Goal: Task Accomplishment & Management: Use online tool/utility

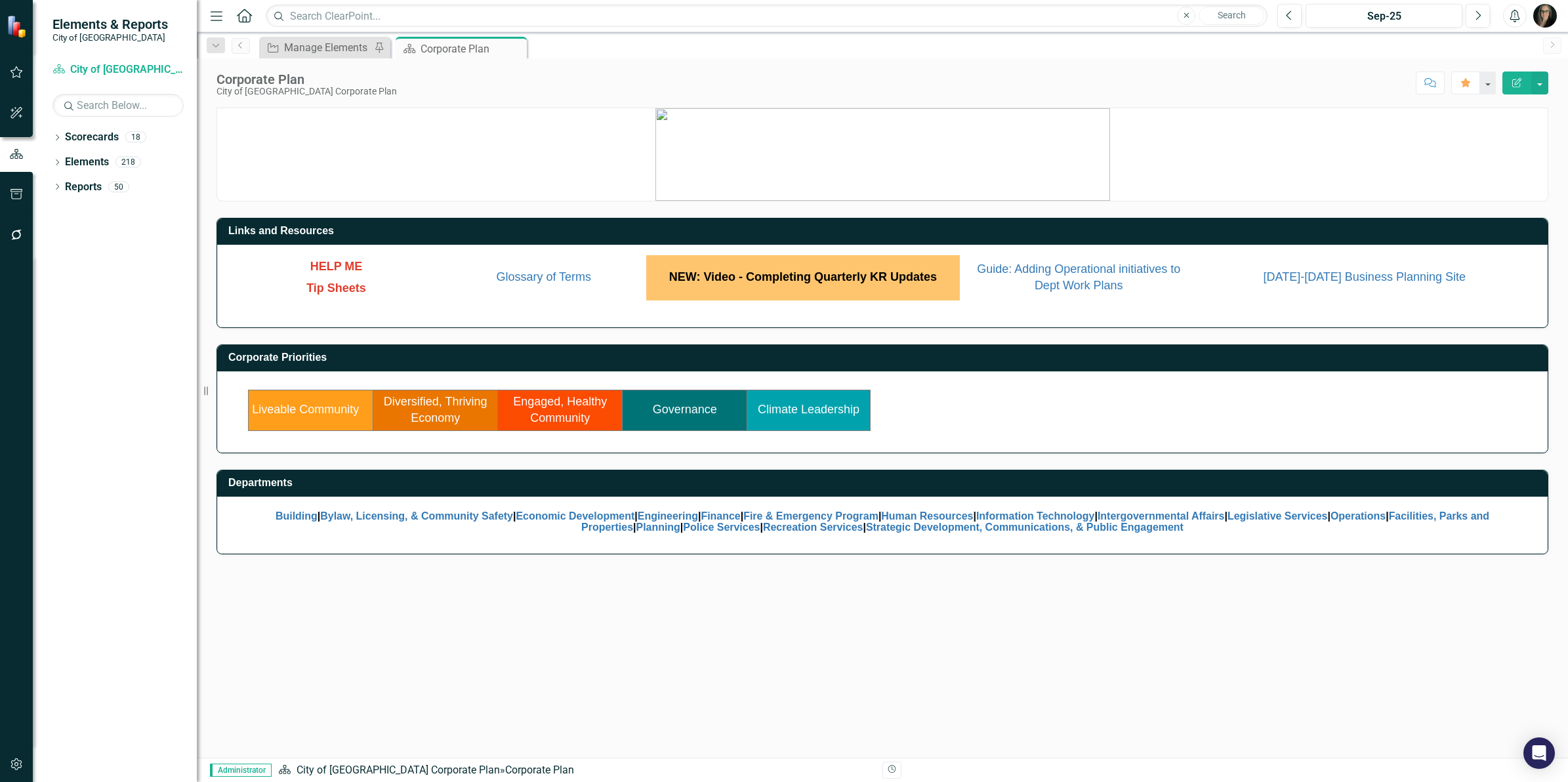
click at [325, 410] on link "Liveable Community" at bounding box center [306, 410] width 107 height 13
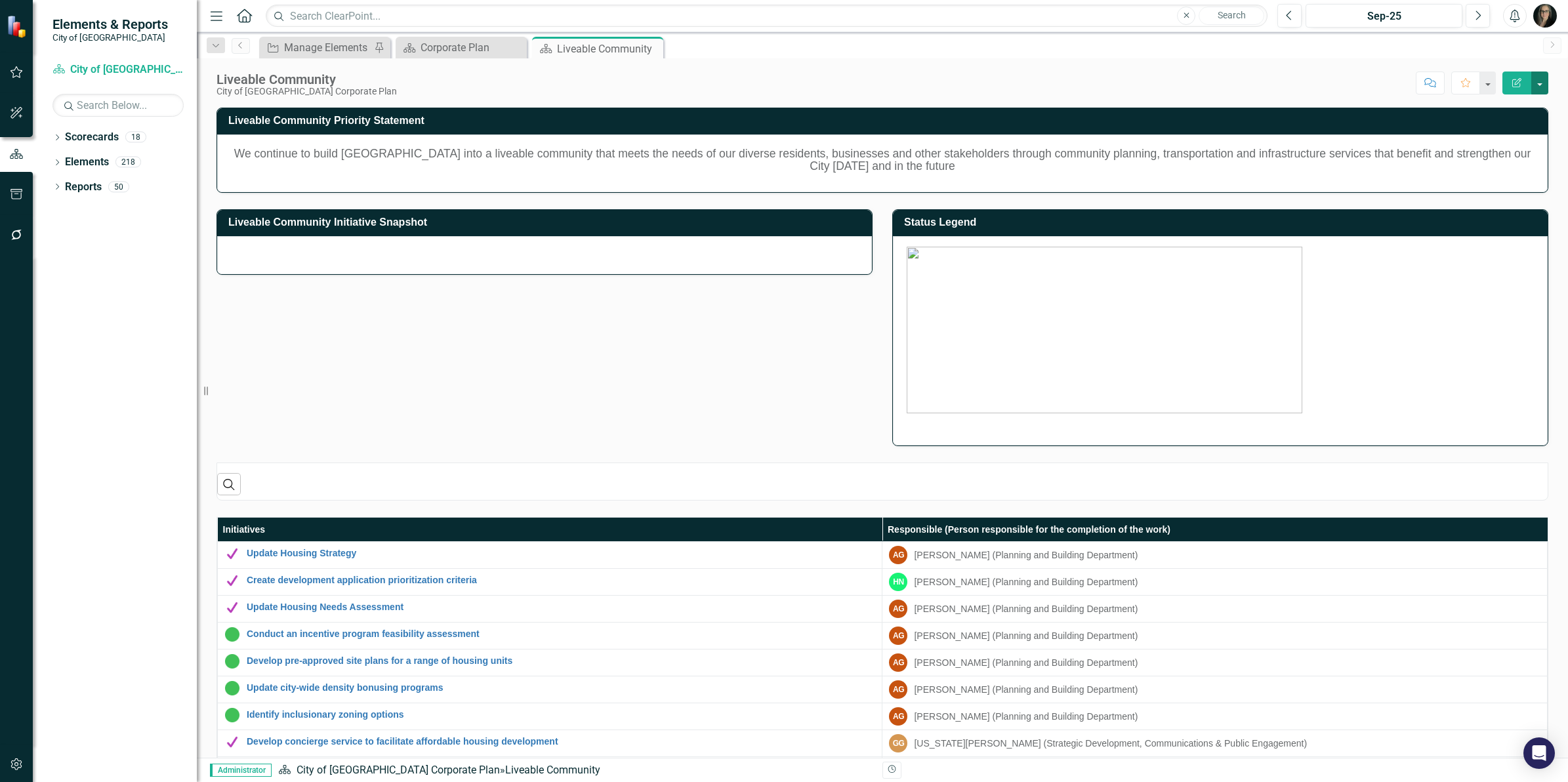
click at [1547, 73] on button "button" at bounding box center [1539, 83] width 17 height 23
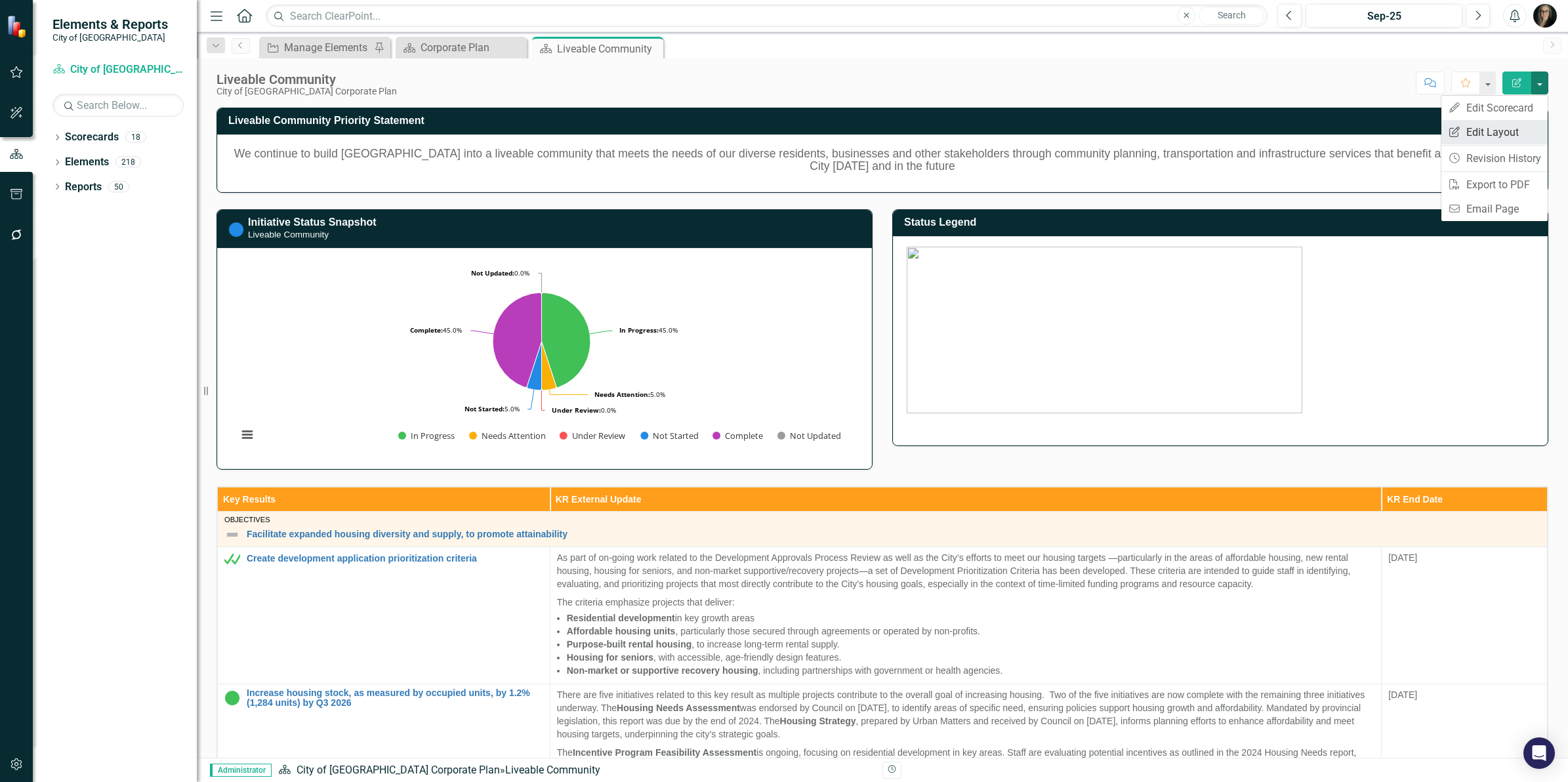
click at [1498, 130] on link "Edit Report Edit Layout" at bounding box center [1495, 132] width 106 height 24
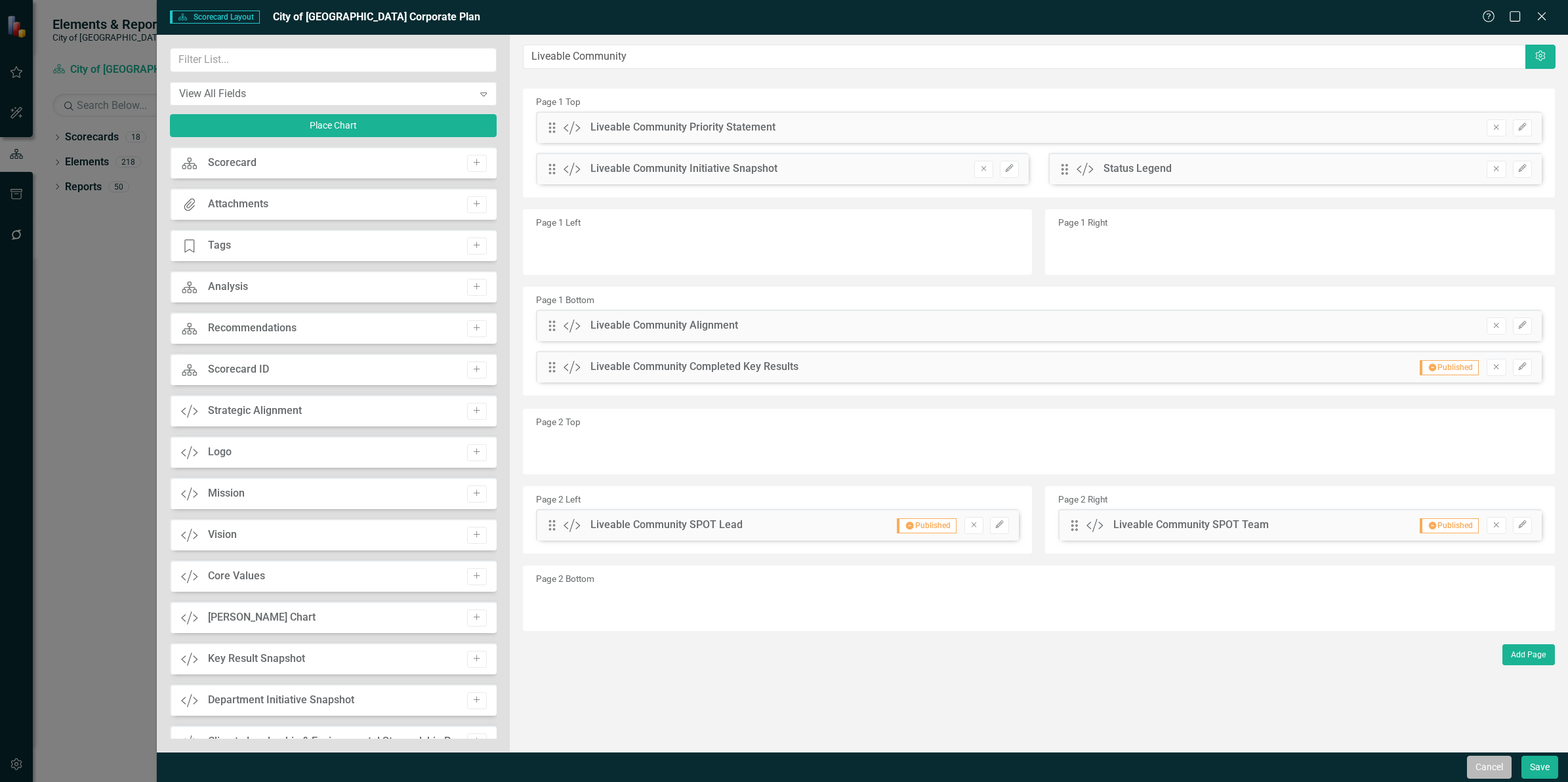
click at [1471, 761] on button "Cancel" at bounding box center [1489, 767] width 45 height 23
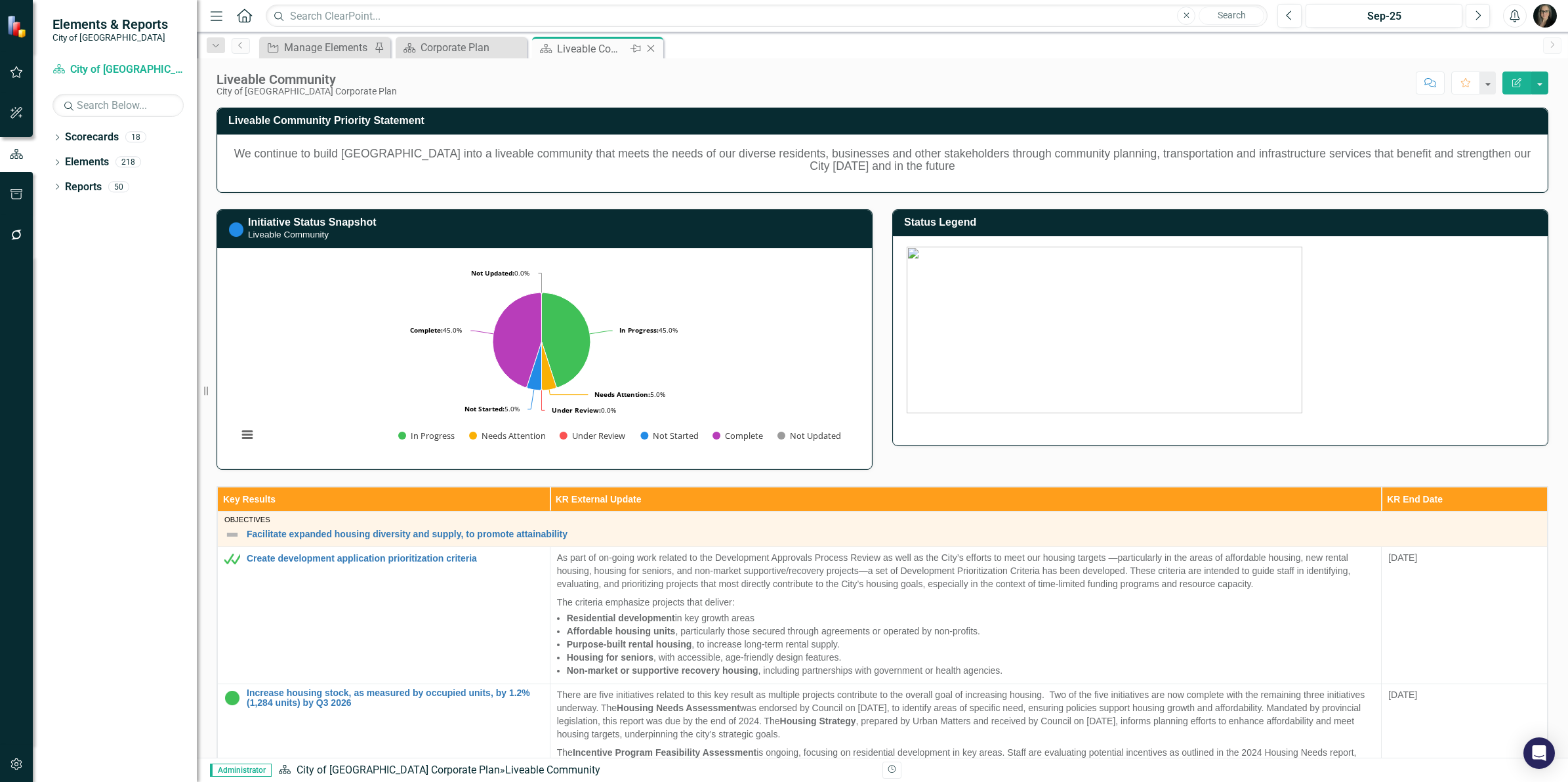
click at [651, 48] on icon at bounding box center [651, 49] width 7 height 7
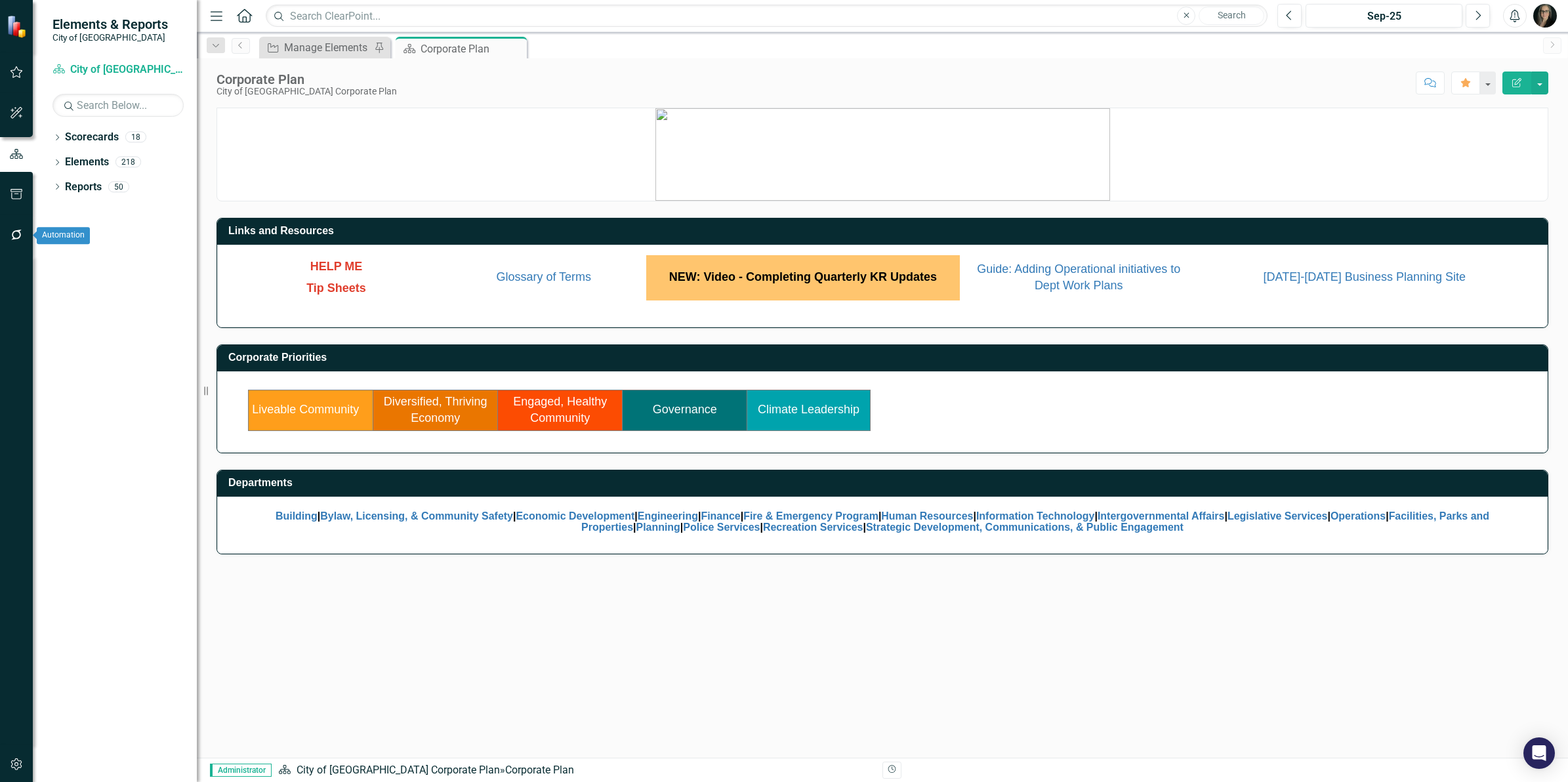
click at [10, 234] on icon "button" at bounding box center [16, 235] width 14 height 10
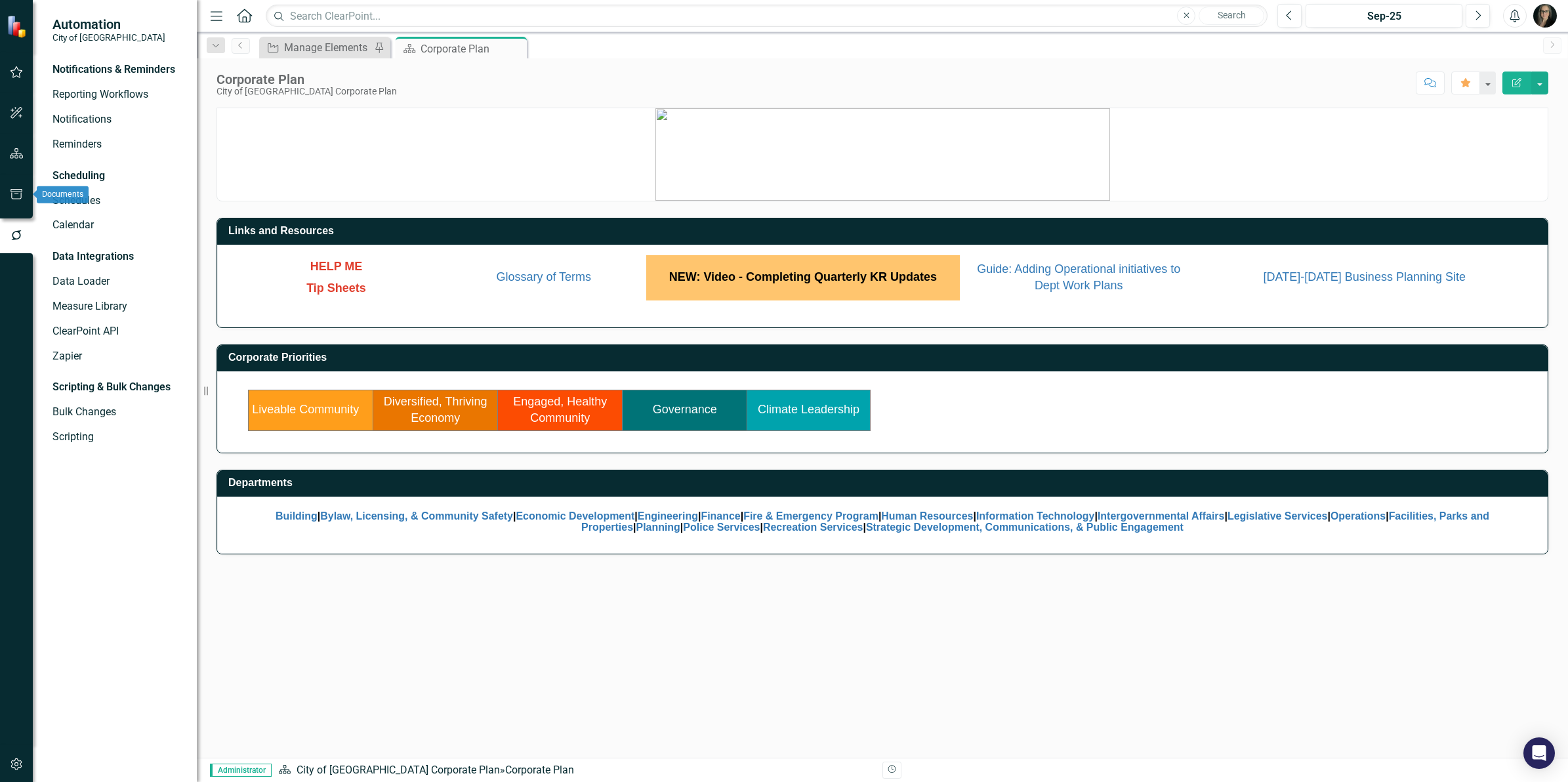
click at [15, 195] on icon "button" at bounding box center [16, 194] width 14 height 10
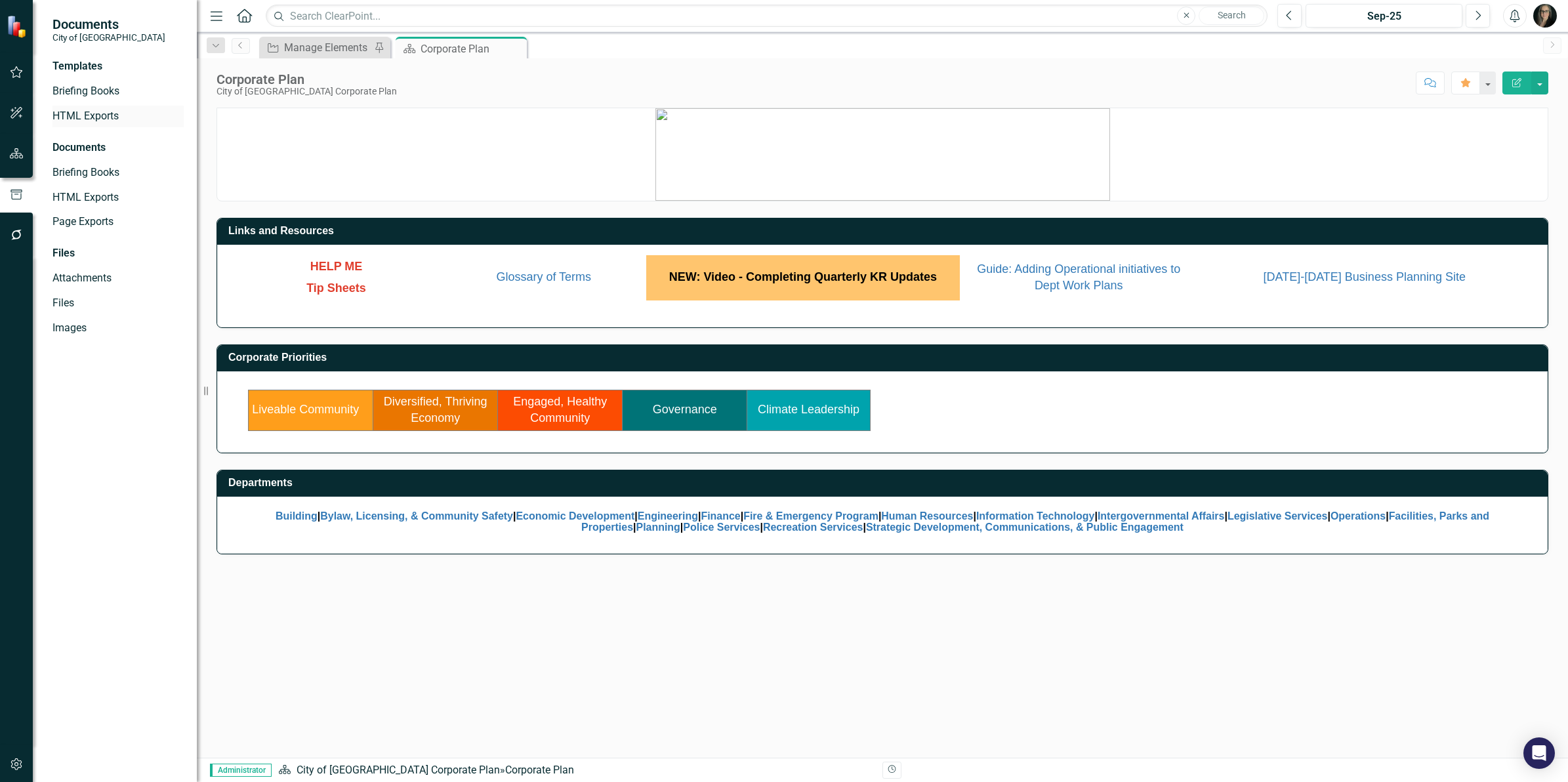
click at [81, 118] on link "HTML Exports" at bounding box center [118, 117] width 131 height 15
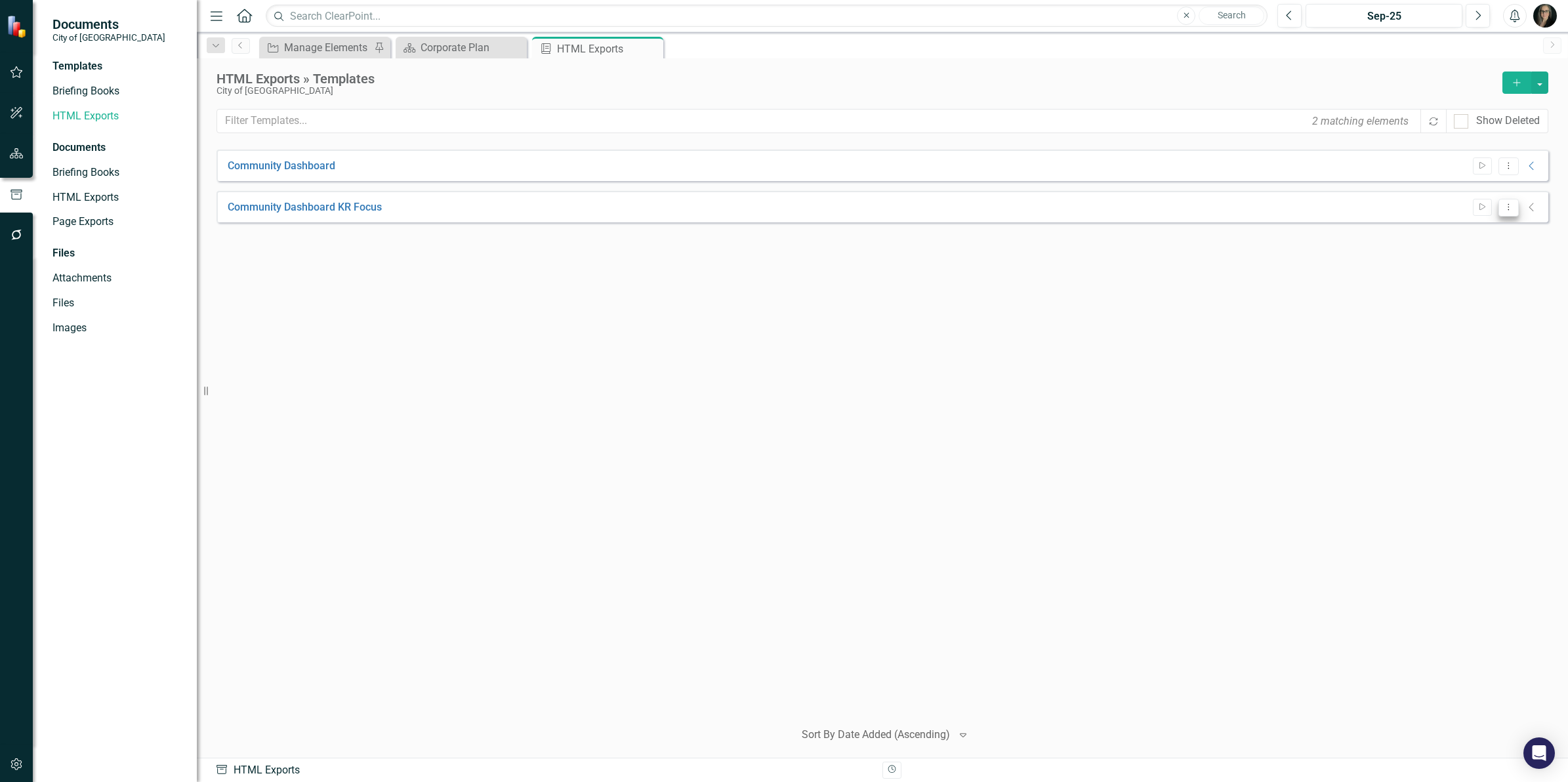
click at [1508, 212] on button "Dropdown Menu" at bounding box center [1509, 207] width 21 height 18
click at [1480, 269] on link "Edit Edit Template" at bounding box center [1458, 278] width 122 height 24
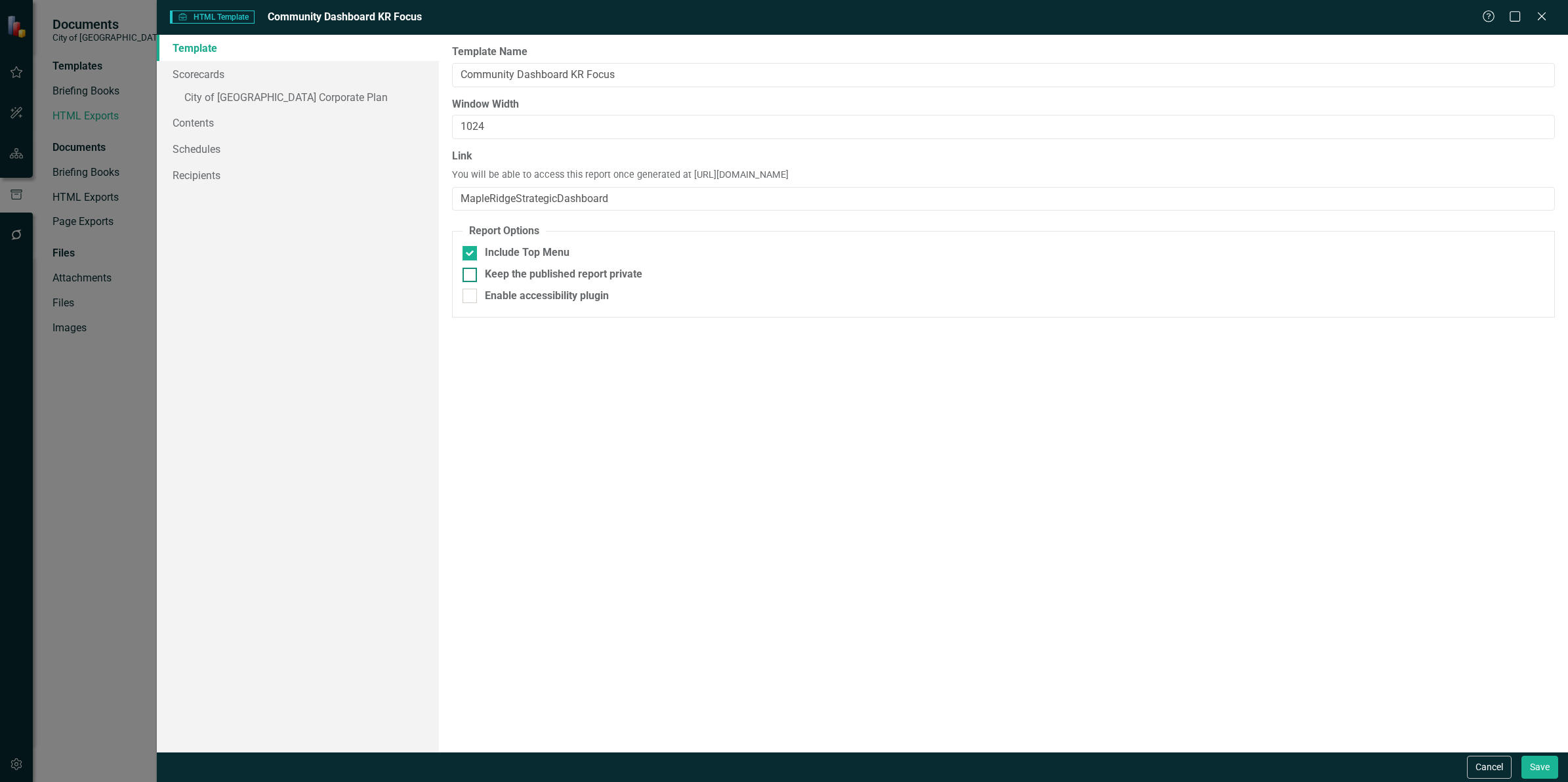
click at [465, 279] on div at bounding box center [470, 275] width 15 height 15
click at [465, 276] on input "Keep the published report private" at bounding box center [467, 272] width 9 height 9
checkbox input "true"
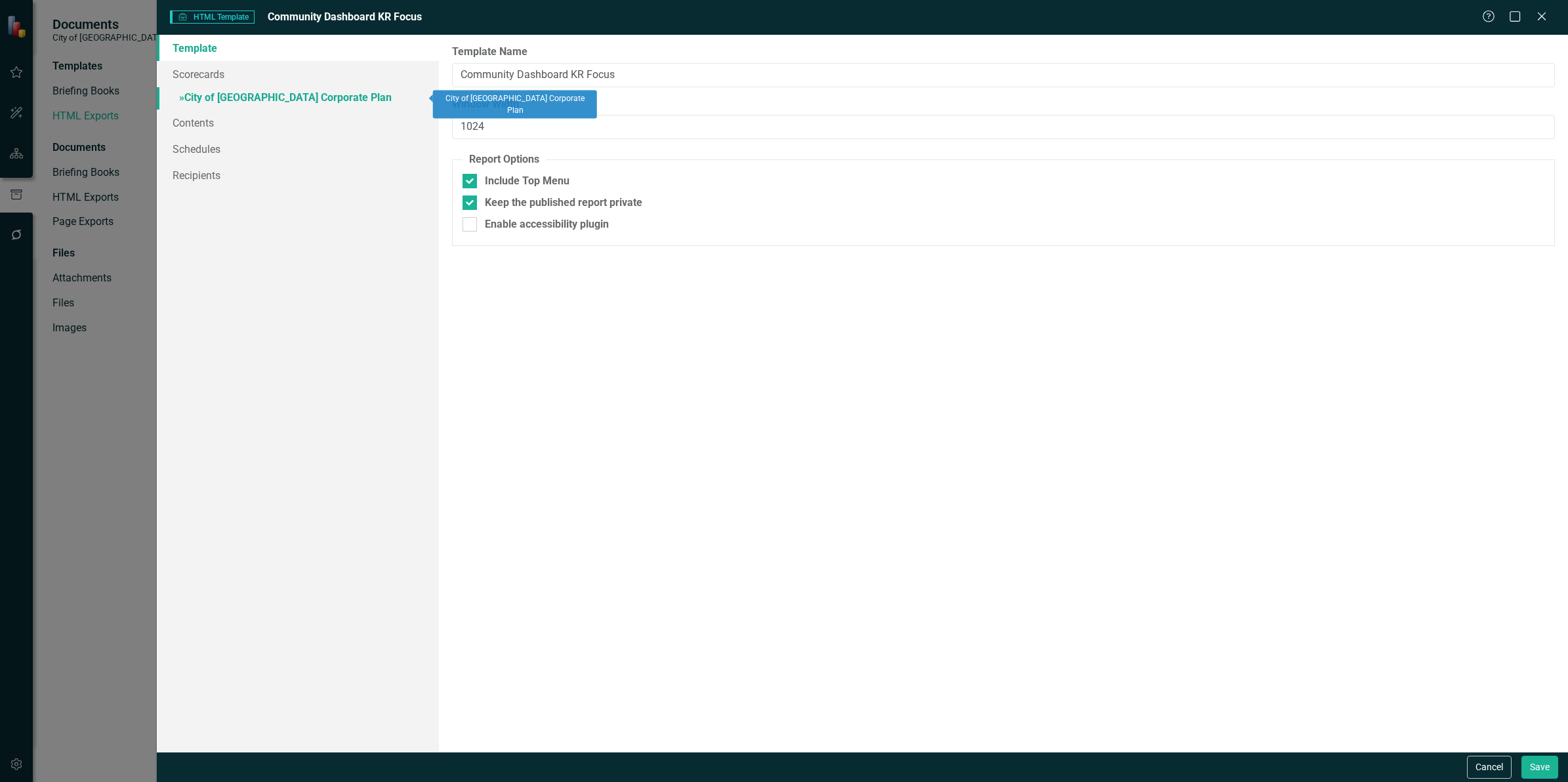
click at [223, 95] on link "» City of Maple Ridge Corporate Plan" at bounding box center [298, 98] width 282 height 23
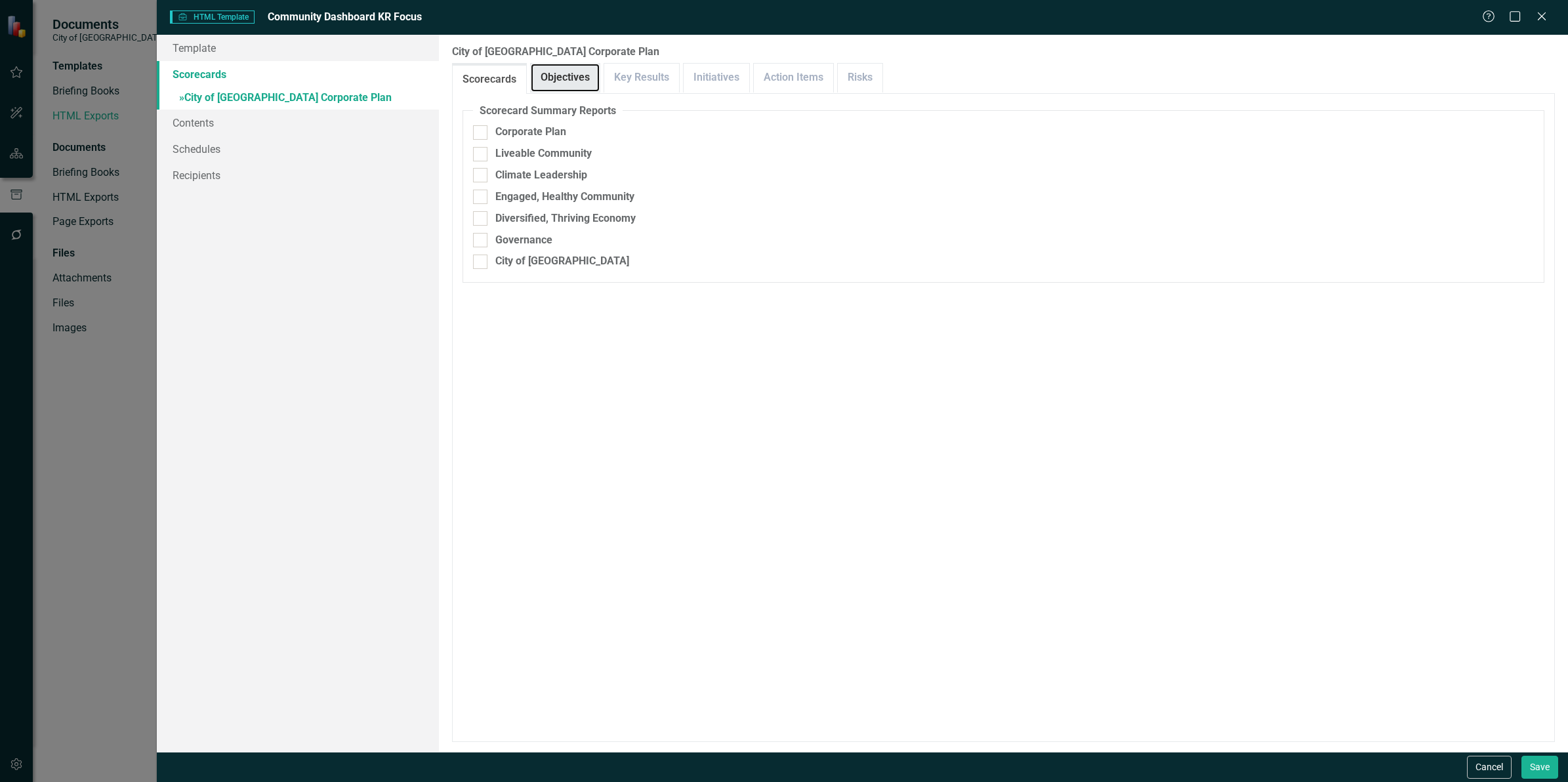
drag, startPoint x: 562, startPoint y: 80, endPoint x: 600, endPoint y: 77, distance: 38.1
click at [565, 80] on link "Objectives" at bounding box center [565, 78] width 69 height 28
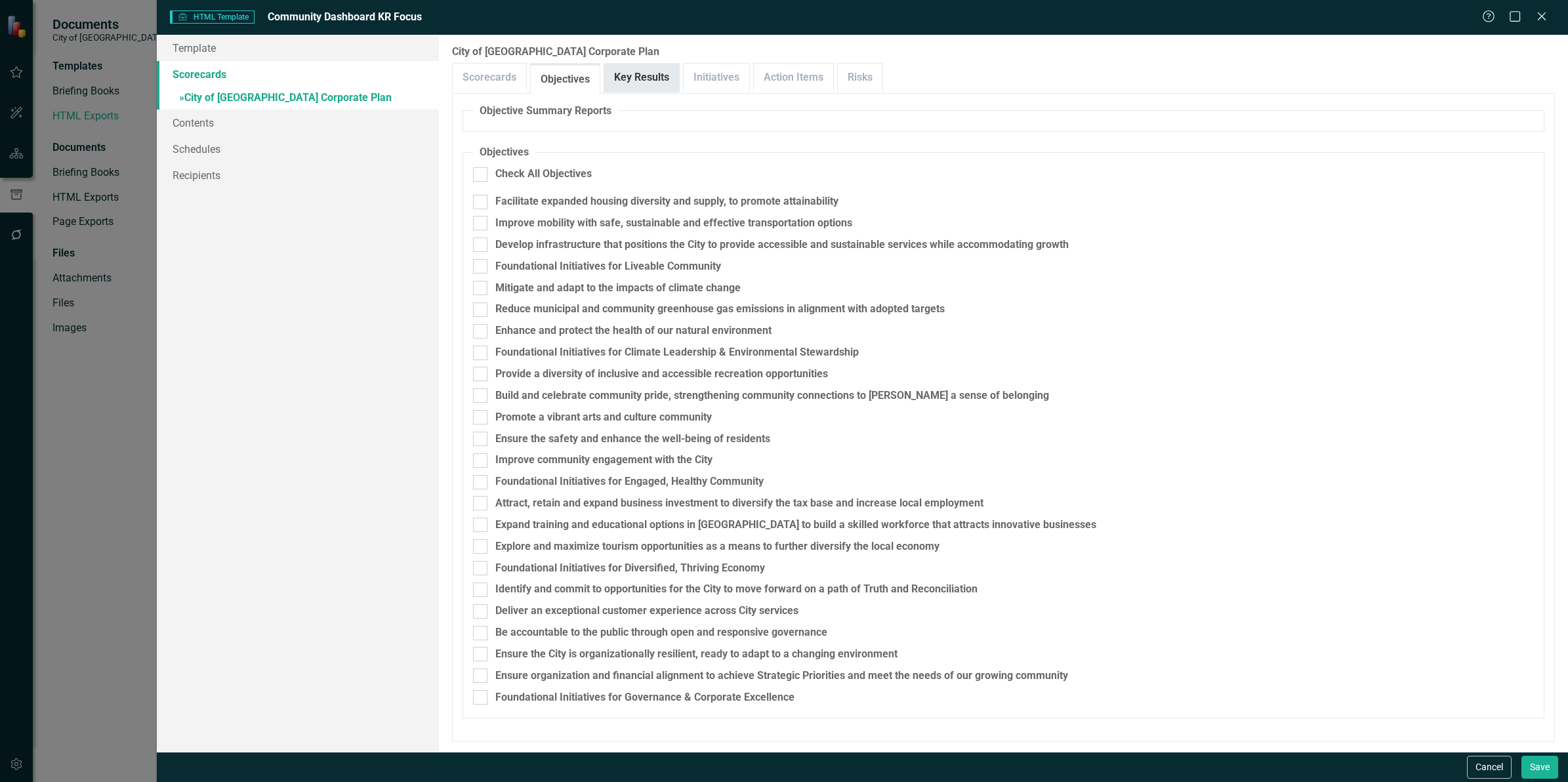
click at [635, 77] on link "Key Results" at bounding box center [641, 78] width 75 height 28
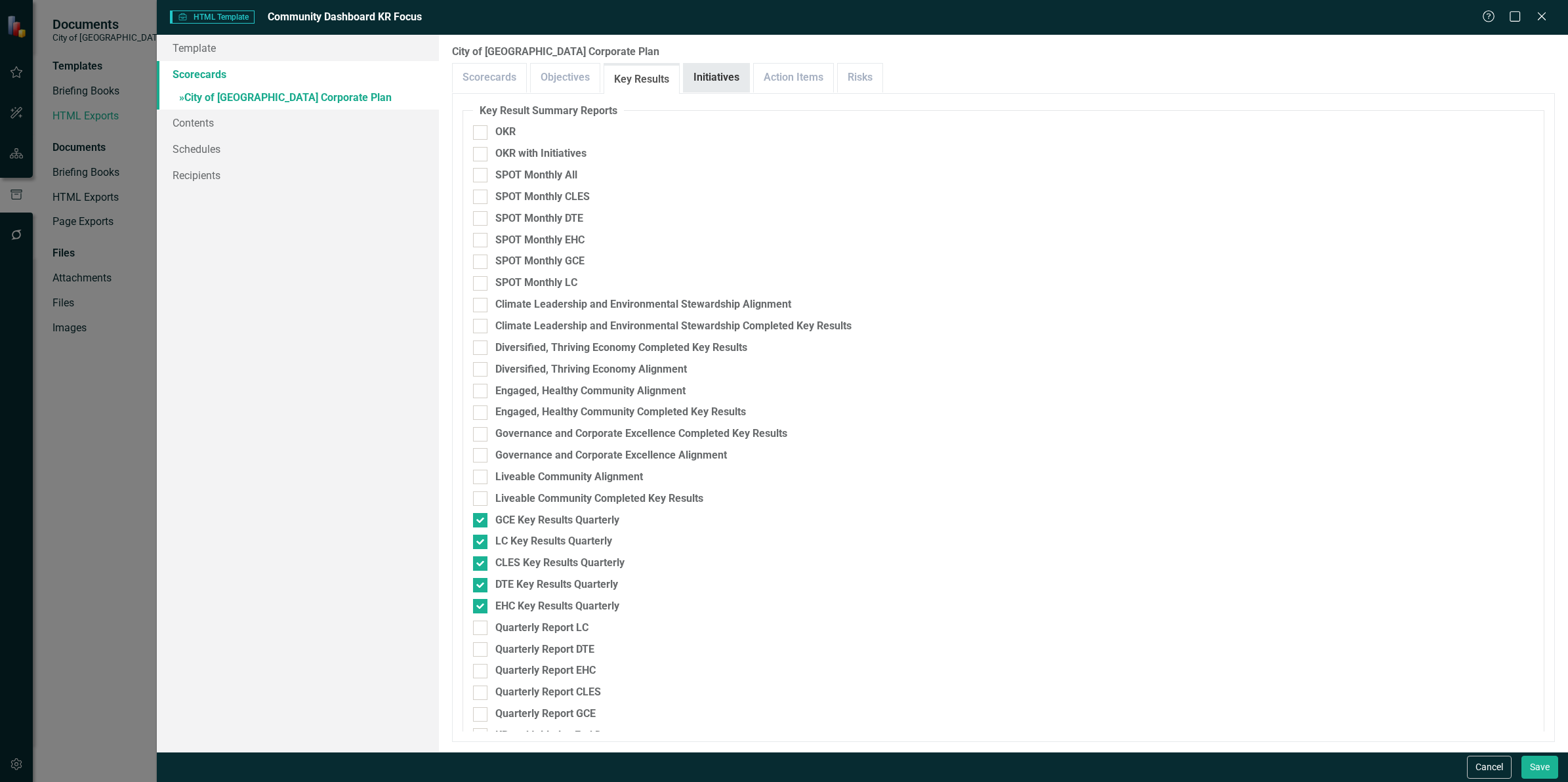
click at [719, 79] on link "Initiatives" at bounding box center [717, 78] width 66 height 28
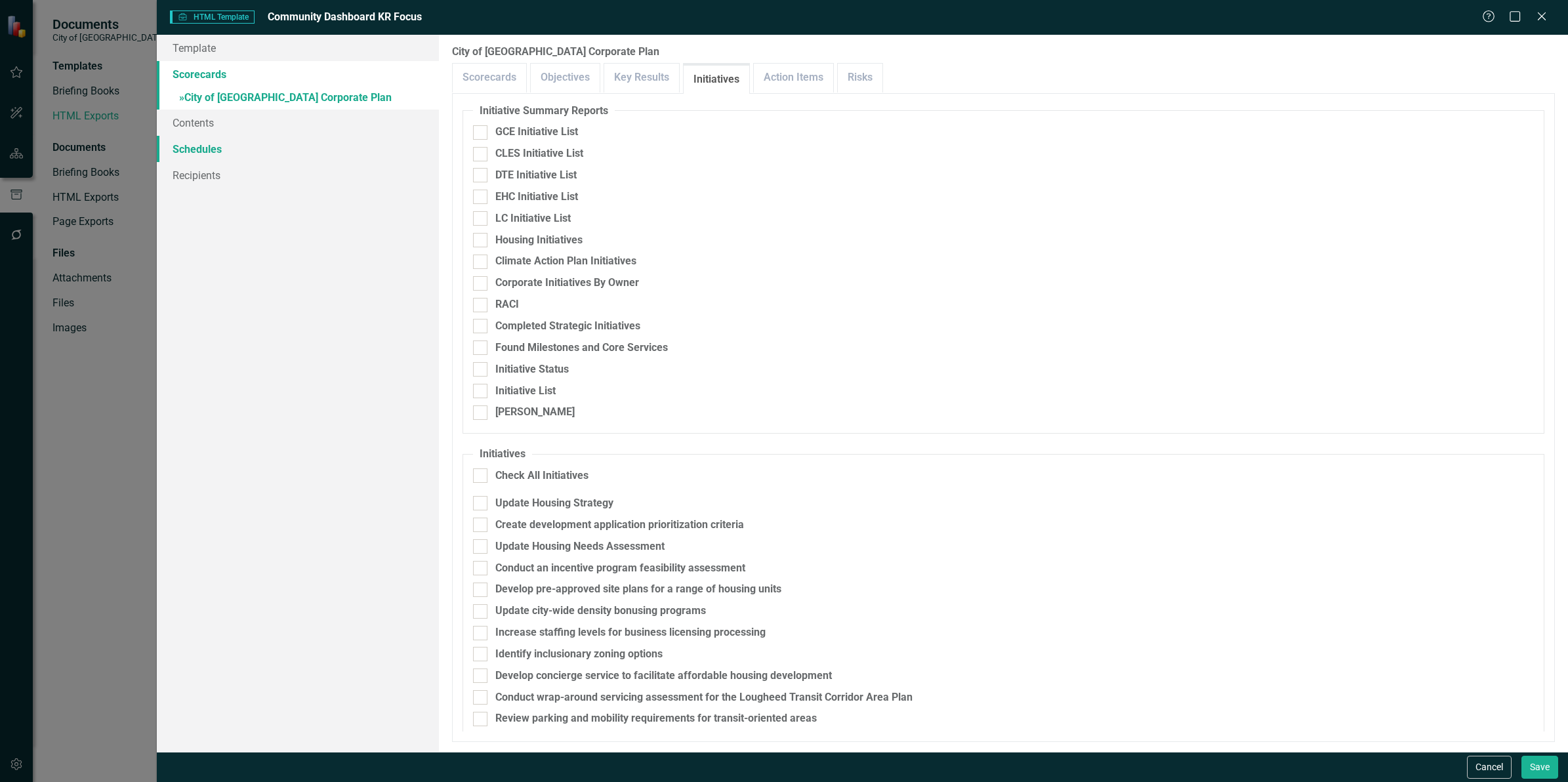
click at [216, 151] on link "Schedules" at bounding box center [298, 149] width 282 height 26
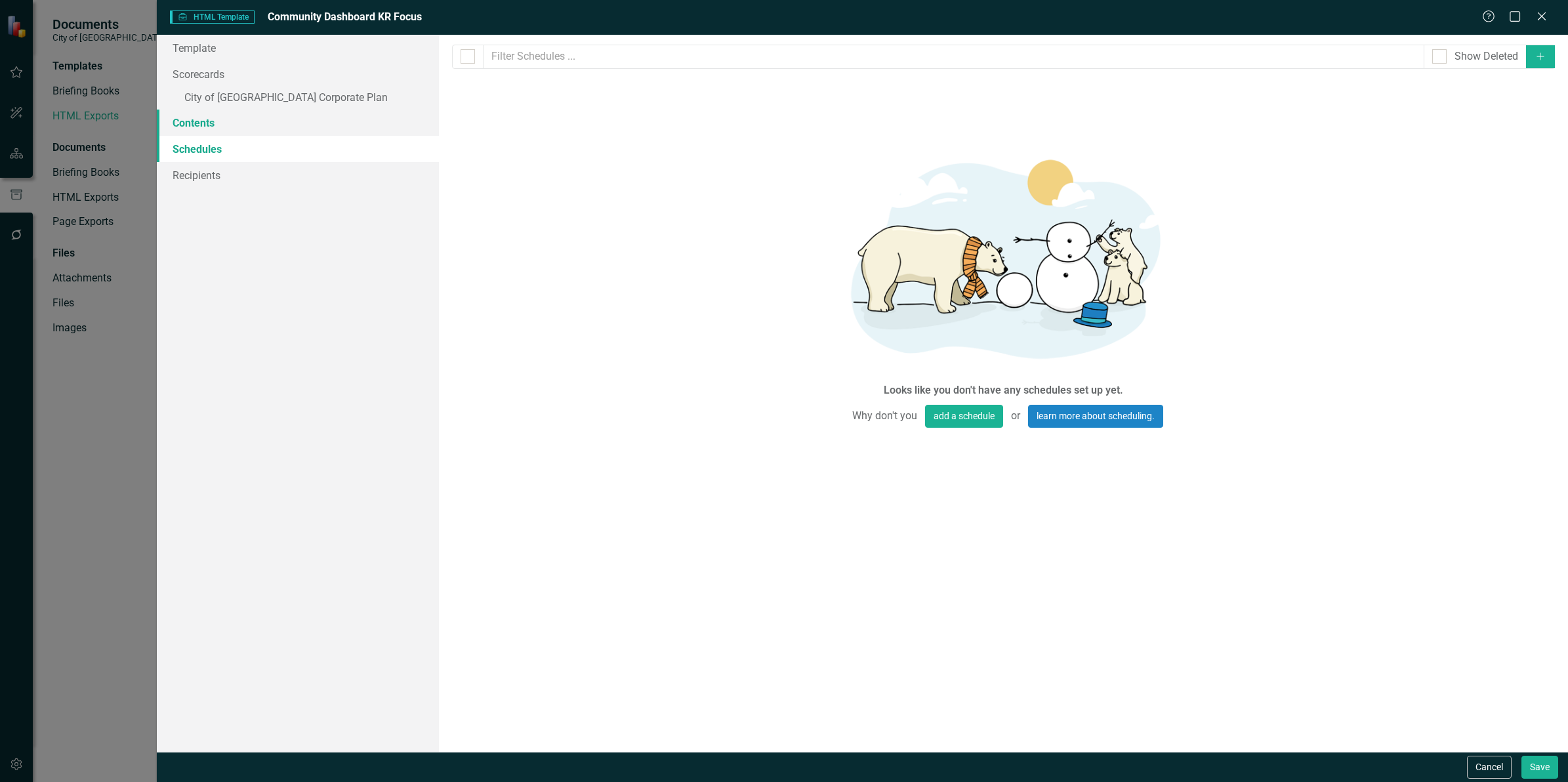
click at [218, 128] on link "Contents" at bounding box center [298, 122] width 282 height 26
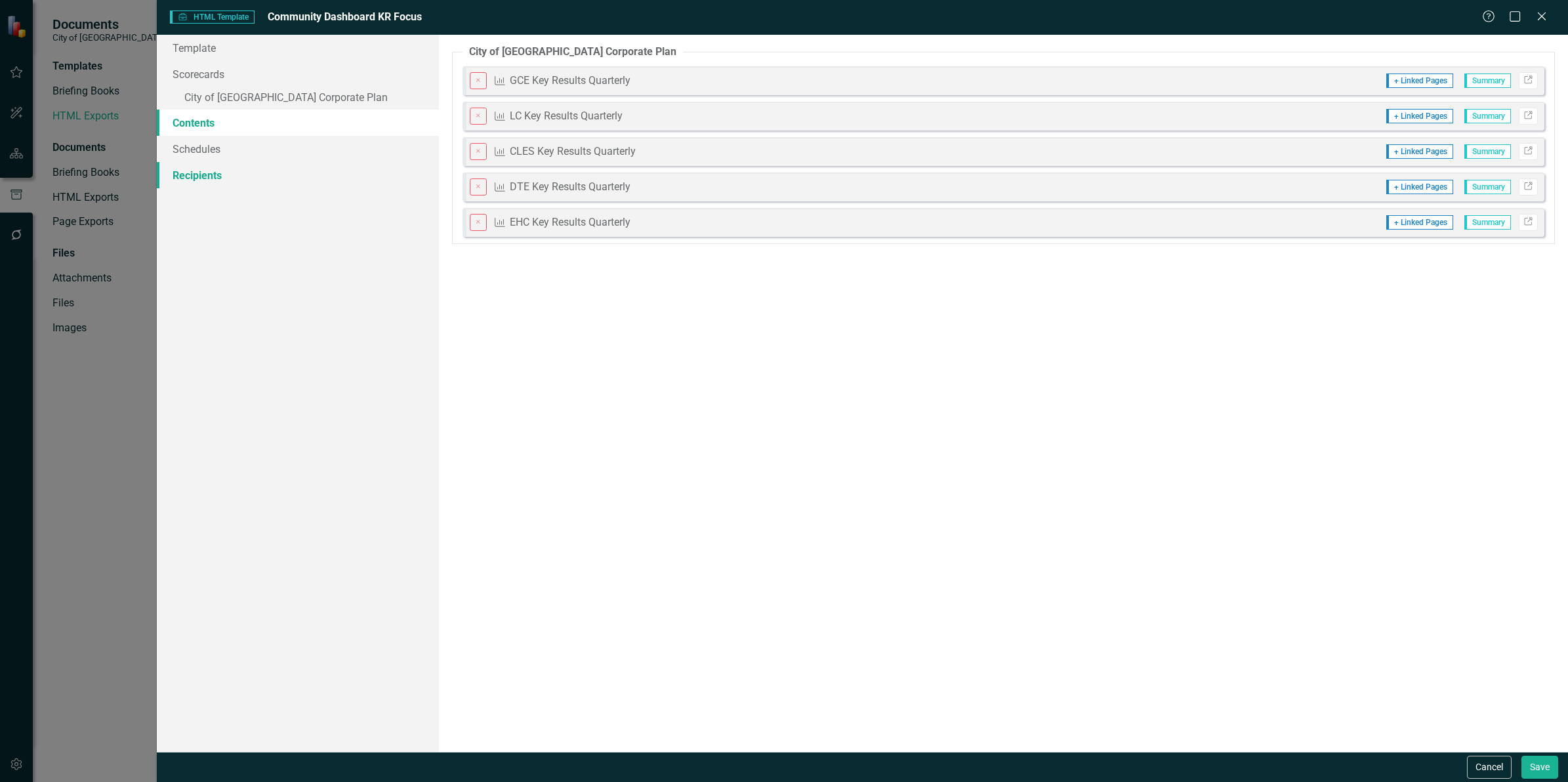
click at [218, 169] on link "Recipients" at bounding box center [298, 175] width 282 height 26
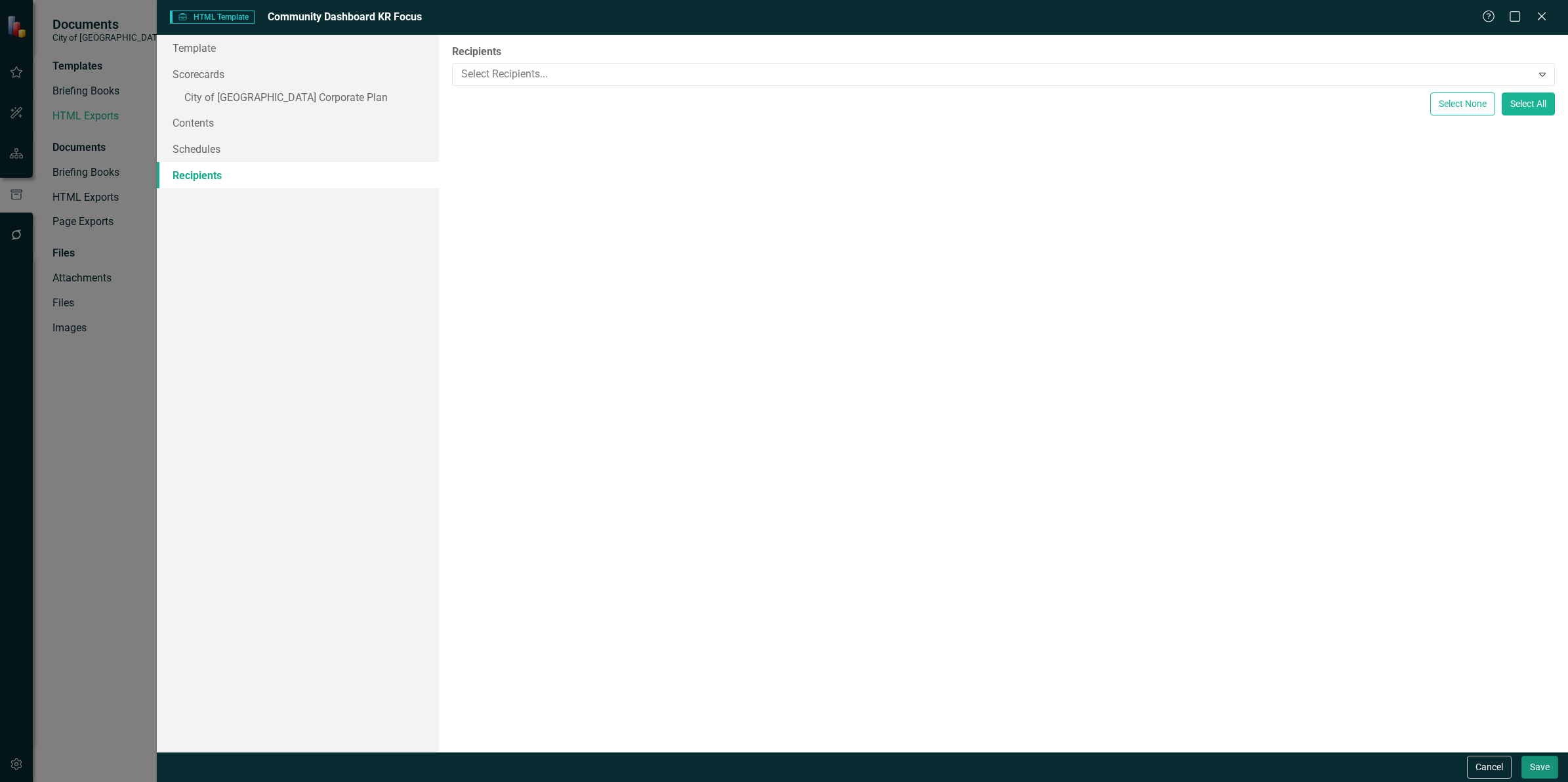
click at [1547, 765] on button "Save" at bounding box center [1540, 767] width 37 height 23
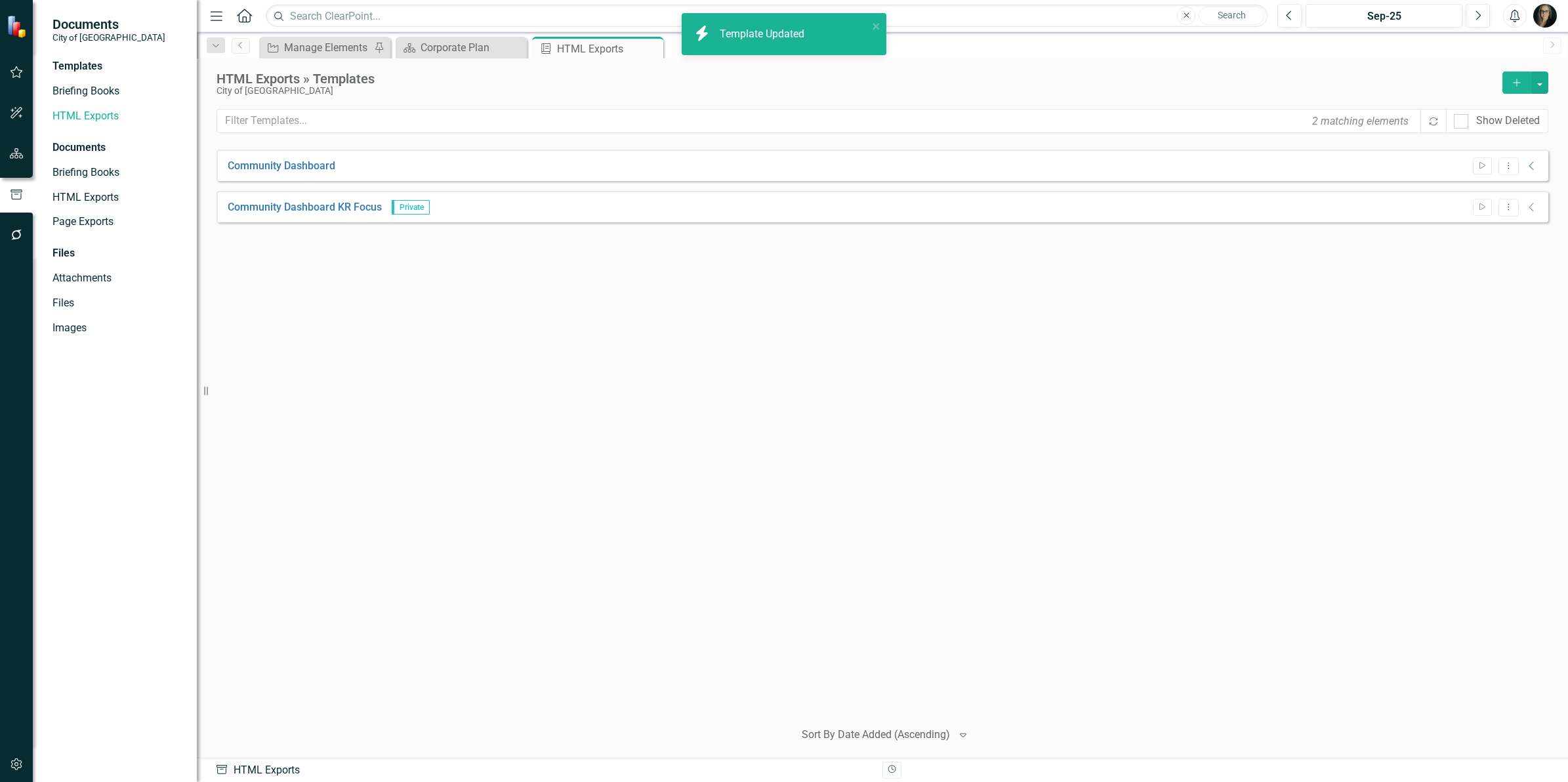
click at [1534, 210] on icon "Collapse" at bounding box center [1532, 207] width 13 height 10
click at [1531, 208] on icon "Collapse" at bounding box center [1532, 207] width 13 height 10
click at [1479, 210] on icon "Start" at bounding box center [1482, 207] width 10 height 8
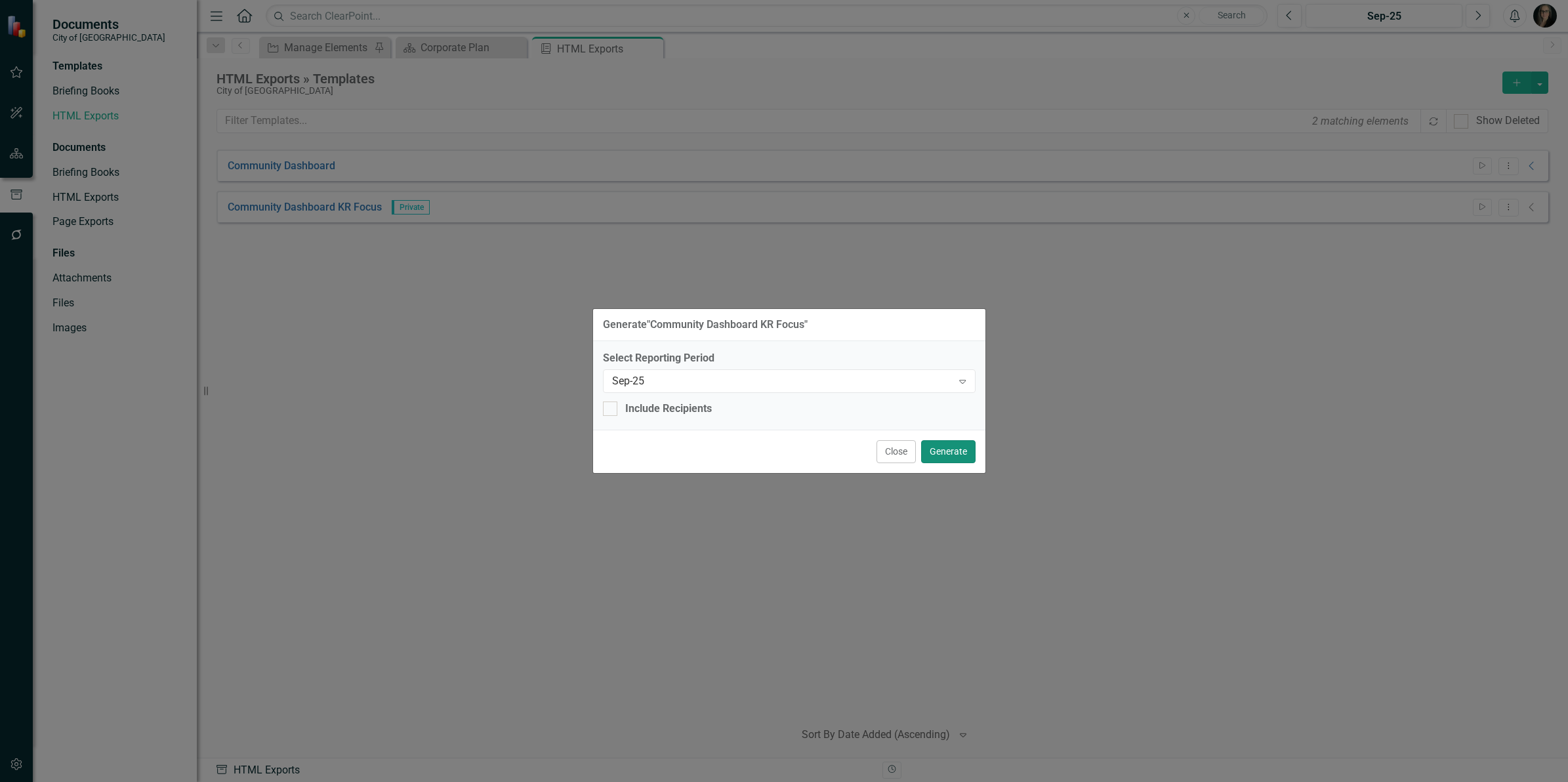
click at [939, 447] on button "Generate" at bounding box center [949, 451] width 54 height 23
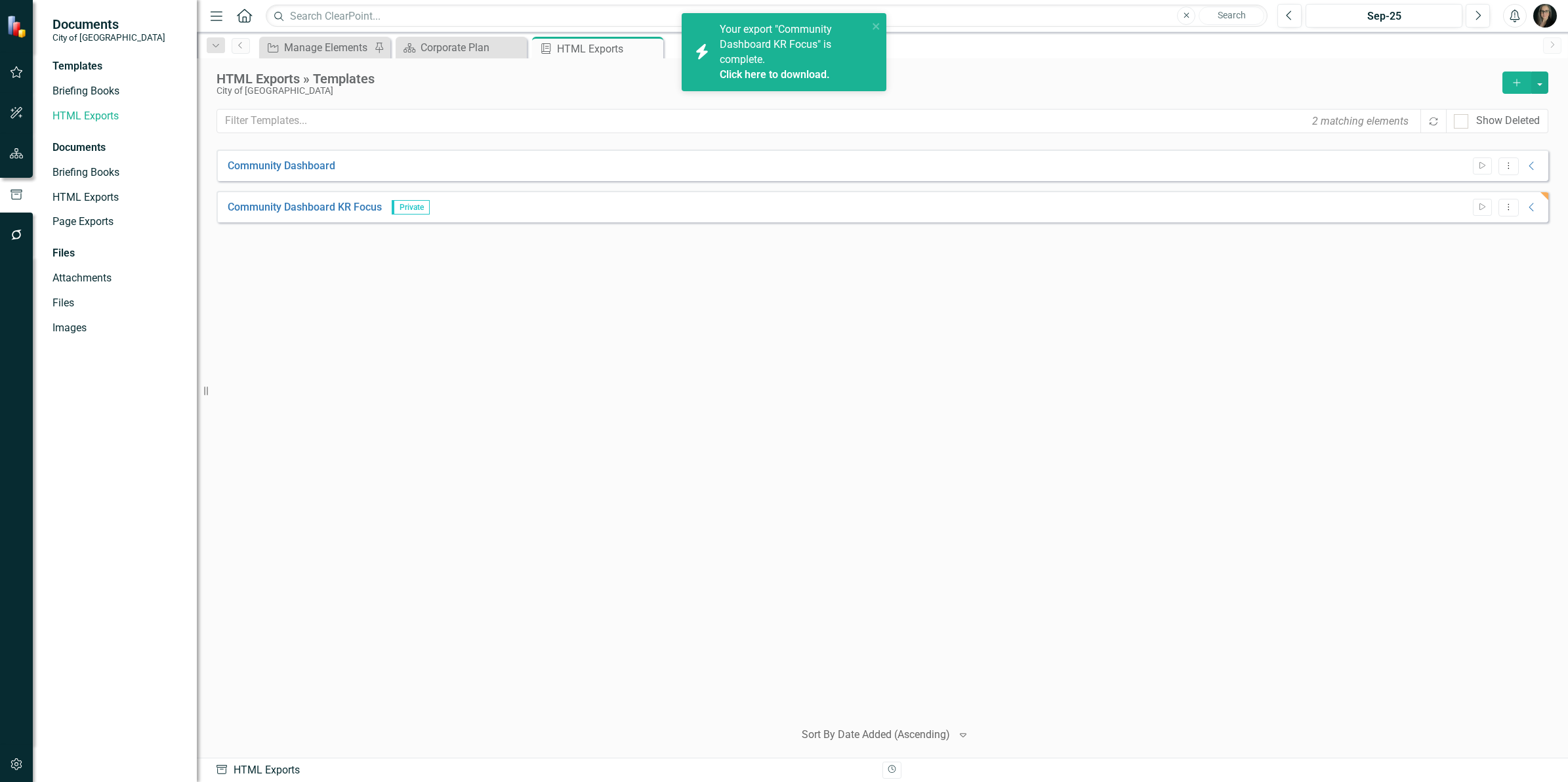
click at [1464, 297] on div "Community Dashboard Start Dropdown Menu Collapse HTML Community Dashboard Gener…" at bounding box center [882, 429] width 1332 height 559
click at [749, 74] on link "Click here to download." at bounding box center [775, 74] width 110 height 12
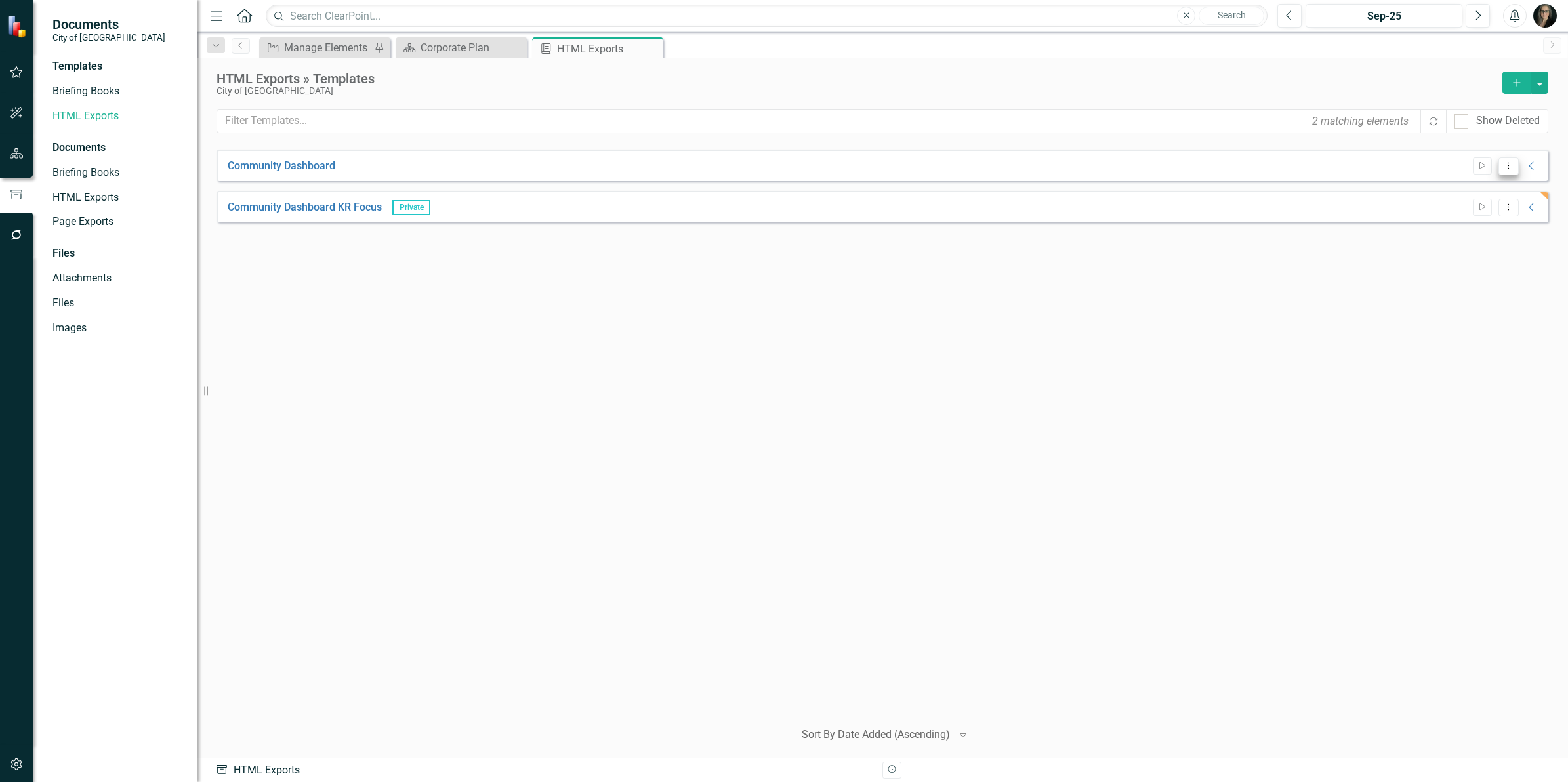
click at [1498, 166] on button "Dropdown Menu" at bounding box center [1509, 166] width 21 height 18
click at [298, 161] on link "Community Dashboard" at bounding box center [281, 166] width 108 height 15
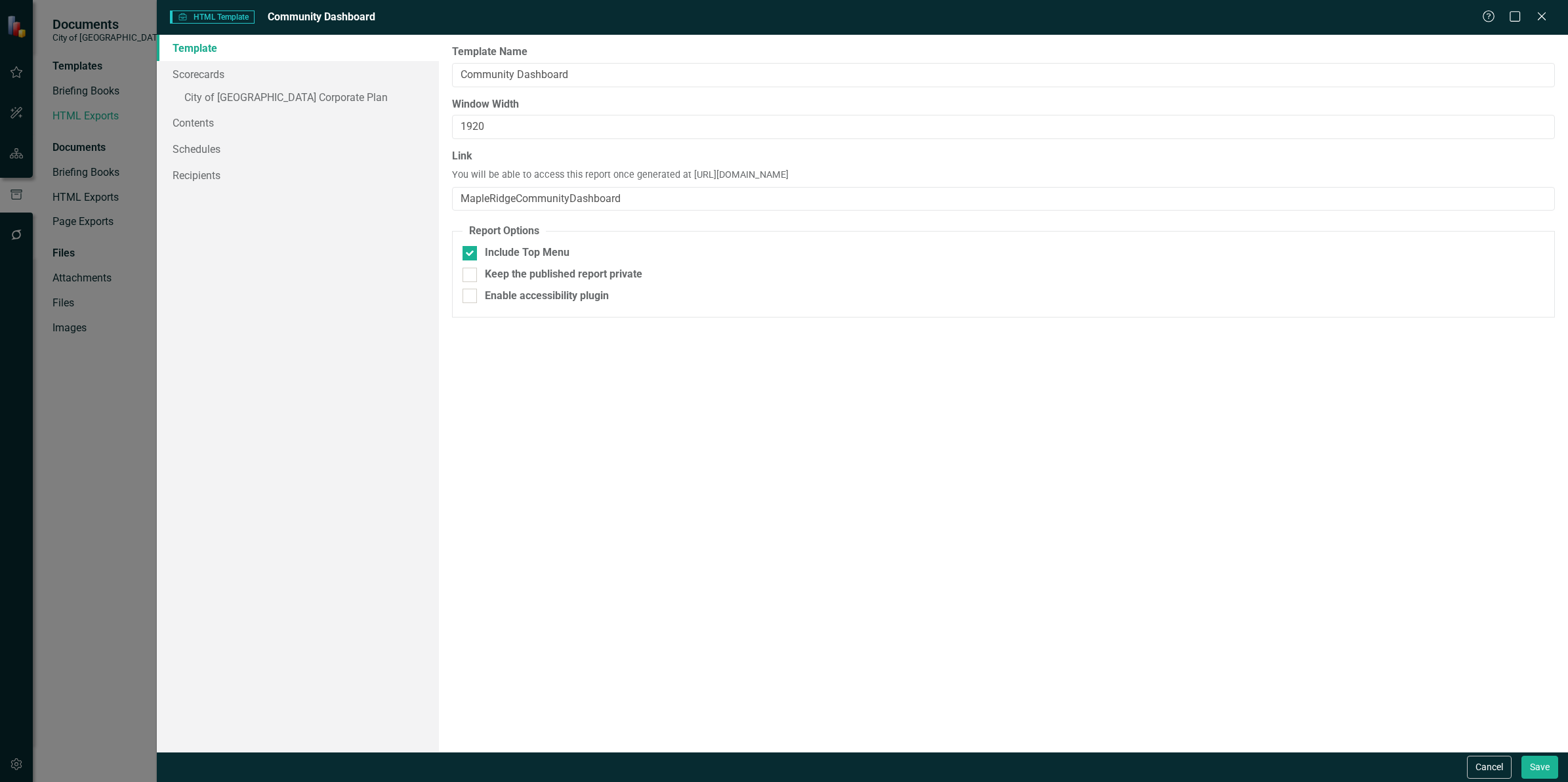
drag, startPoint x: 1024, startPoint y: 174, endPoint x: 687, endPoint y: 178, distance: 337.0
click at [687, 178] on div "Link You will be able to access this report once generated at https://publish.c…" at bounding box center [1004, 180] width 1103 height 62
copy span "https://publish.clearpointstrategy.com/7588/MapleRidgeCommunityDashboard"
click at [1493, 770] on button "Cancel" at bounding box center [1489, 767] width 45 height 23
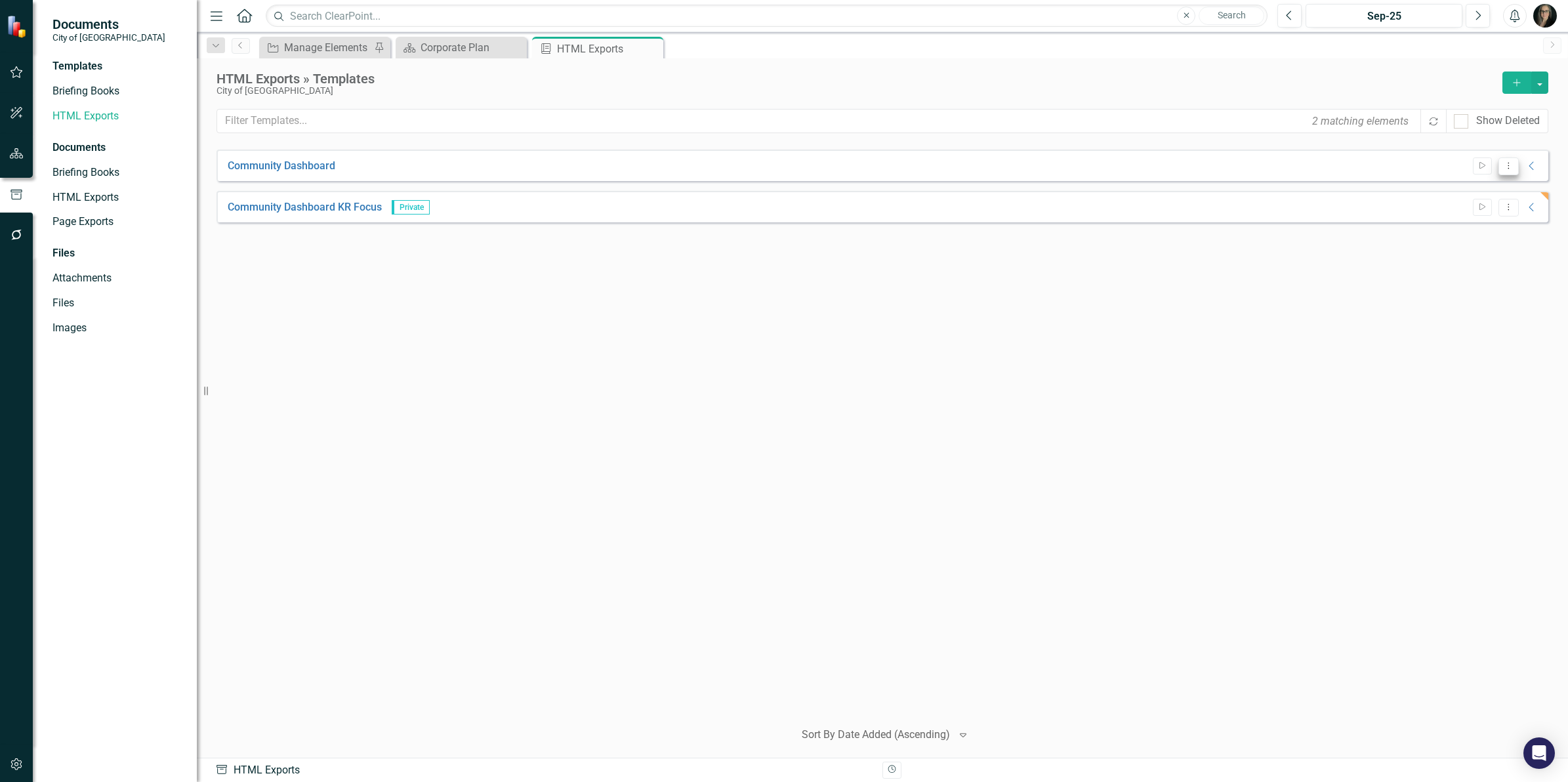
click at [1507, 165] on icon "Dropdown Menu" at bounding box center [1509, 166] width 11 height 9
click at [1473, 254] on link "Copy Duplicate Template" at bounding box center [1458, 261] width 122 height 24
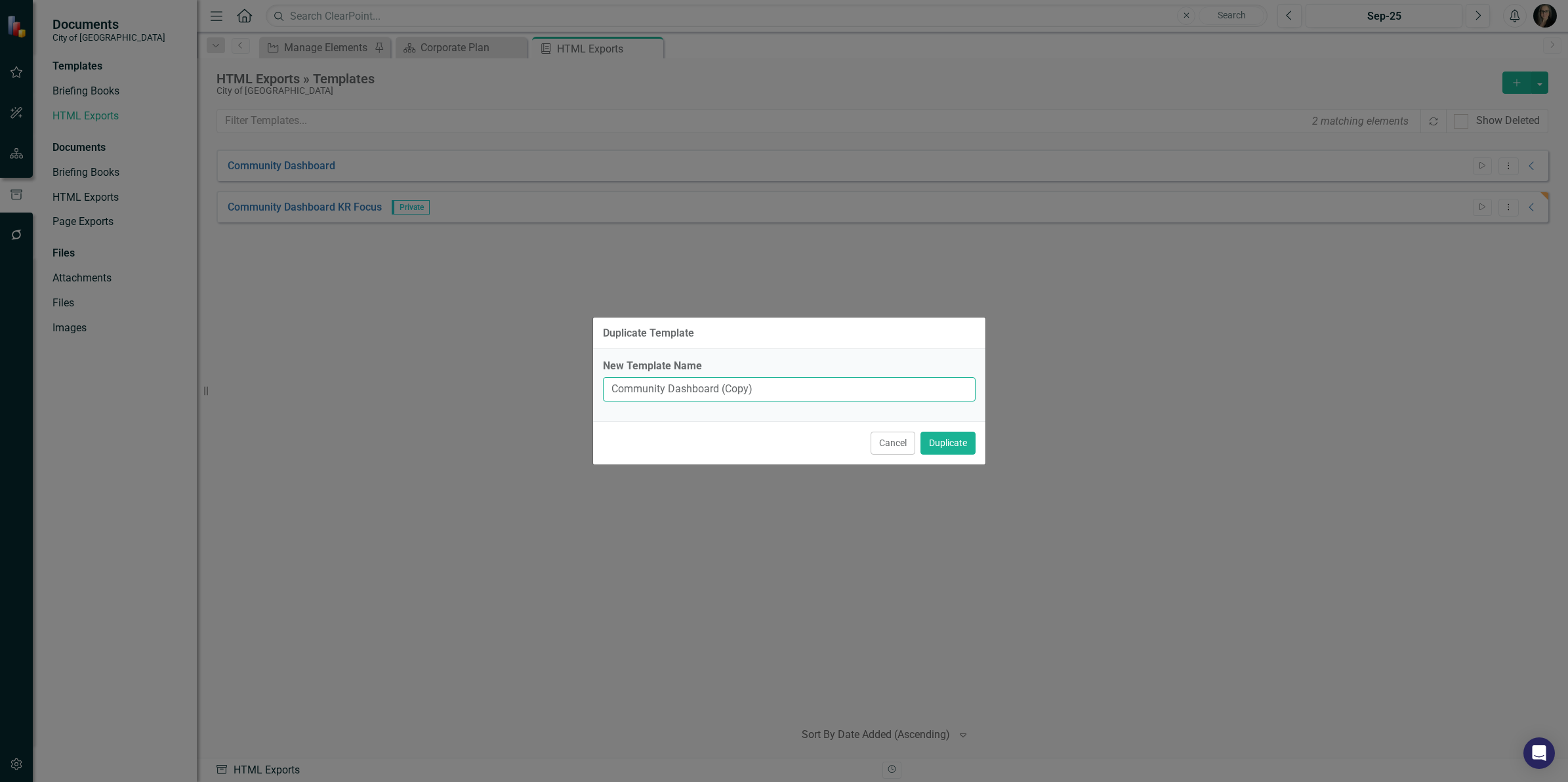
click at [725, 394] on input "Community Dashboard (Copy)" at bounding box center [789, 389] width 372 height 24
drag, startPoint x: 765, startPoint y: 391, endPoint x: 966, endPoint y: 394, distance: 201.0
click at [946, 398] on input "Community Dashboard (Copy)" at bounding box center [789, 389] width 372 height 24
type input "Community KR Dashboard"
click at [921, 432] on button "Duplicate" at bounding box center [948, 443] width 55 height 23
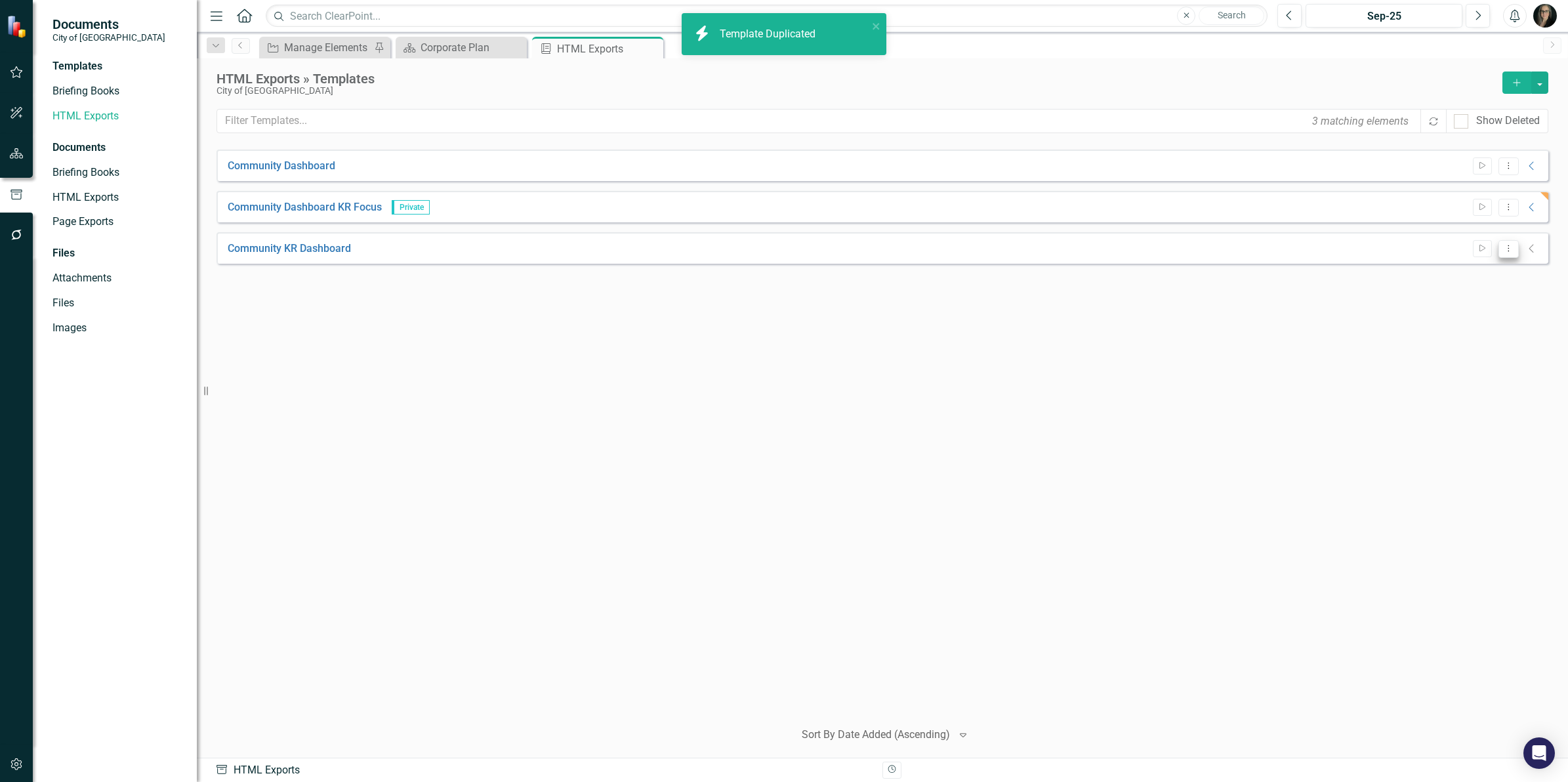
click at [1507, 247] on icon "Dropdown Menu" at bounding box center [1509, 248] width 11 height 9
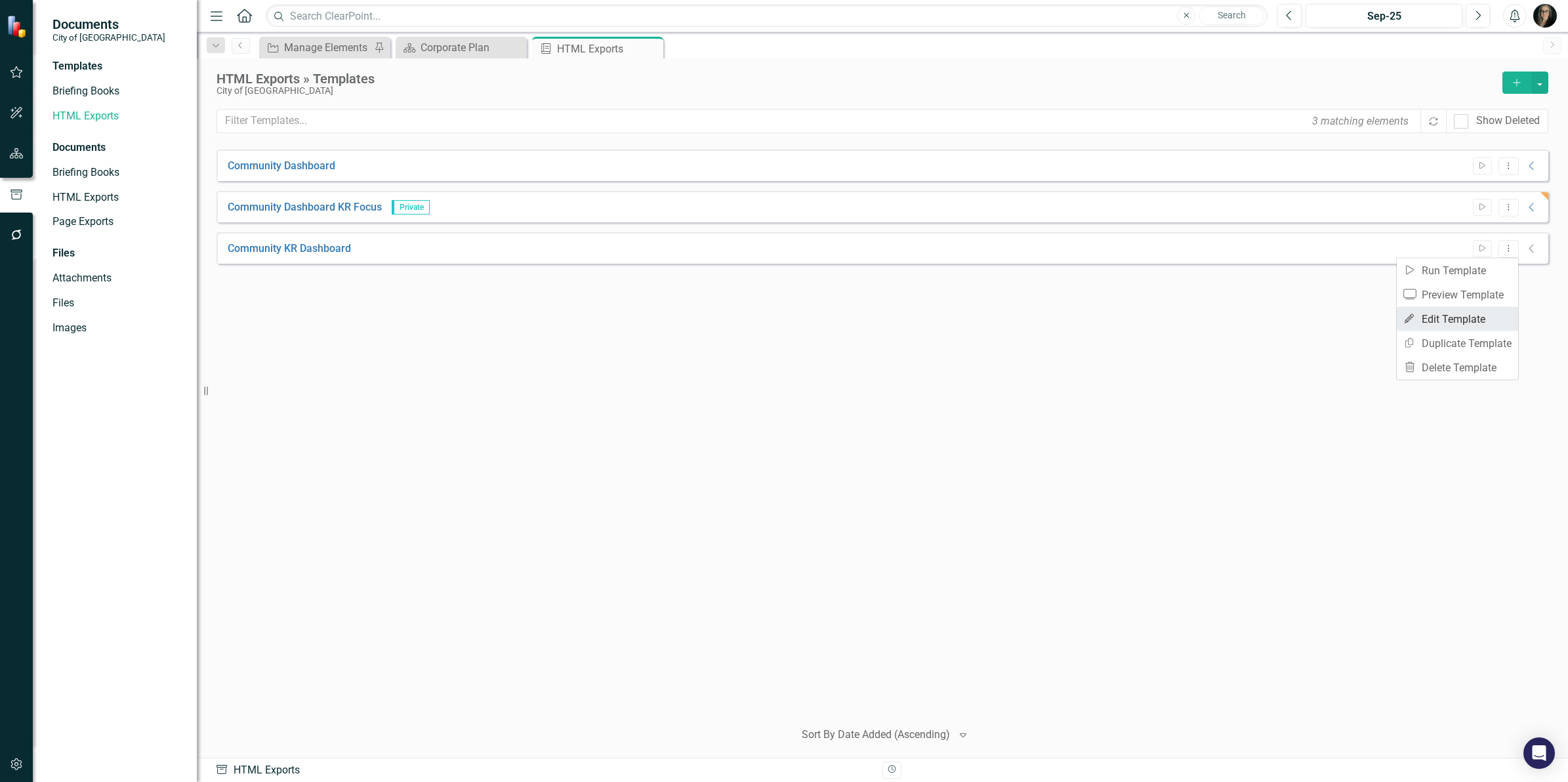
click at [1441, 315] on link "Edit Edit Template" at bounding box center [1458, 319] width 122 height 24
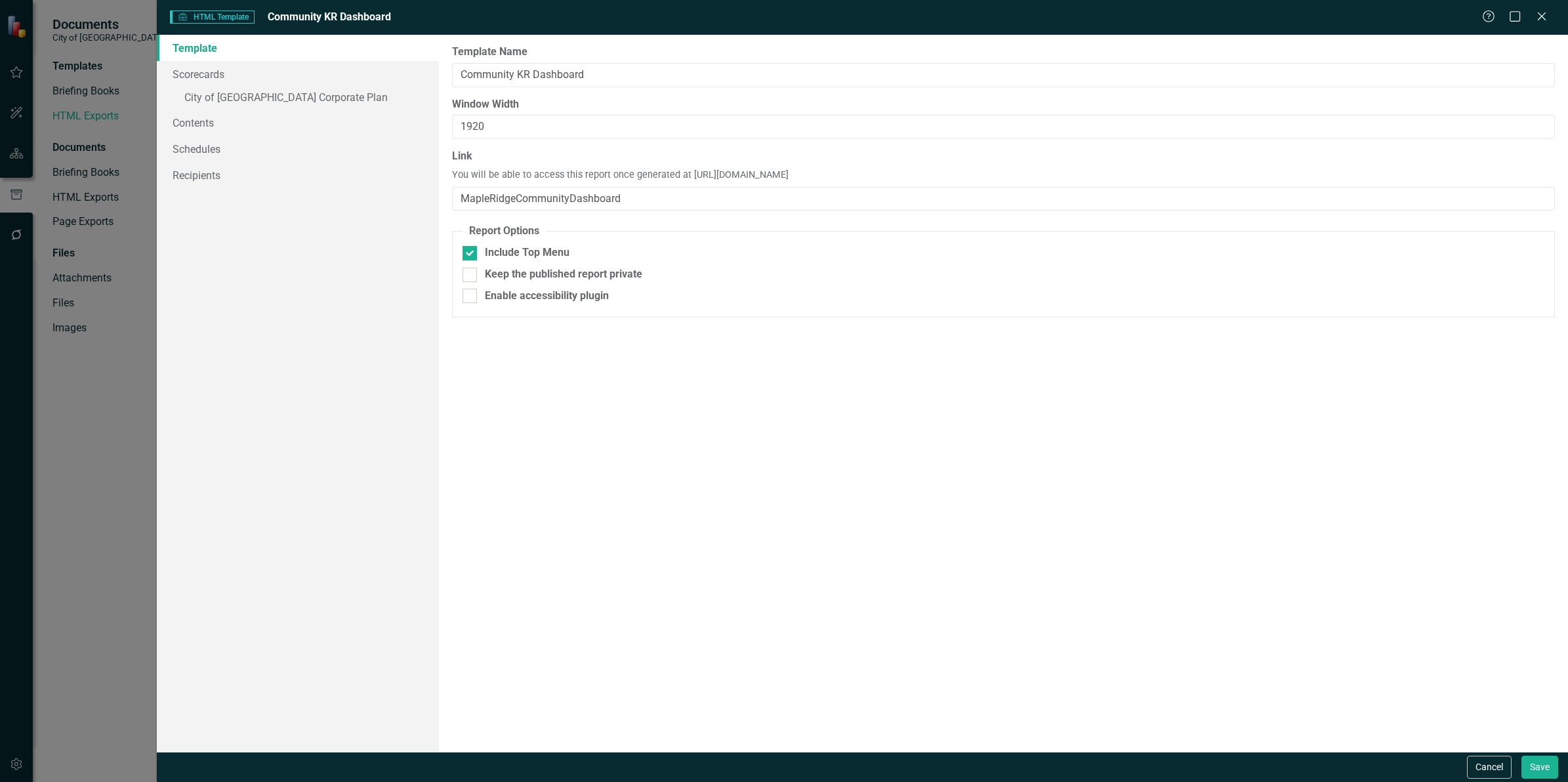
click at [537, 270] on div "Keep the published report private" at bounding box center [563, 274] width 158 height 15
click at [471, 270] on input "Keep the published report private" at bounding box center [467, 272] width 9 height 9
checkbox input "true"
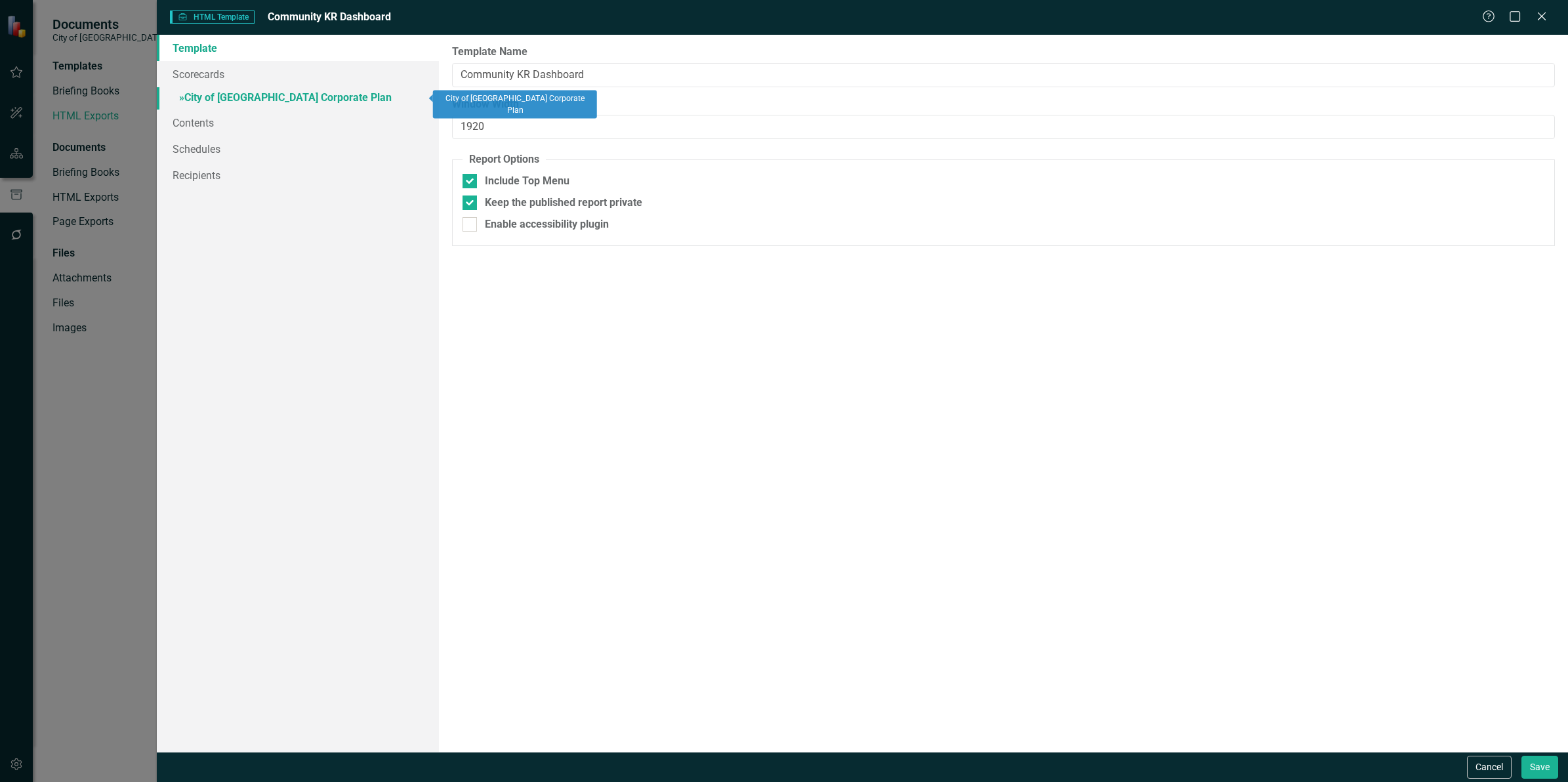
click at [257, 100] on link "» City of Maple Ridge Corporate Plan" at bounding box center [298, 98] width 282 height 23
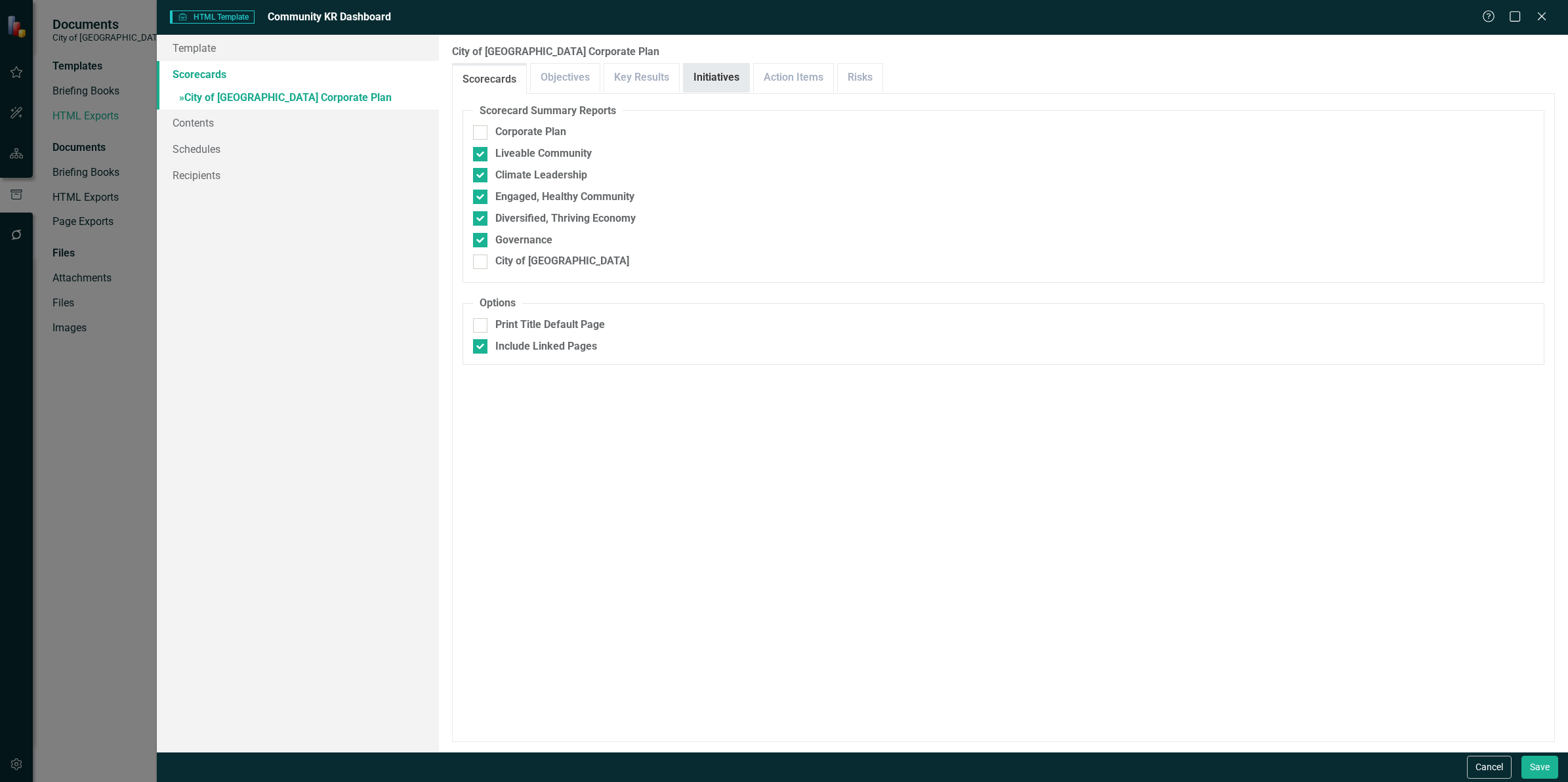
click at [712, 78] on link "Initiatives" at bounding box center [717, 78] width 66 height 28
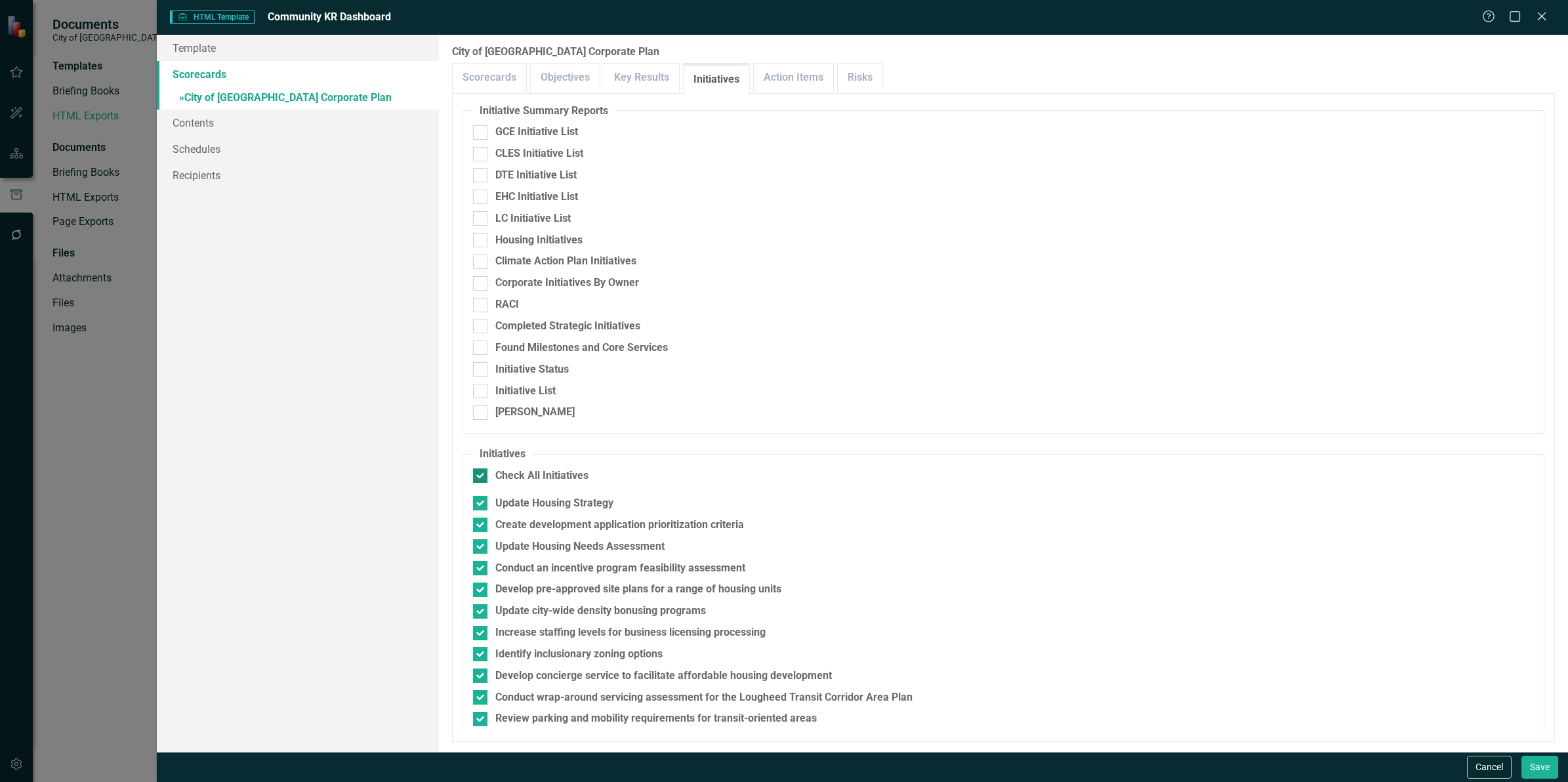
click at [477, 473] on input "Check All Initiatives" at bounding box center [477, 473] width 9 height 9
checkbox input "false"
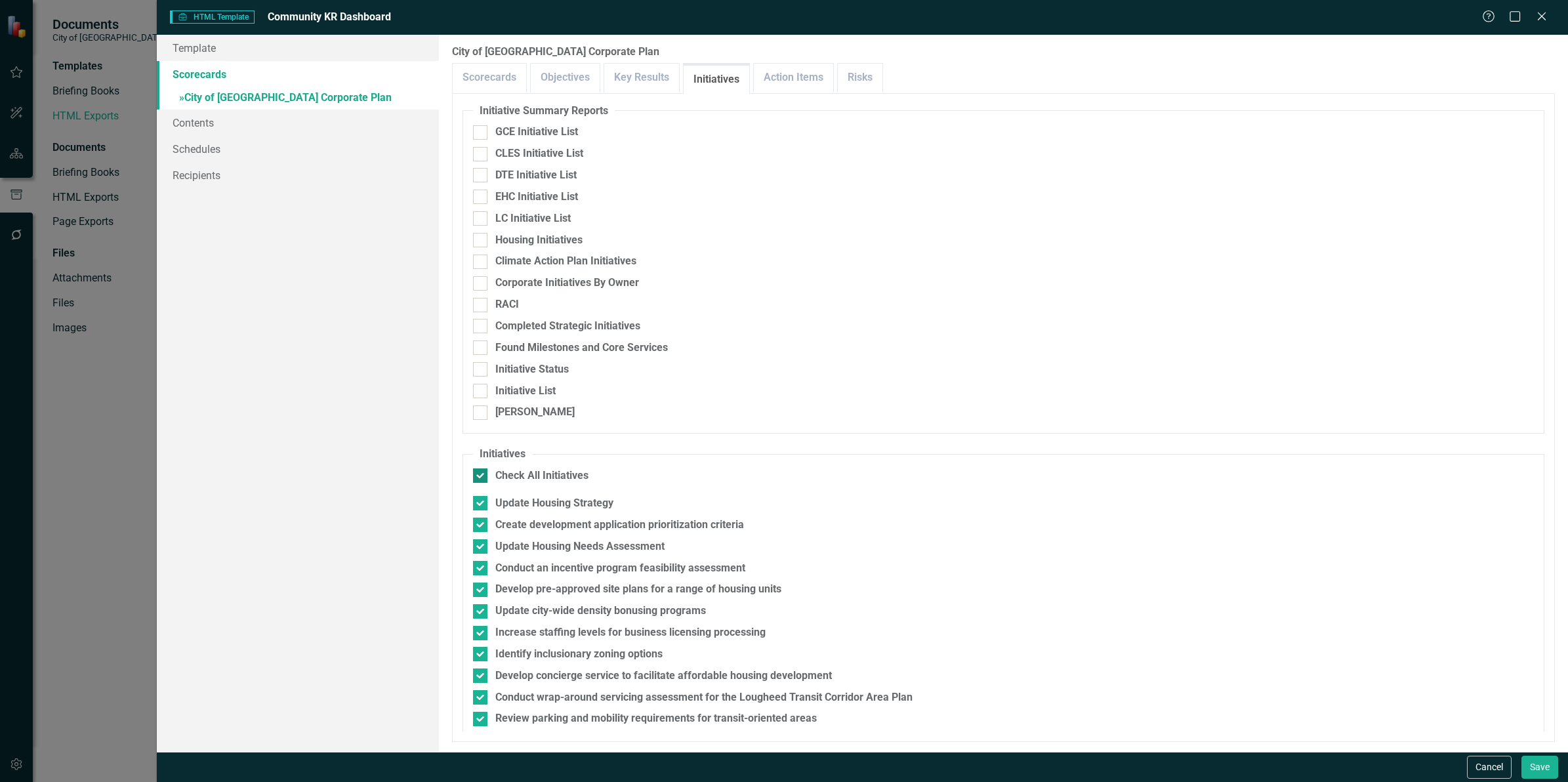
checkbox input "false"
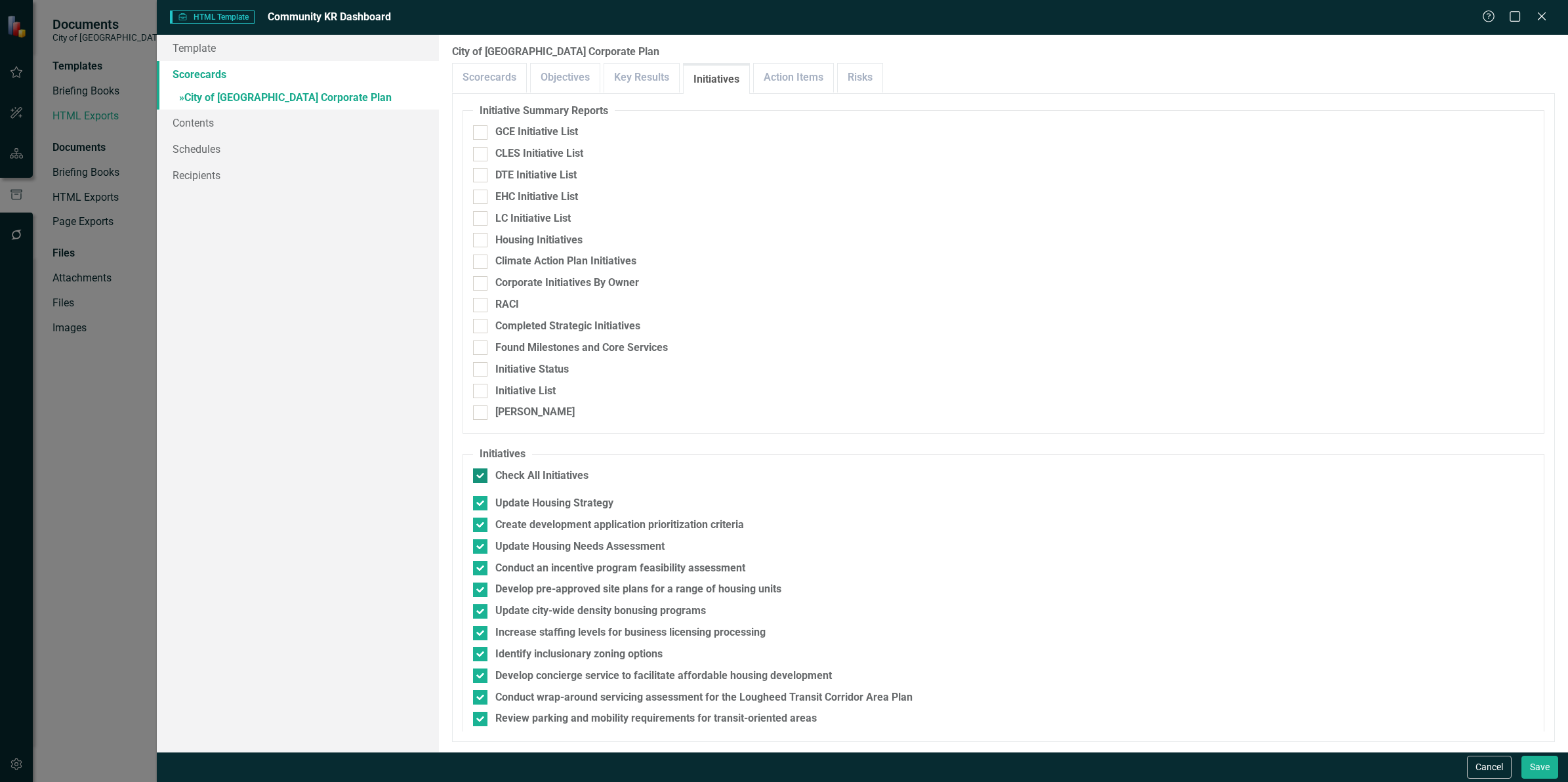
checkbox input "false"
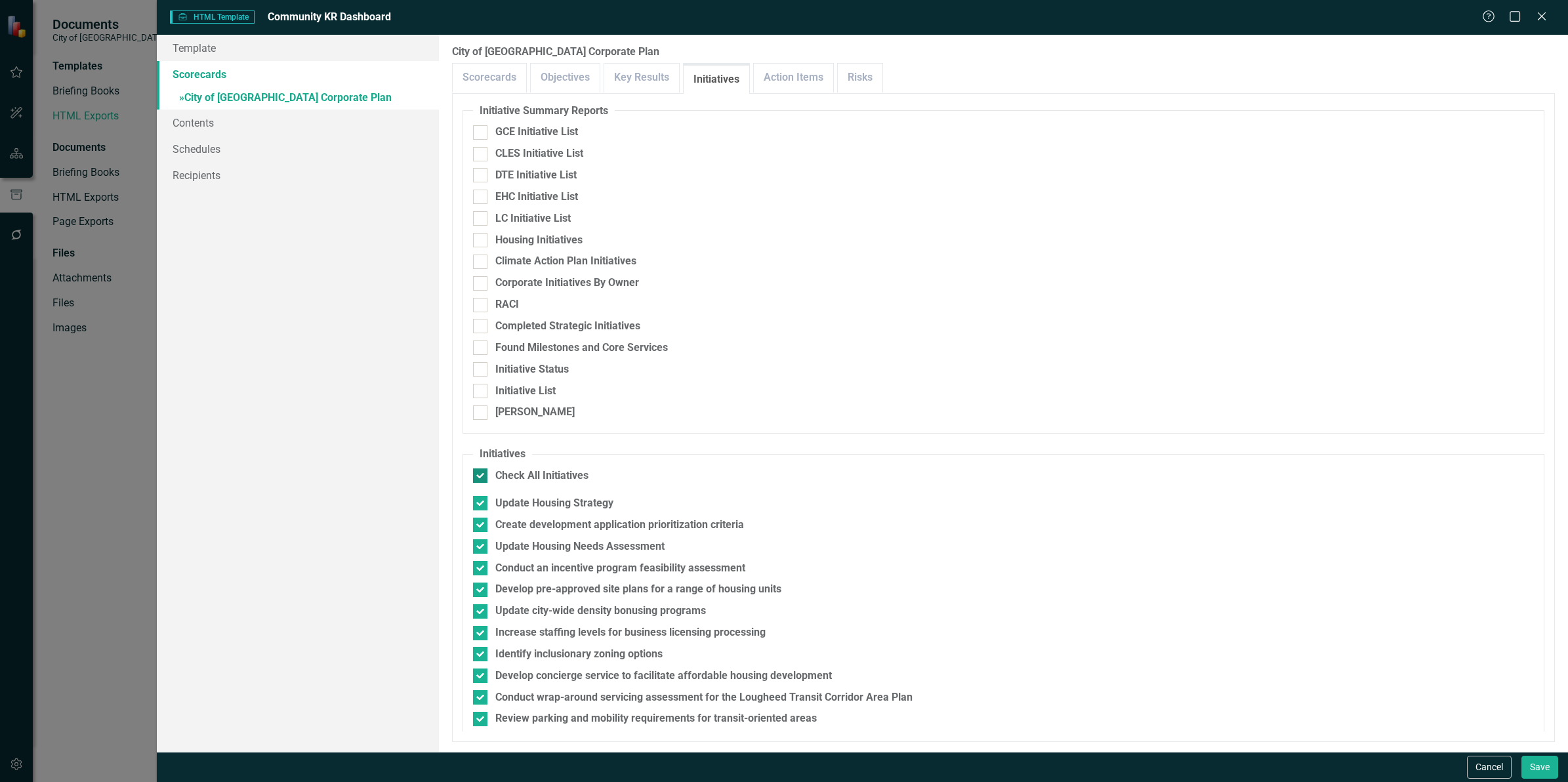
checkbox input "false"
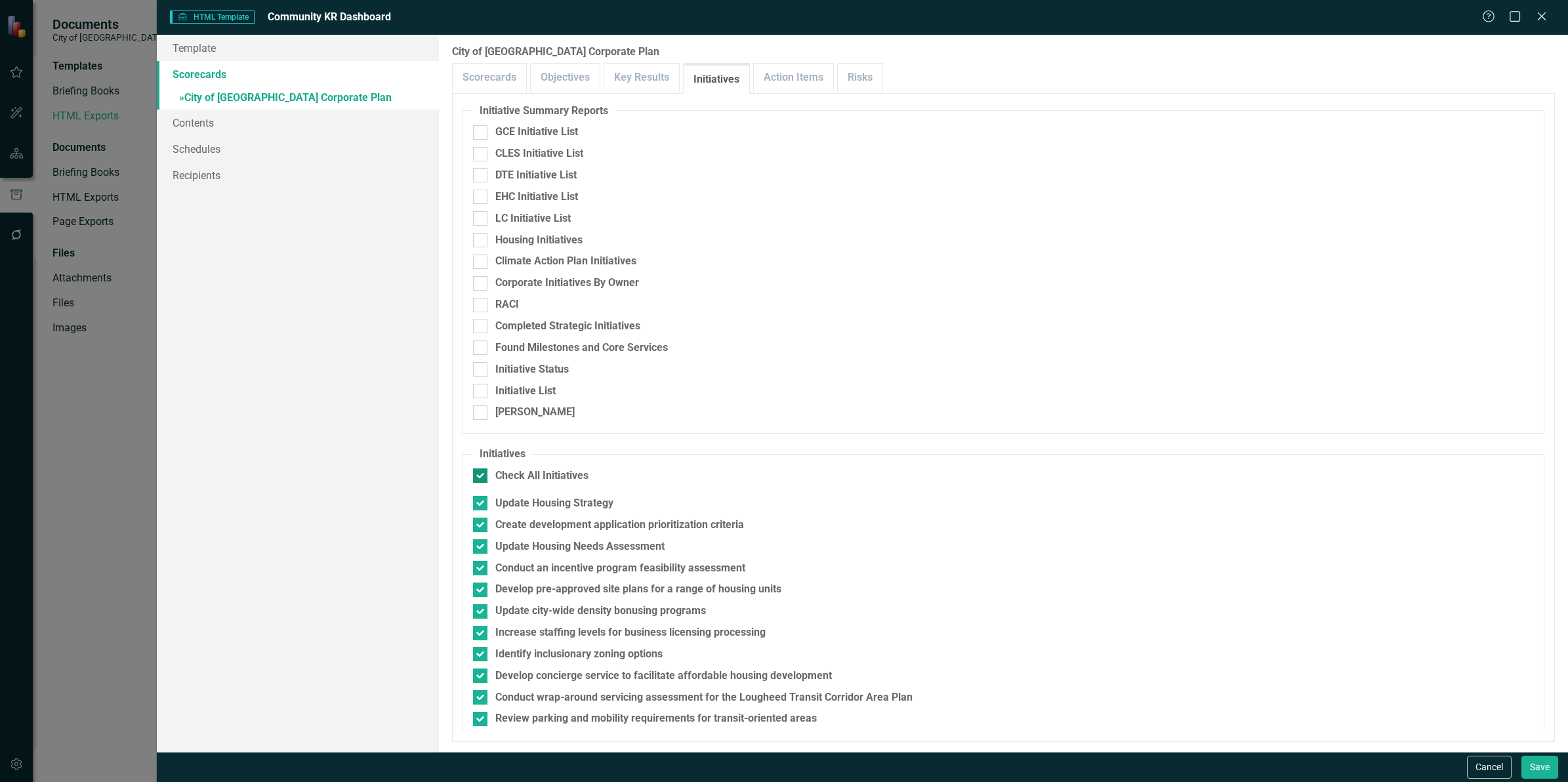
checkbox input "false"
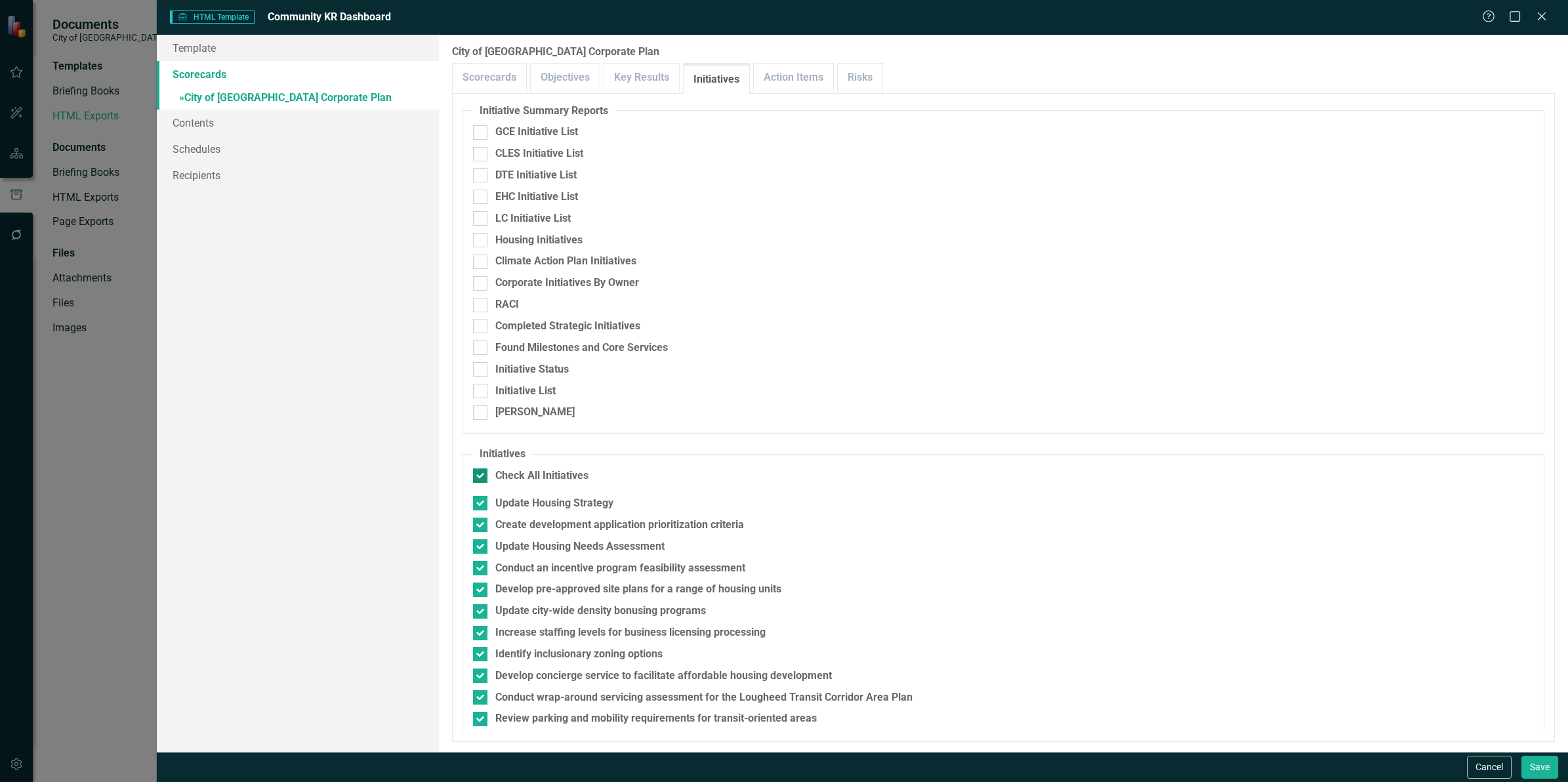
checkbox input "false"
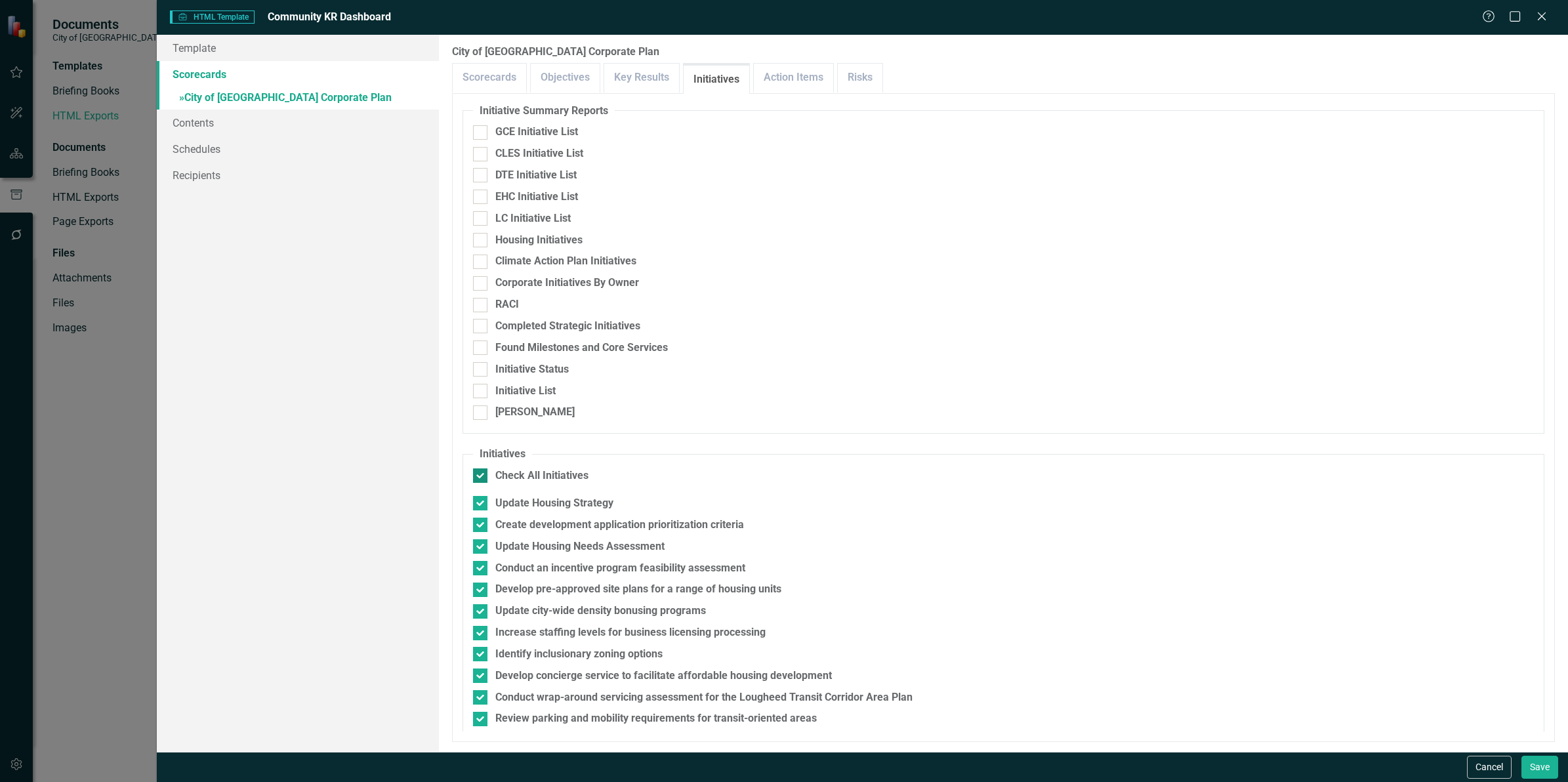
checkbox input "false"
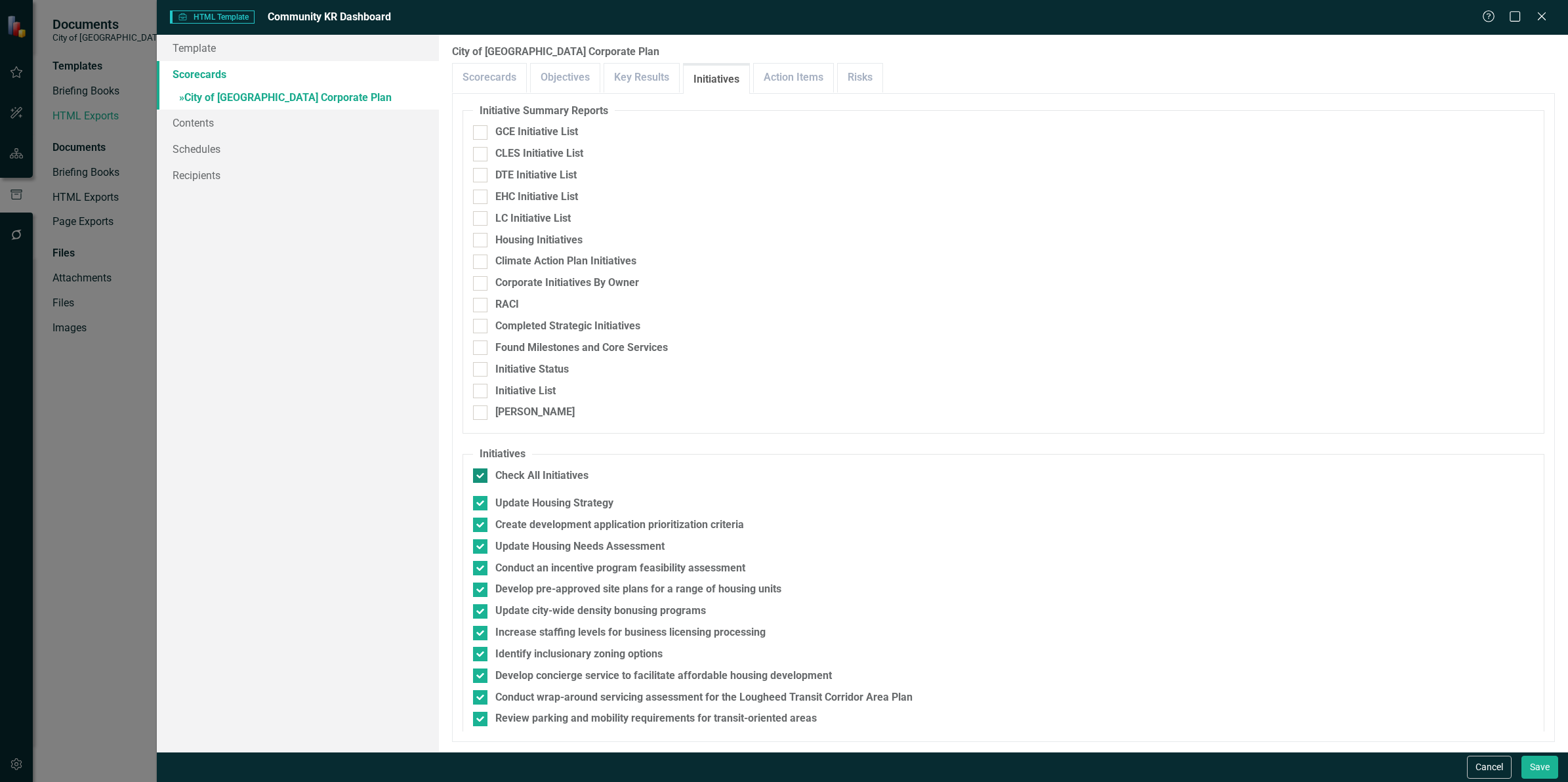
checkbox input "false"
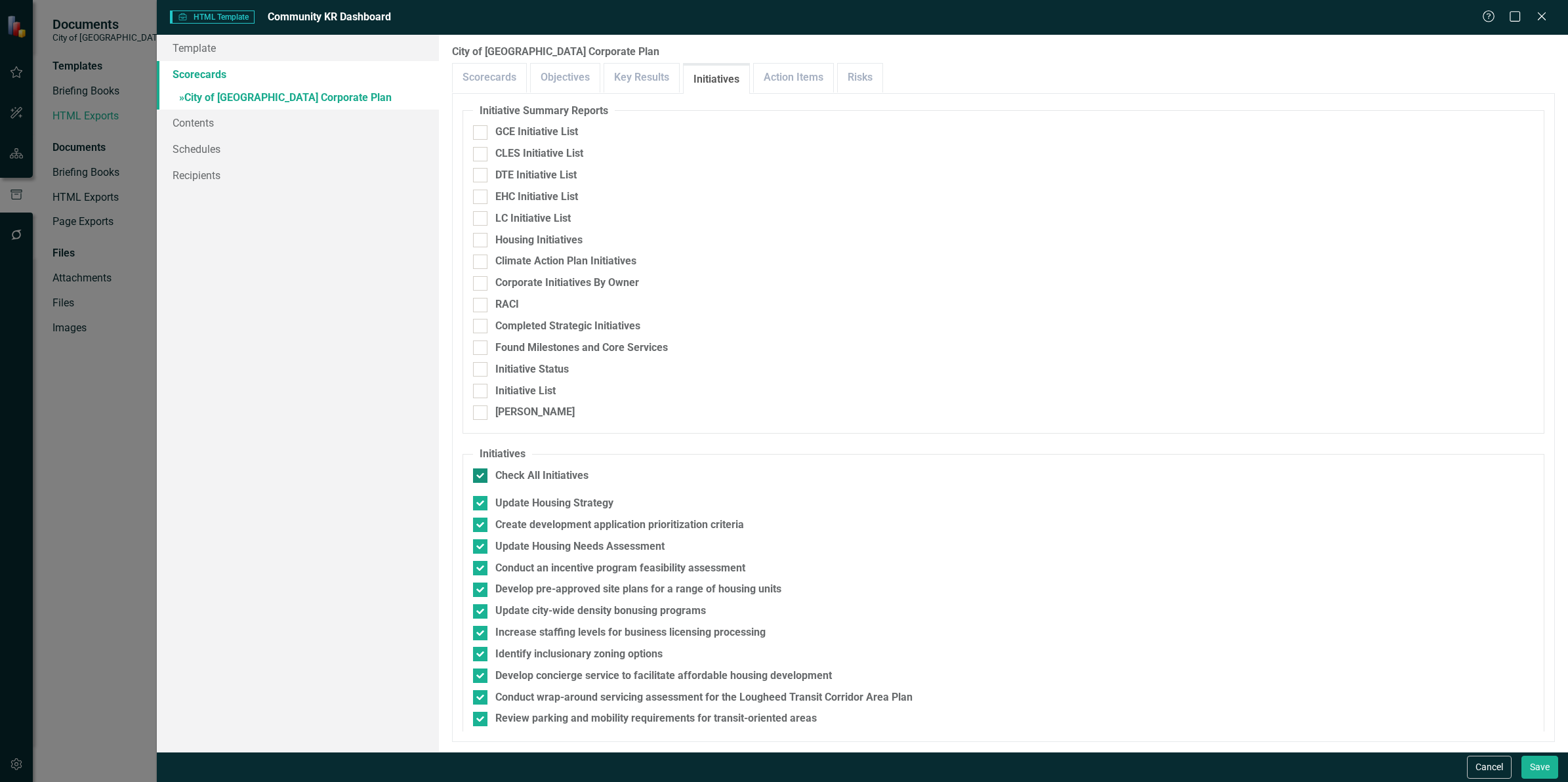
checkbox input "false"
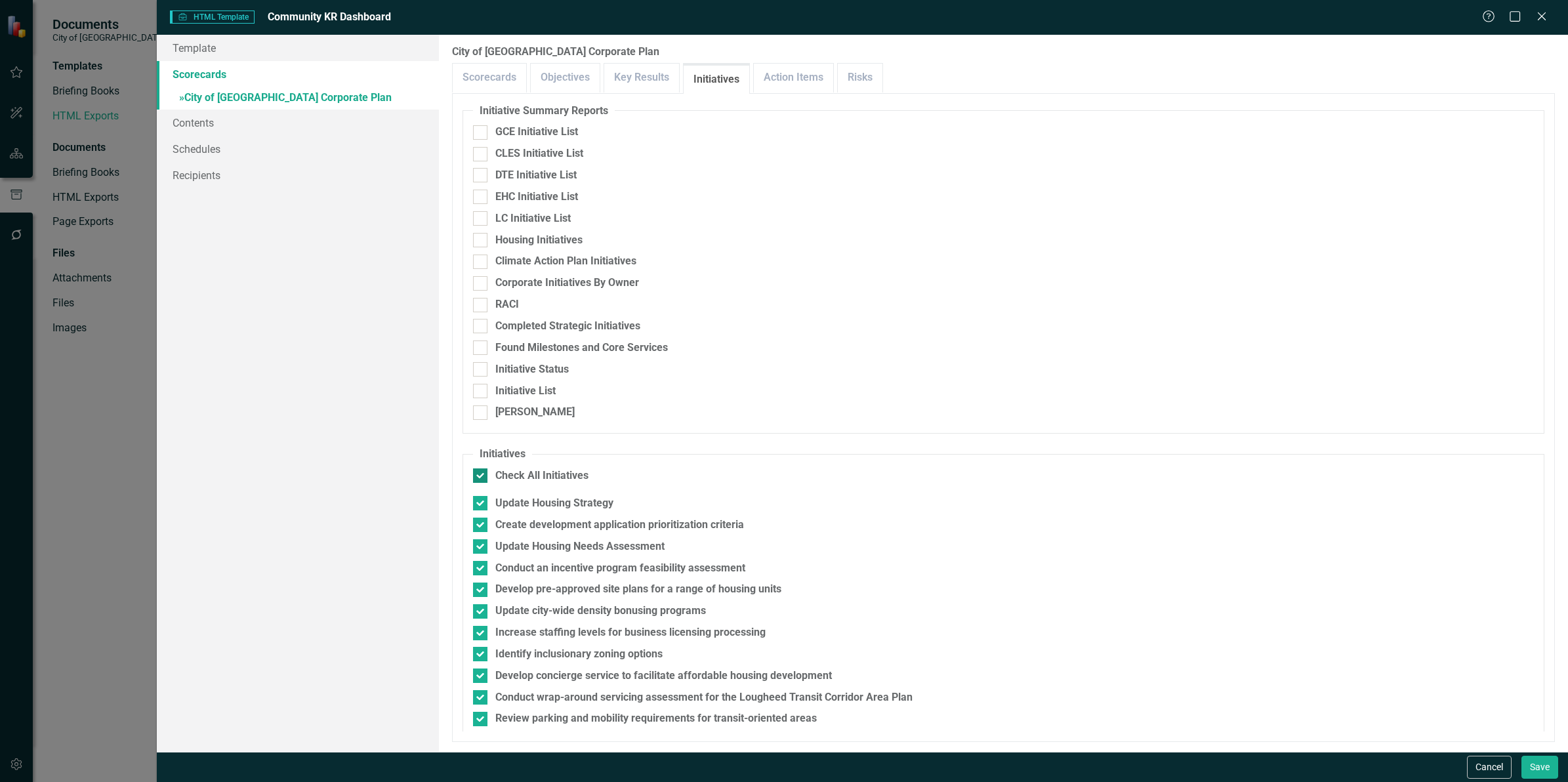
checkbox input "false"
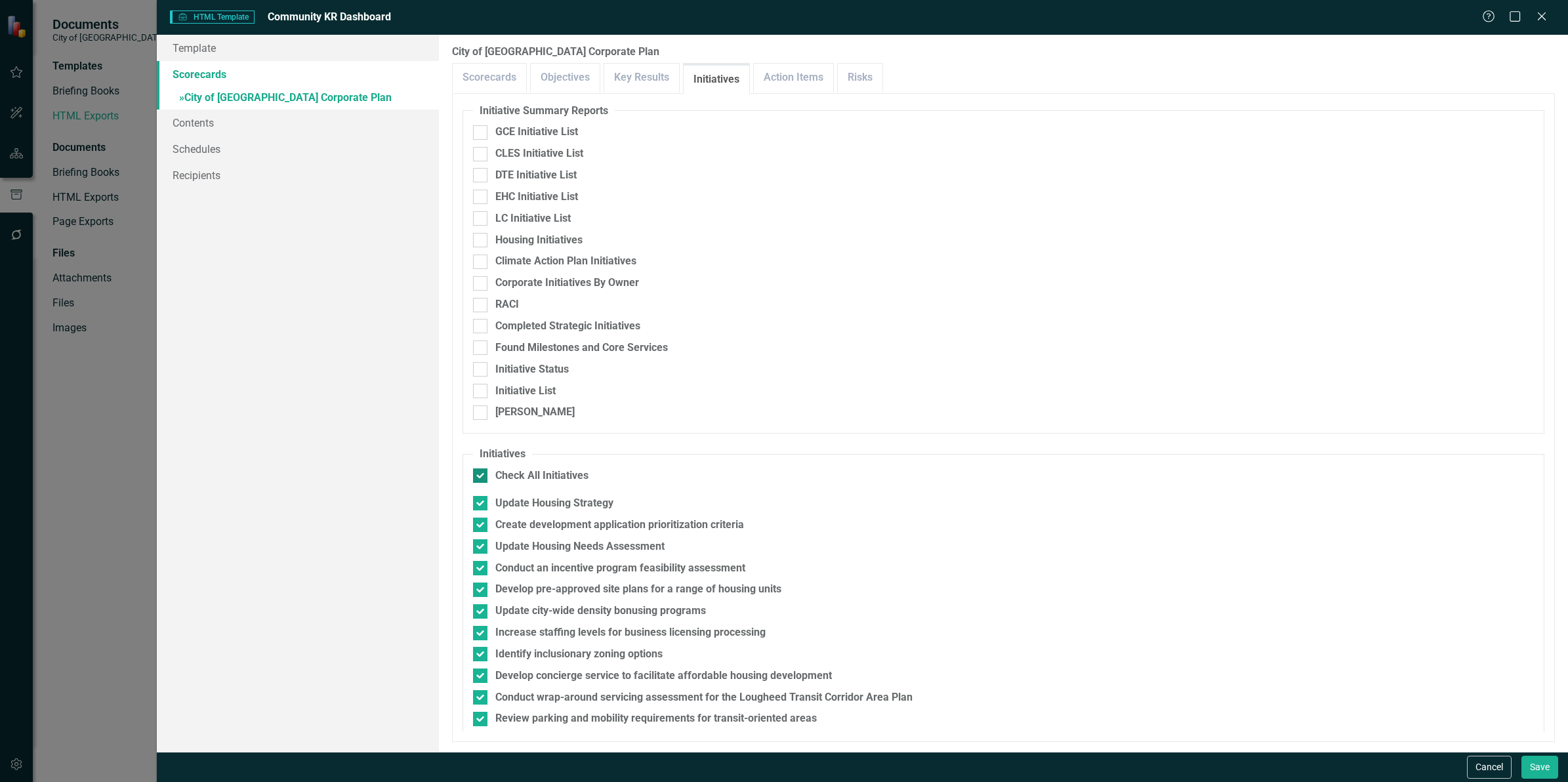
checkbox input "false"
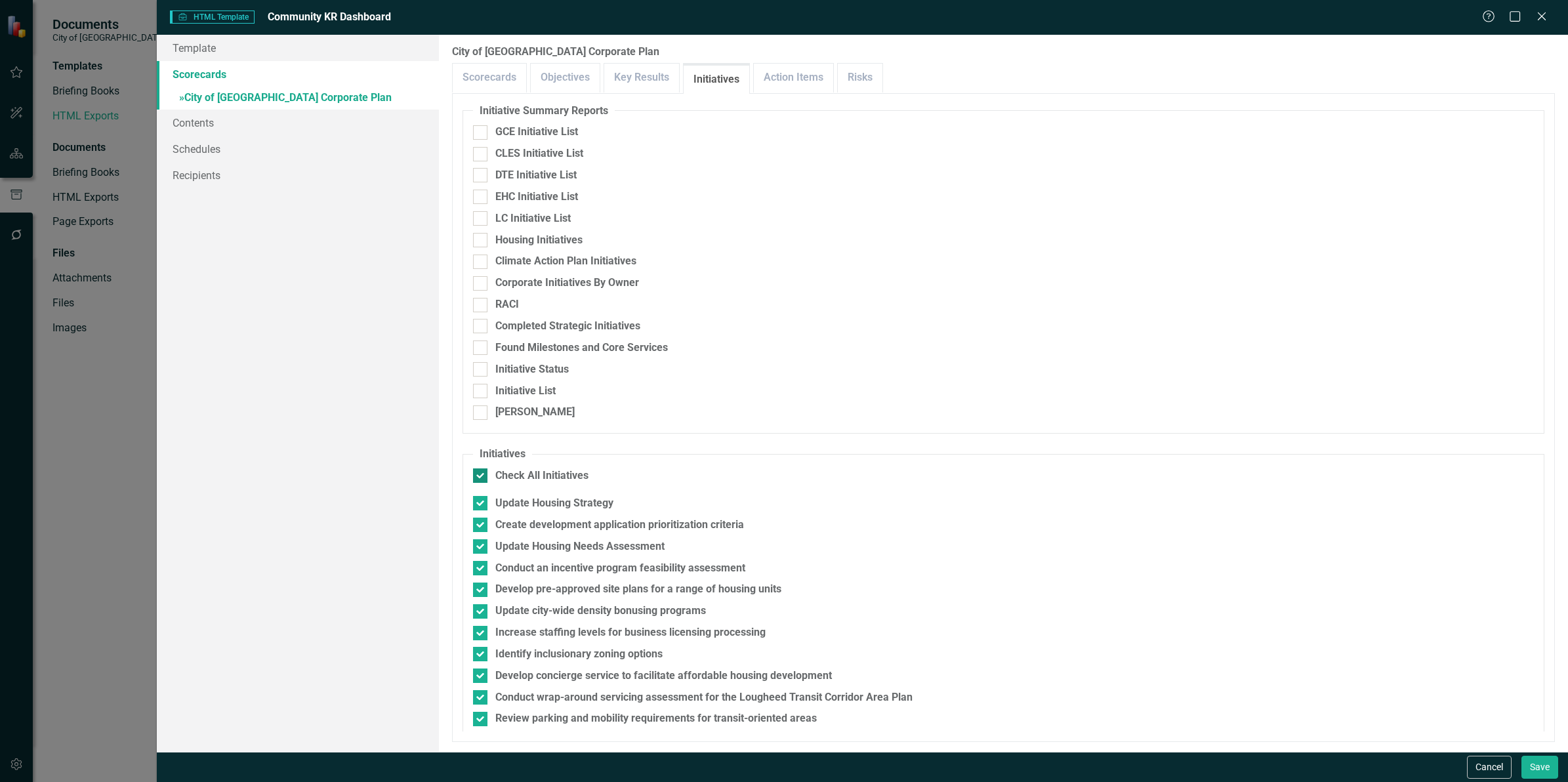
checkbox input "false"
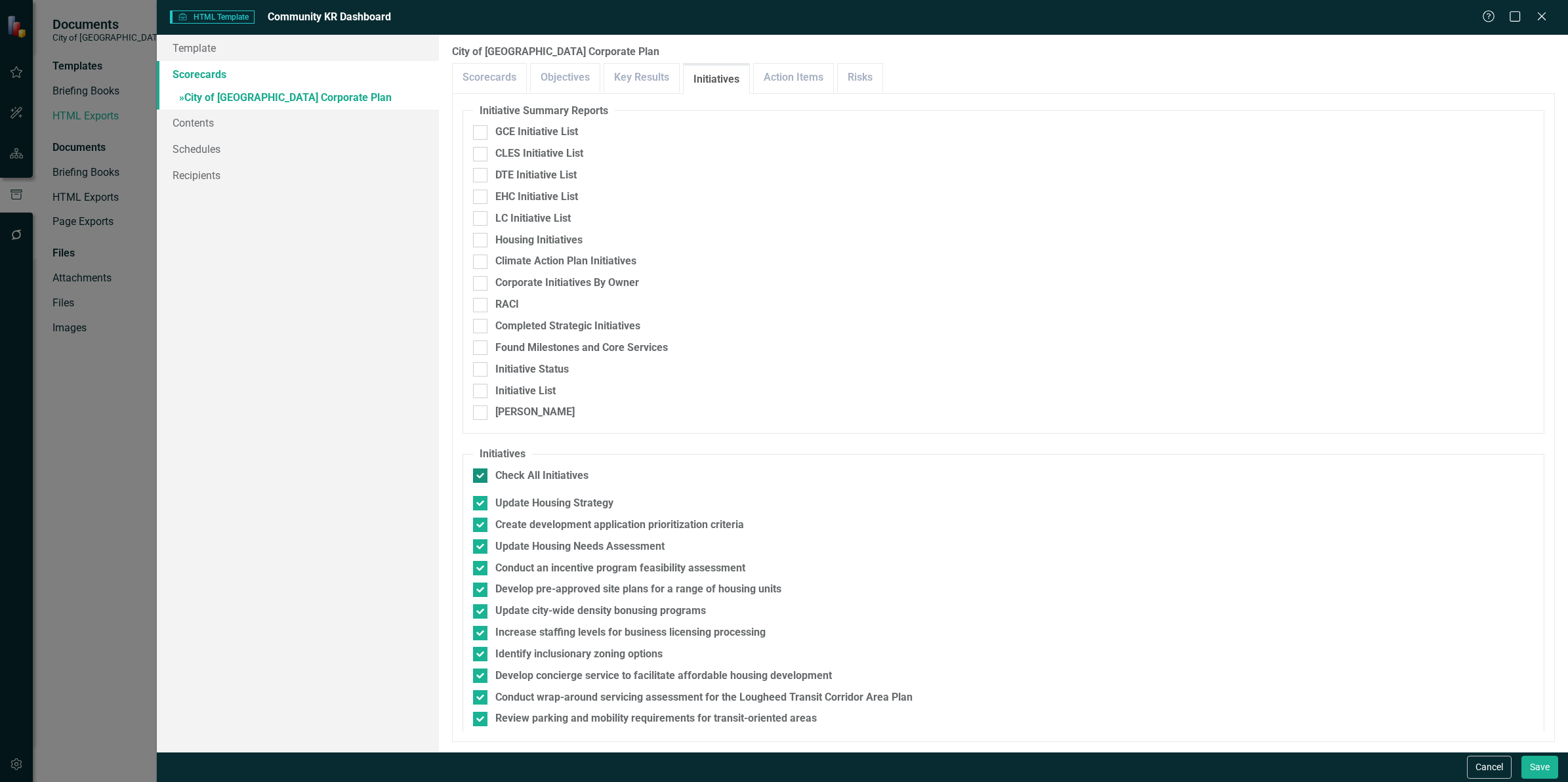
checkbox input "false"
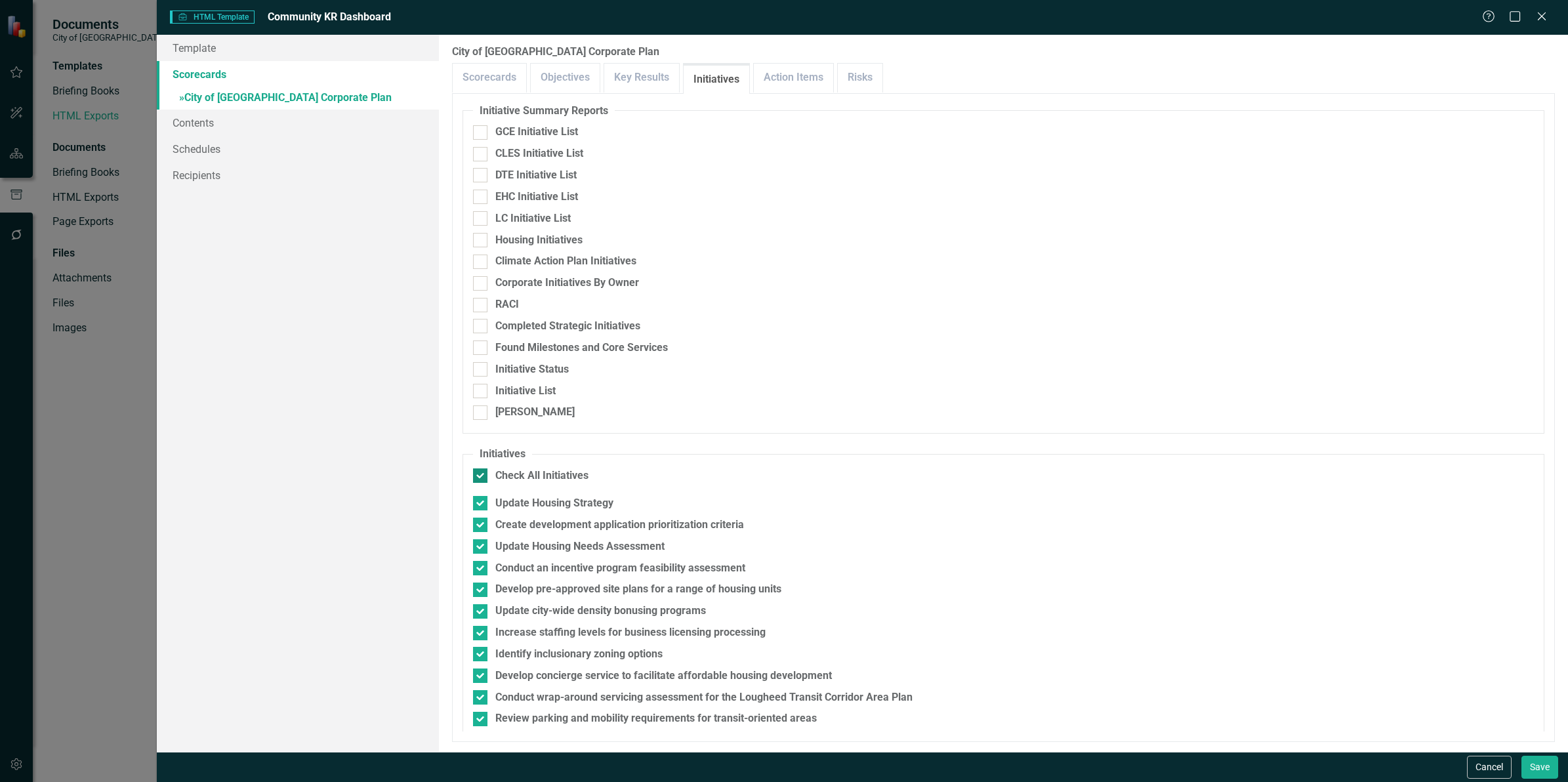
checkbox input "false"
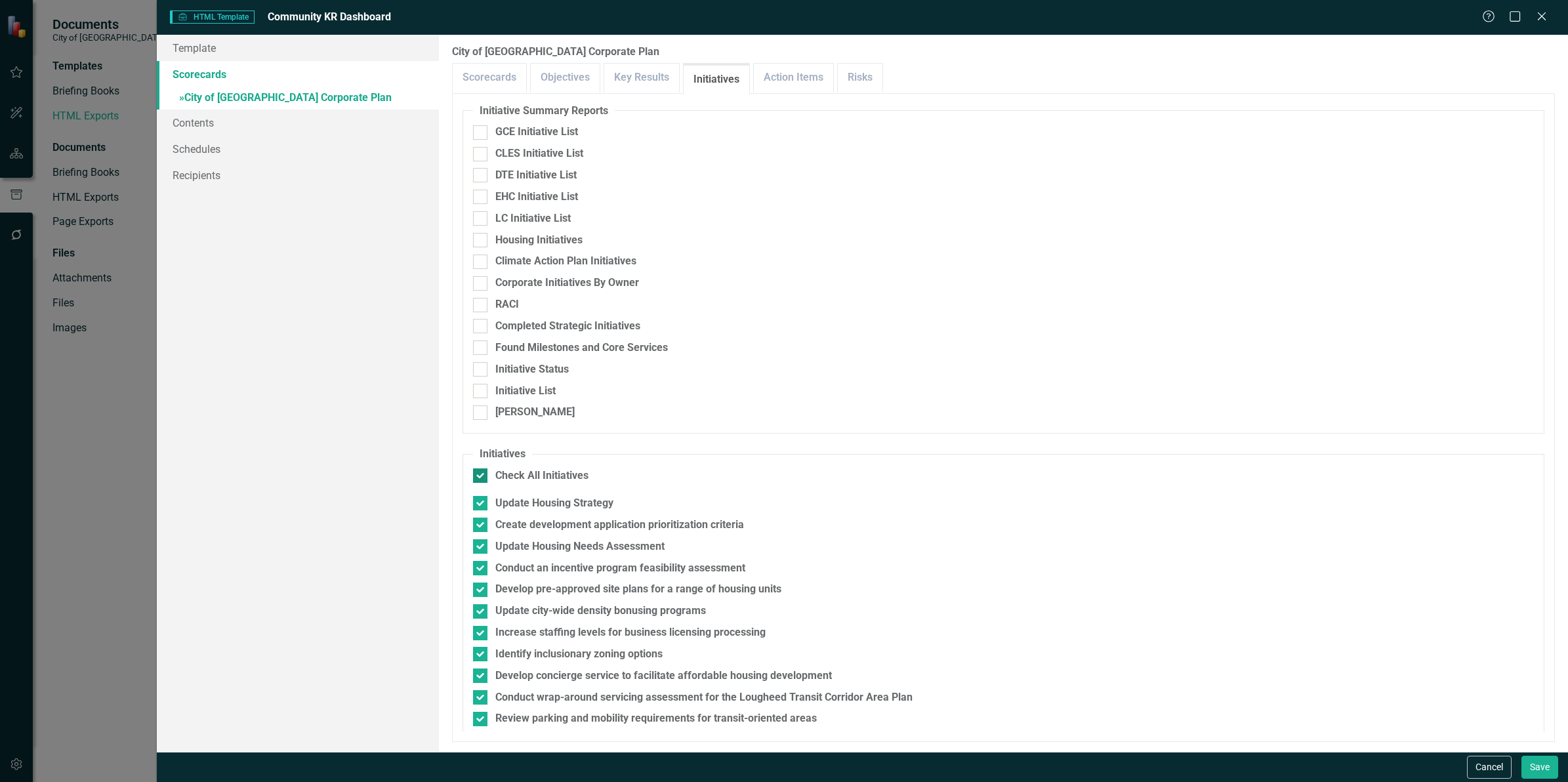
checkbox input "false"
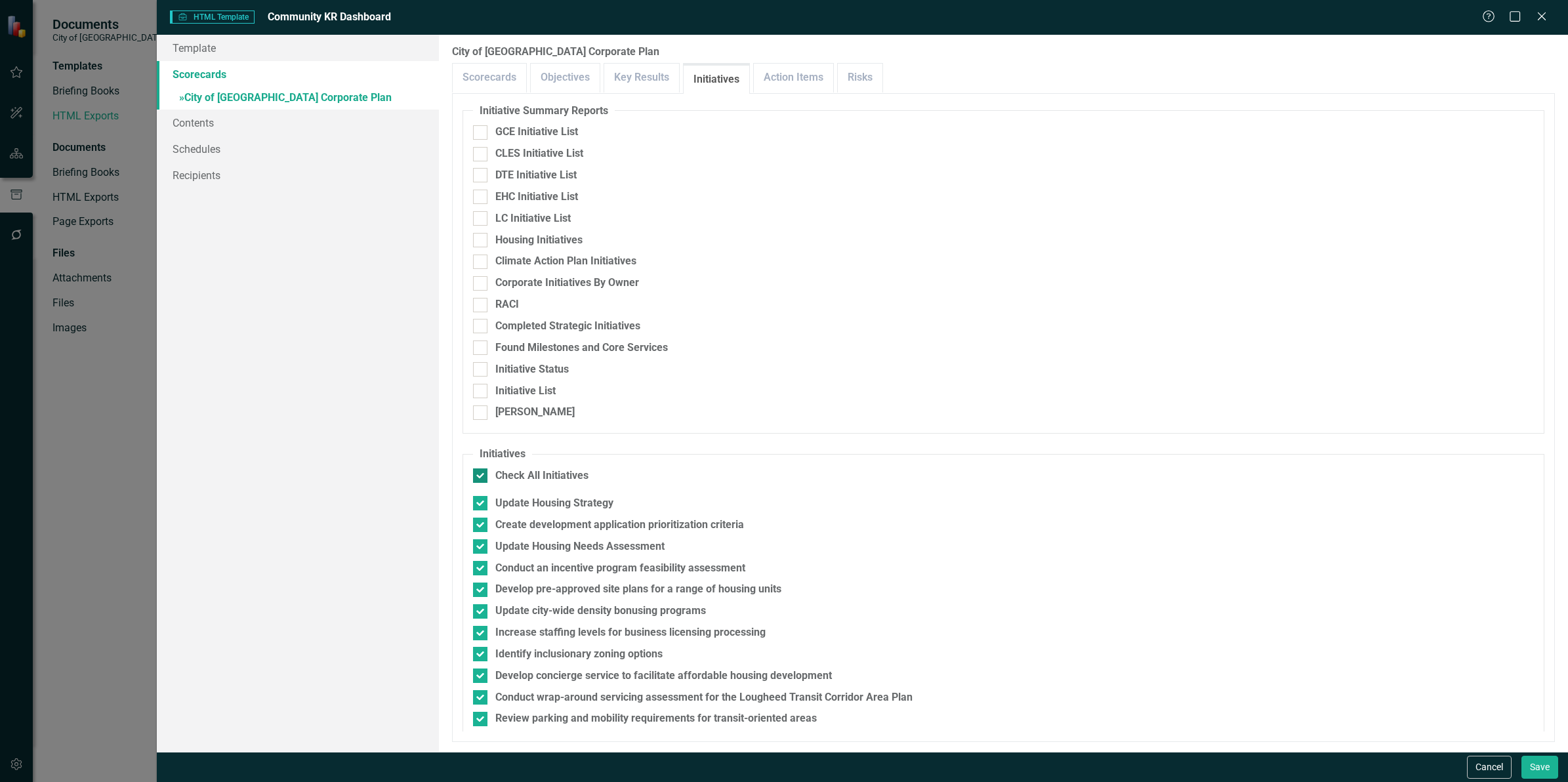
checkbox input "false"
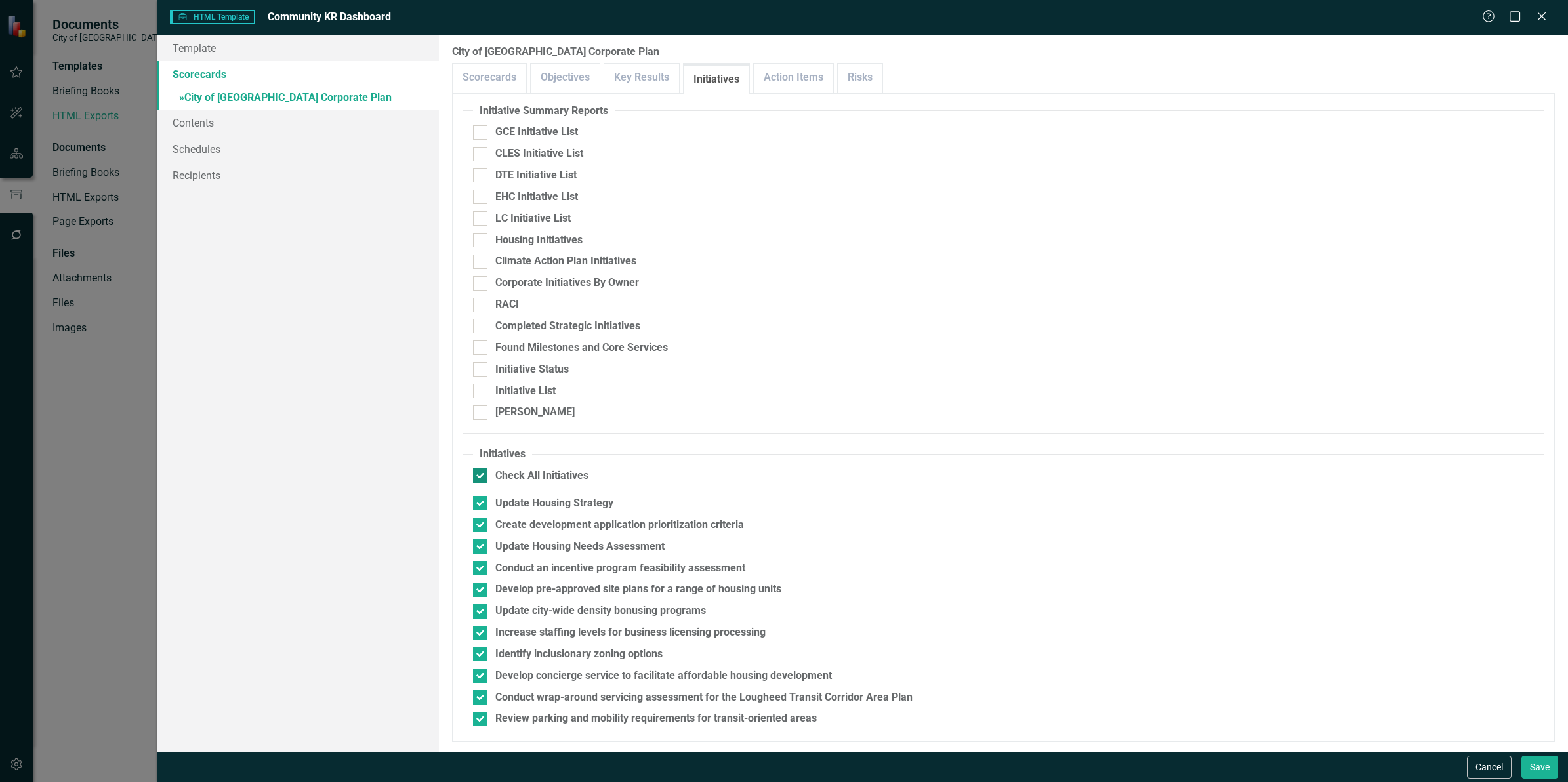
checkbox input "false"
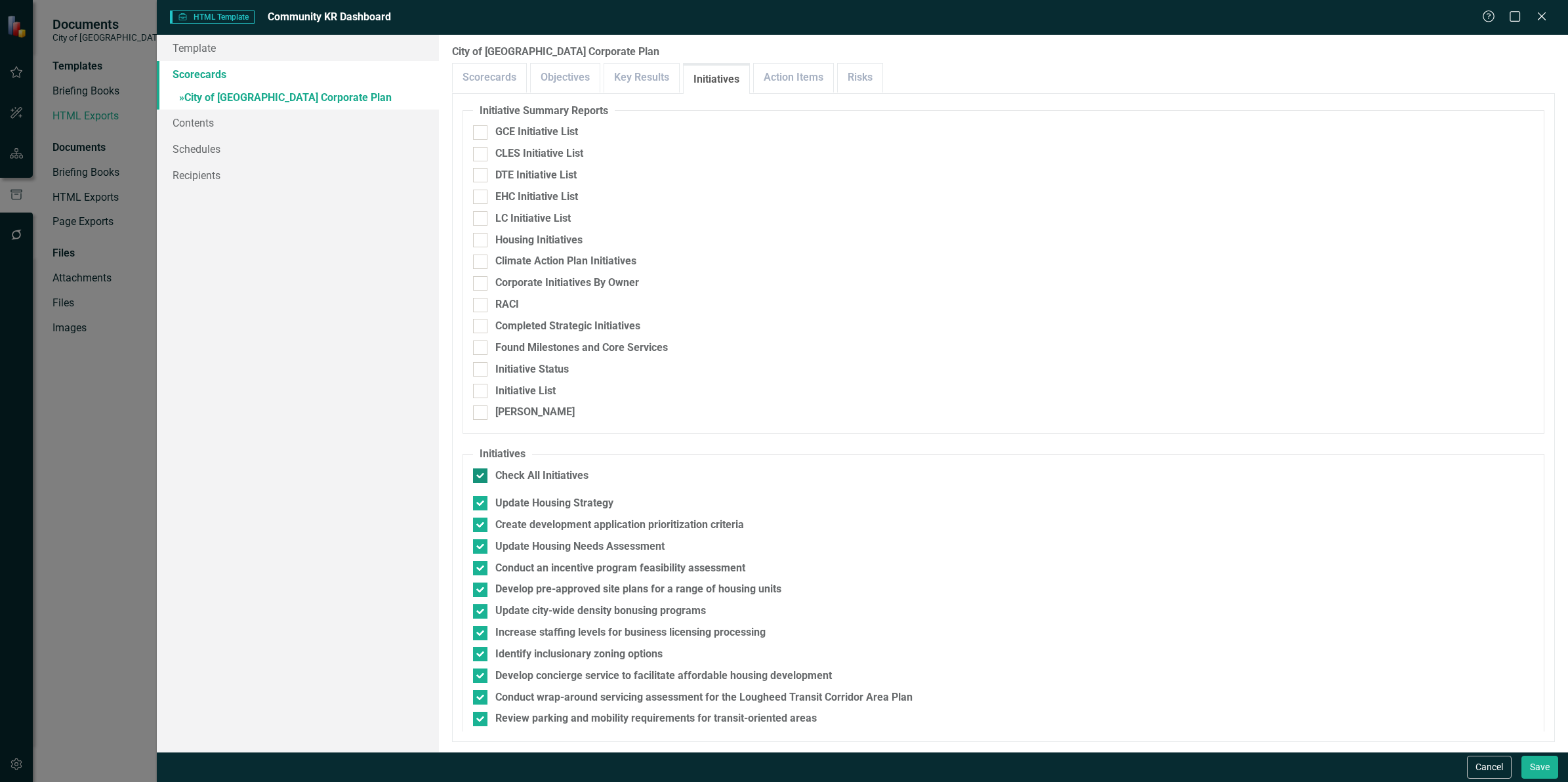
checkbox input "false"
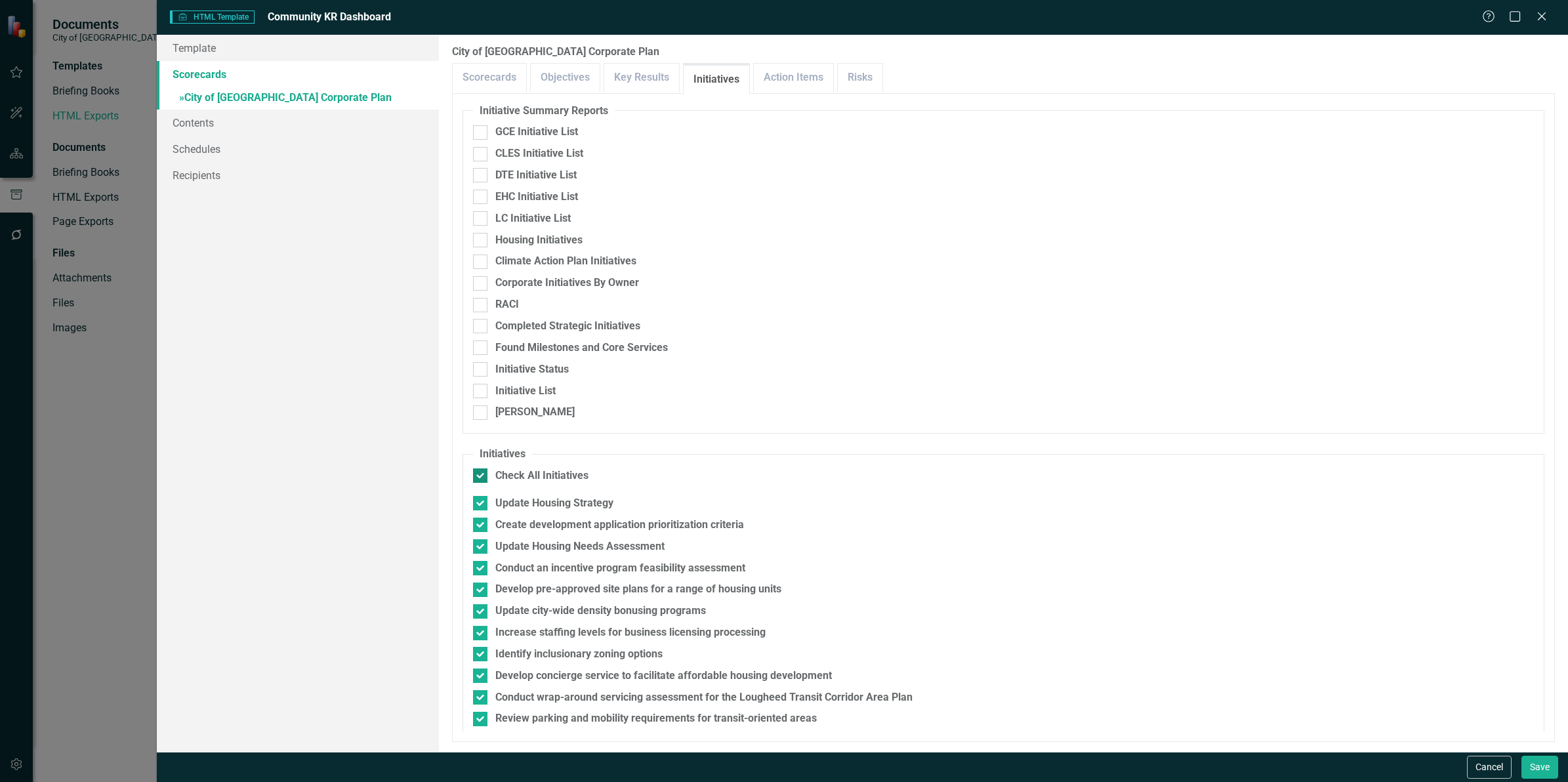
checkbox input "false"
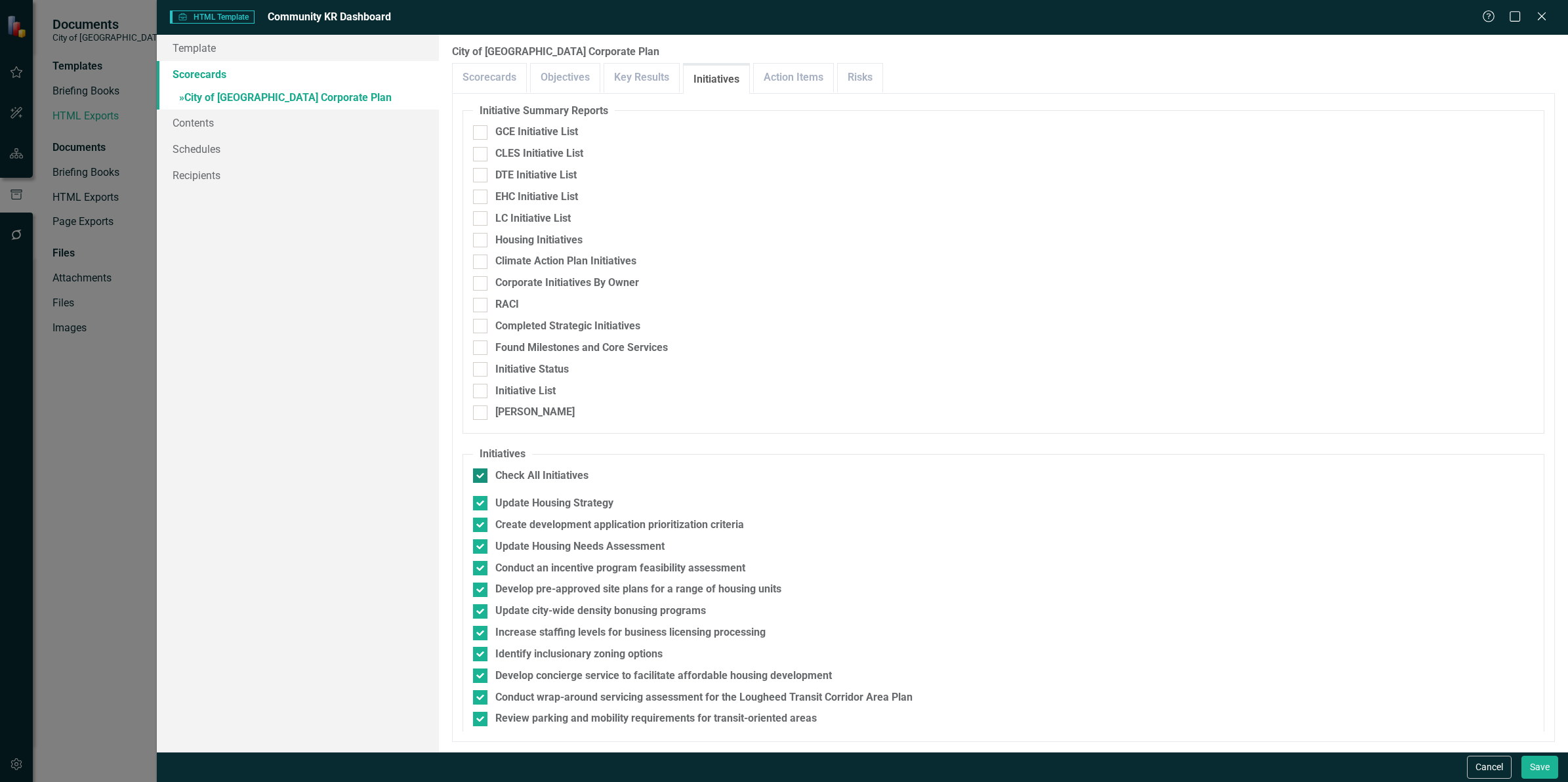
checkbox input "false"
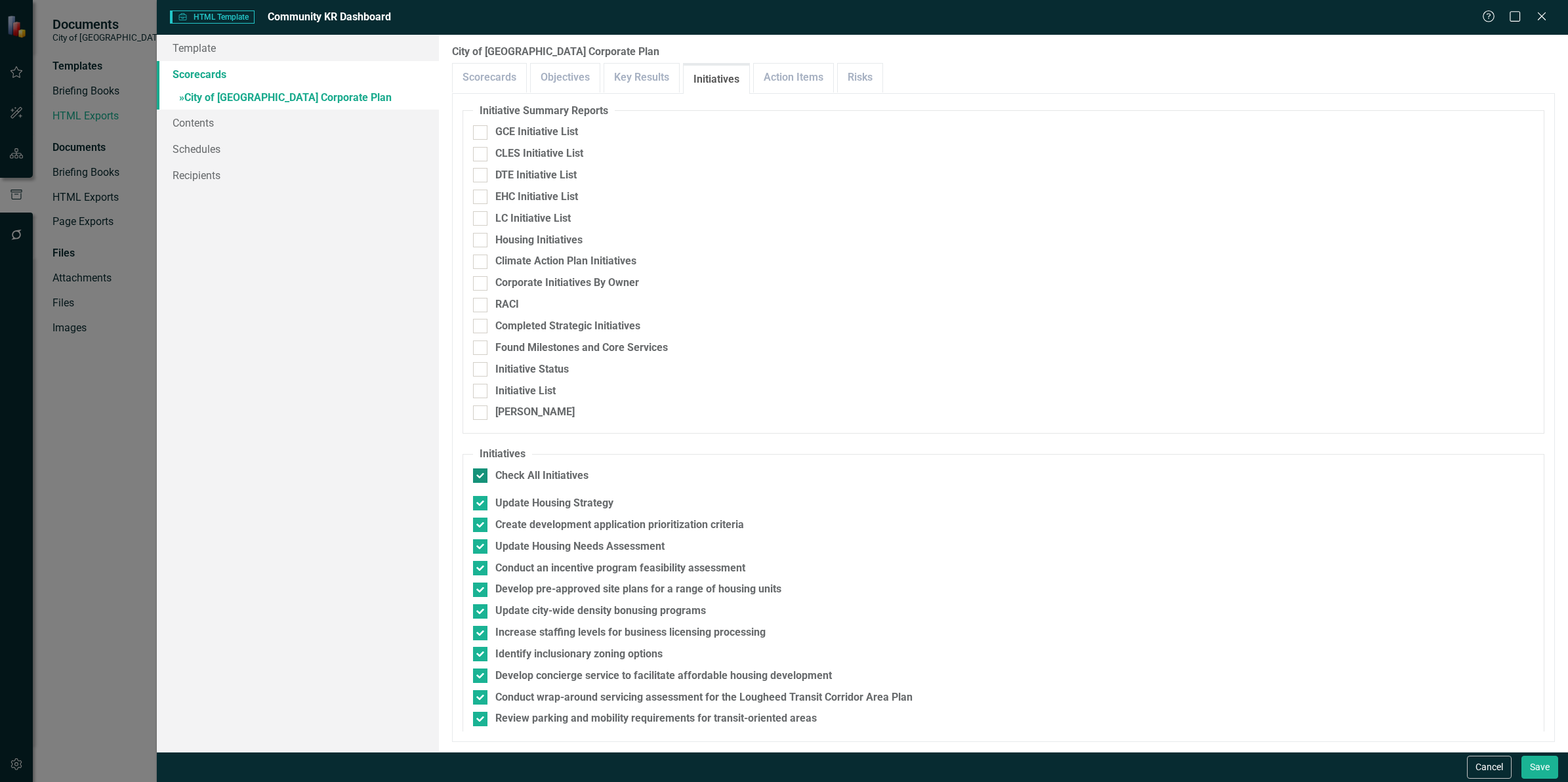
checkbox input "false"
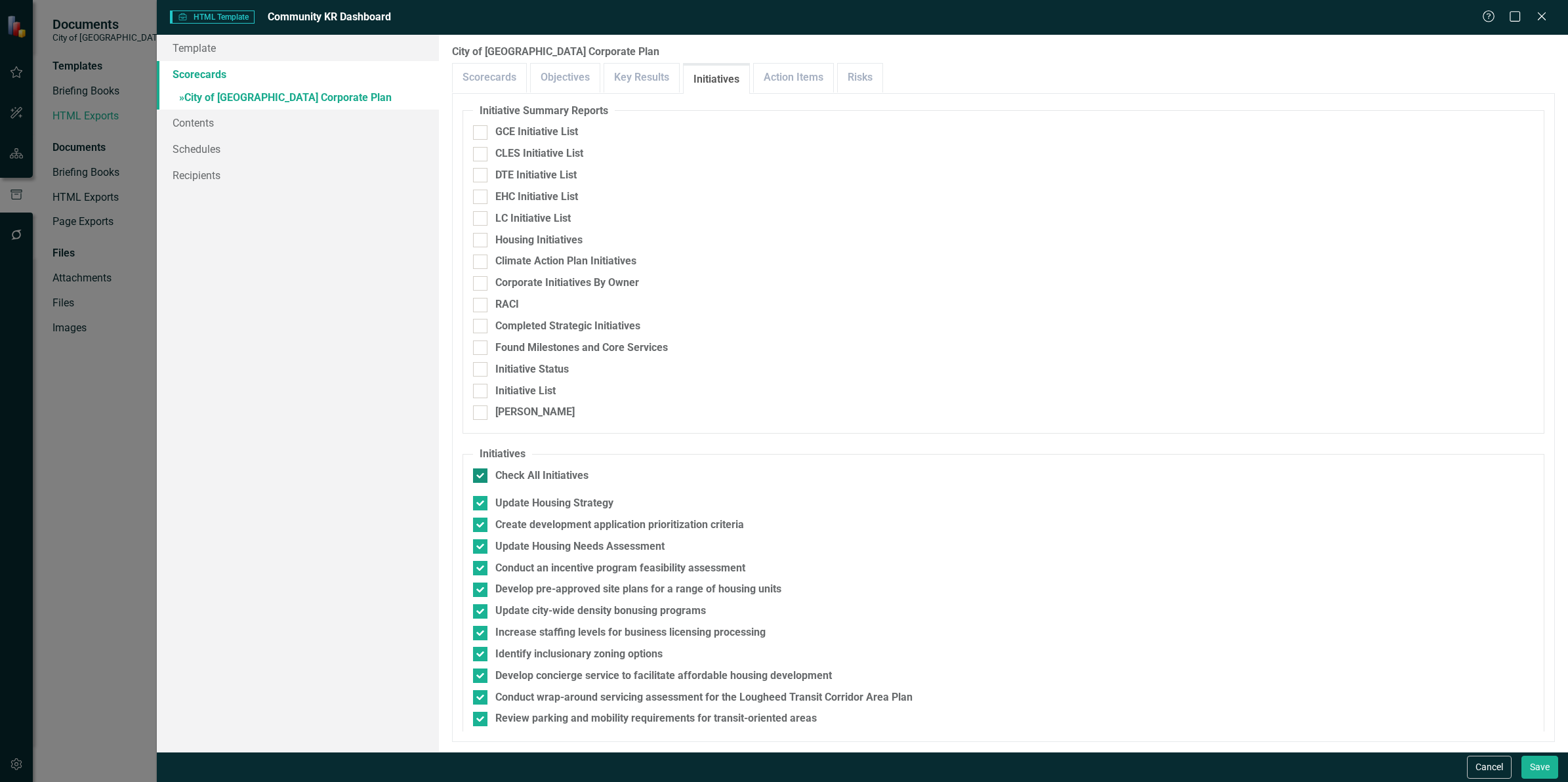
checkbox input "false"
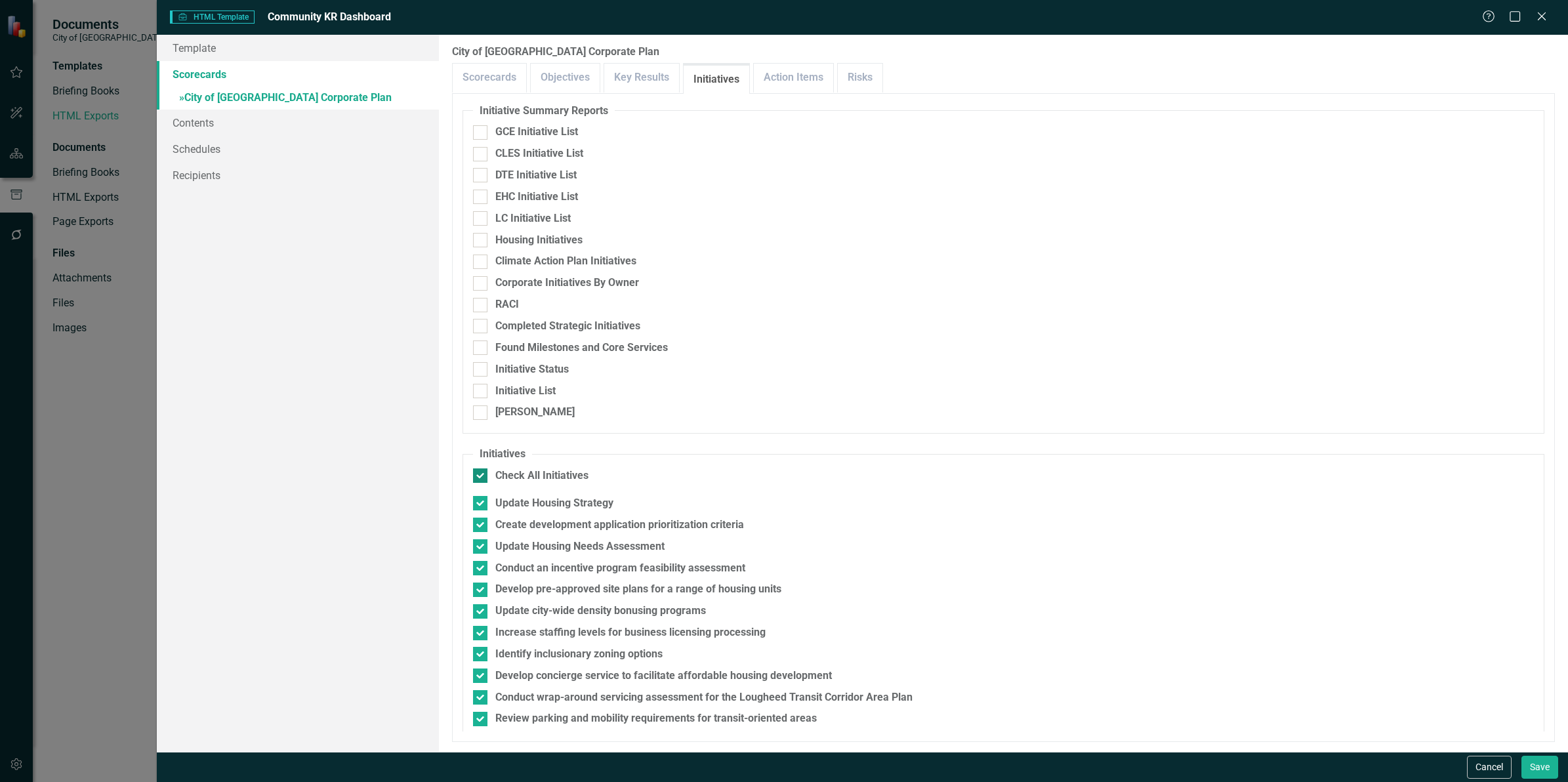
checkbox input "false"
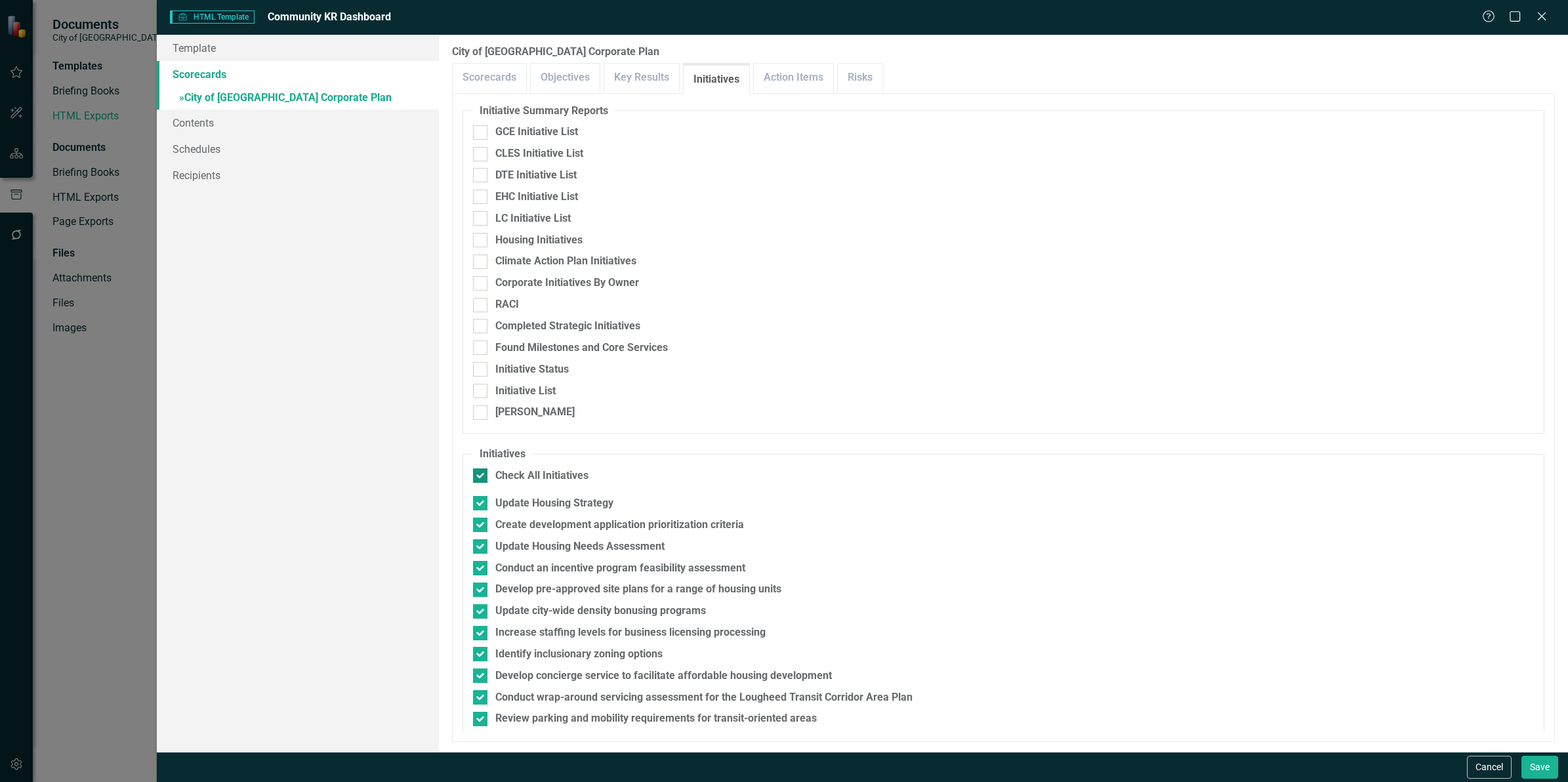
checkbox input "false"
click at [652, 73] on link "Key Results" at bounding box center [641, 78] width 75 height 28
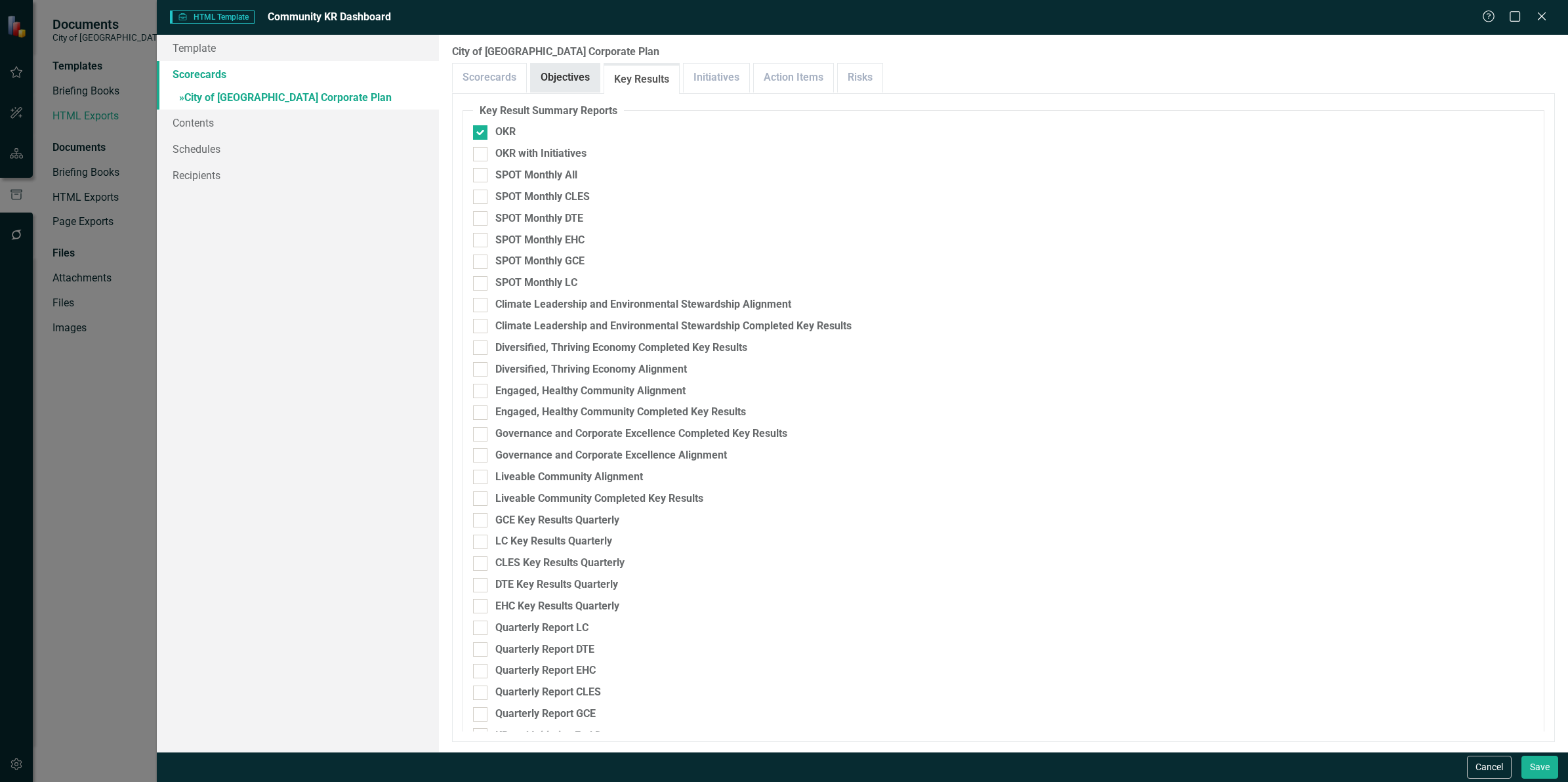
click at [571, 73] on link "Objectives" at bounding box center [565, 78] width 69 height 28
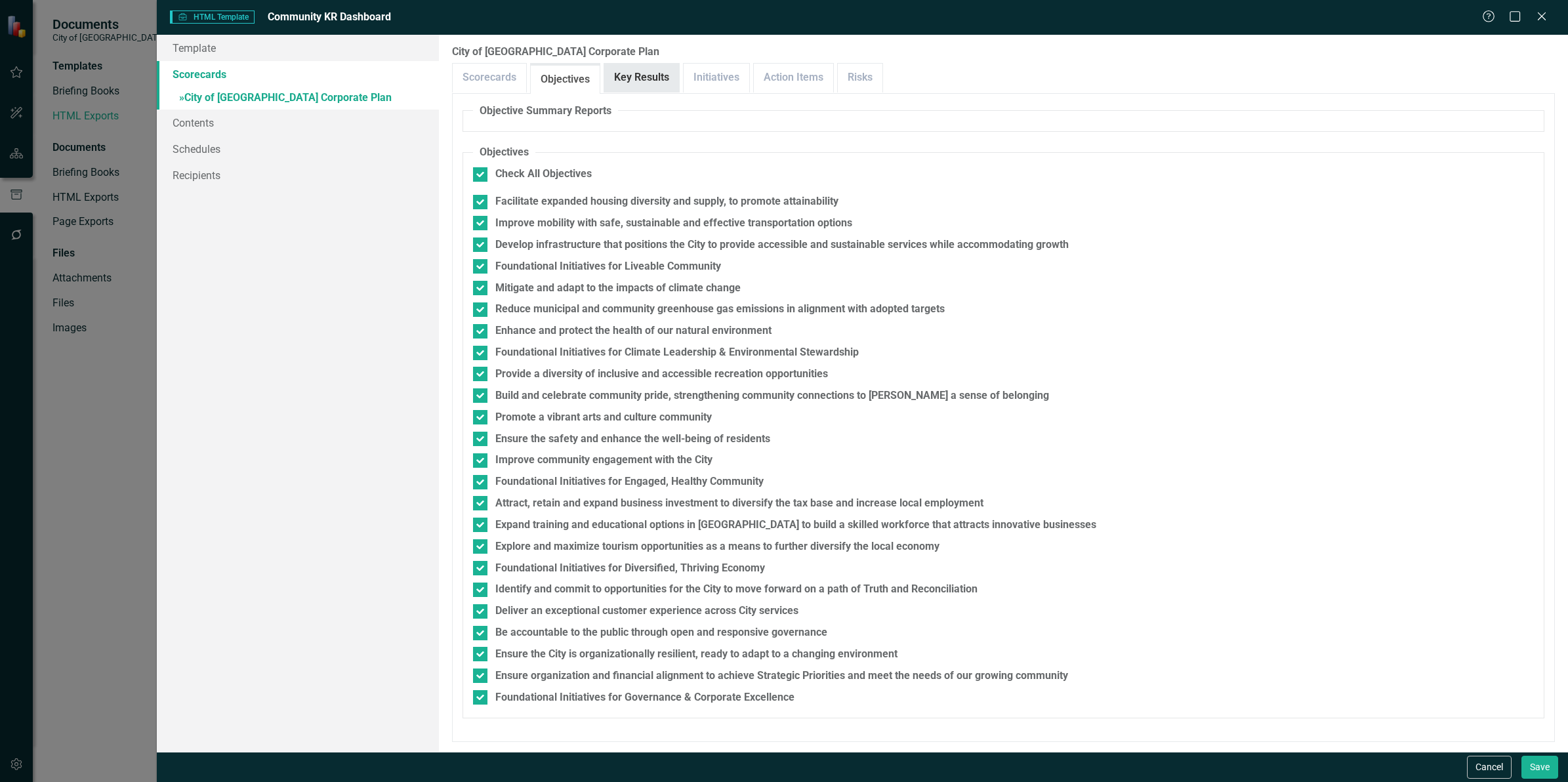
click at [652, 79] on link "Key Results" at bounding box center [641, 78] width 75 height 28
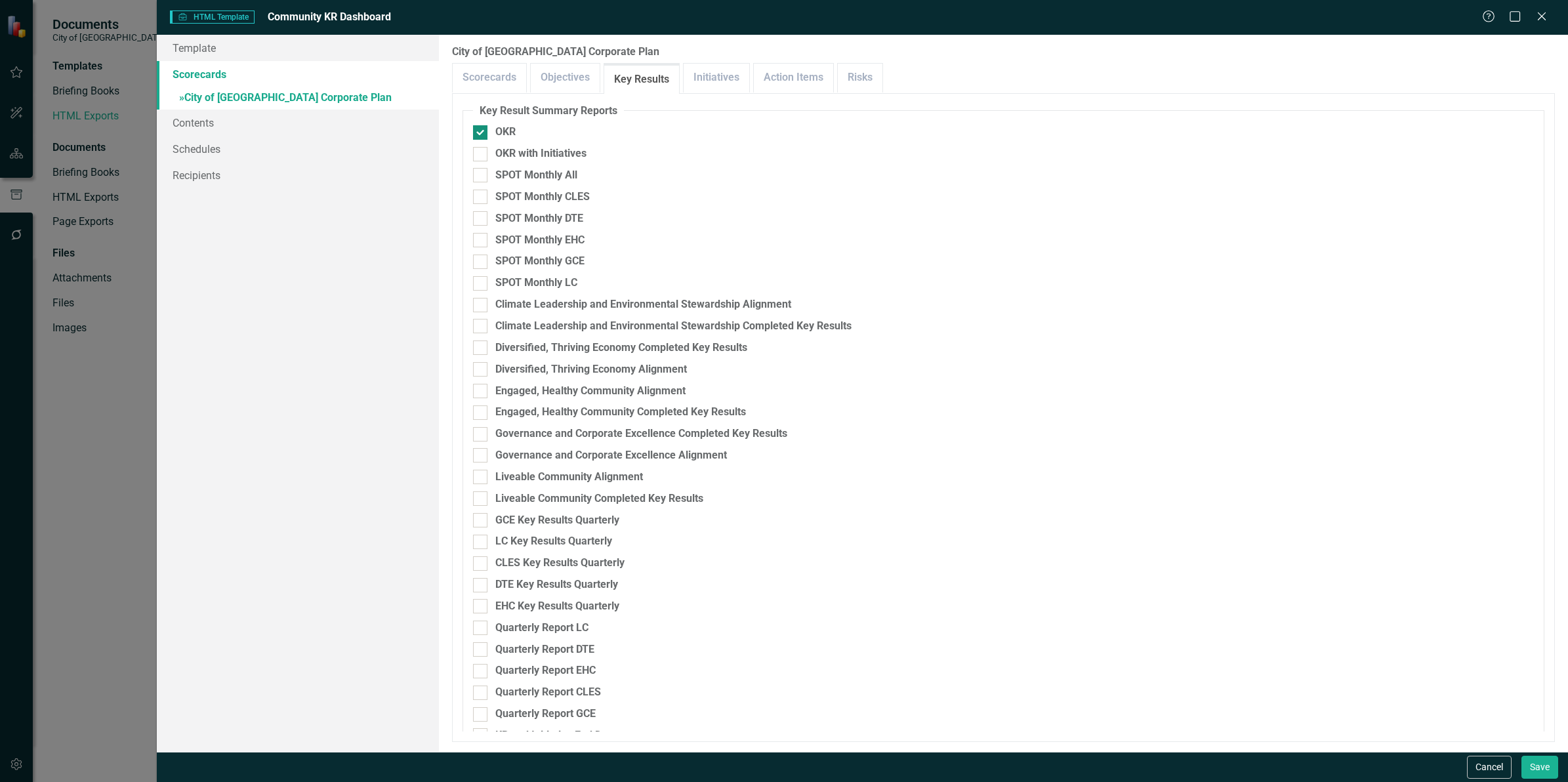
click at [482, 133] on div at bounding box center [480, 133] width 15 height 15
click at [482, 133] on input "OKR" at bounding box center [477, 130] width 9 height 9
checkbox input "false"
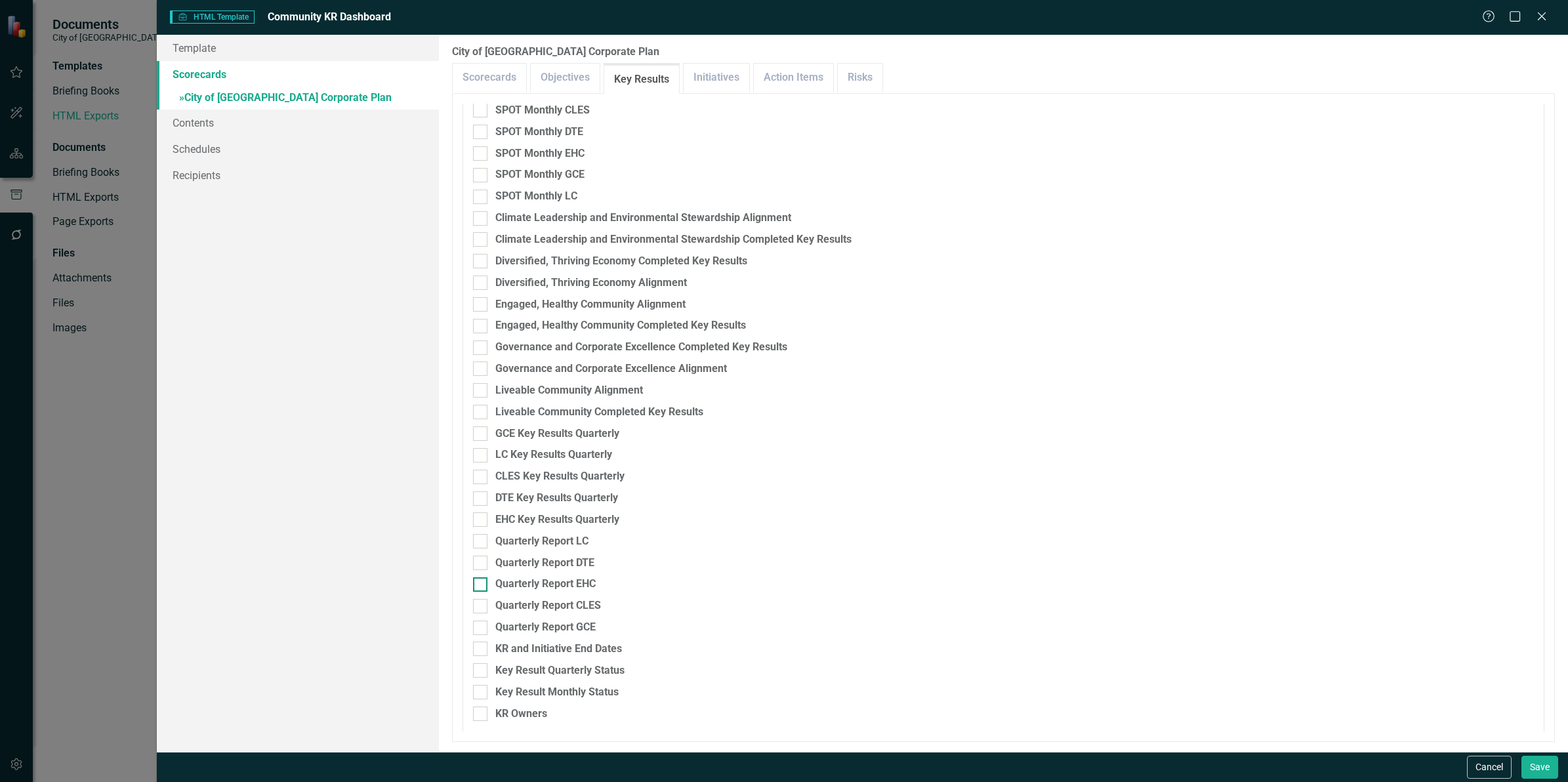
scroll to position [90, 0]
click at [479, 429] on input "GCE Key Results Quarterly" at bounding box center [477, 427] width 9 height 9
checkbox input "true"
drag, startPoint x: 476, startPoint y: 453, endPoint x: 478, endPoint y: 471, distance: 18.1
click at [476, 454] on div at bounding box center [480, 452] width 15 height 15
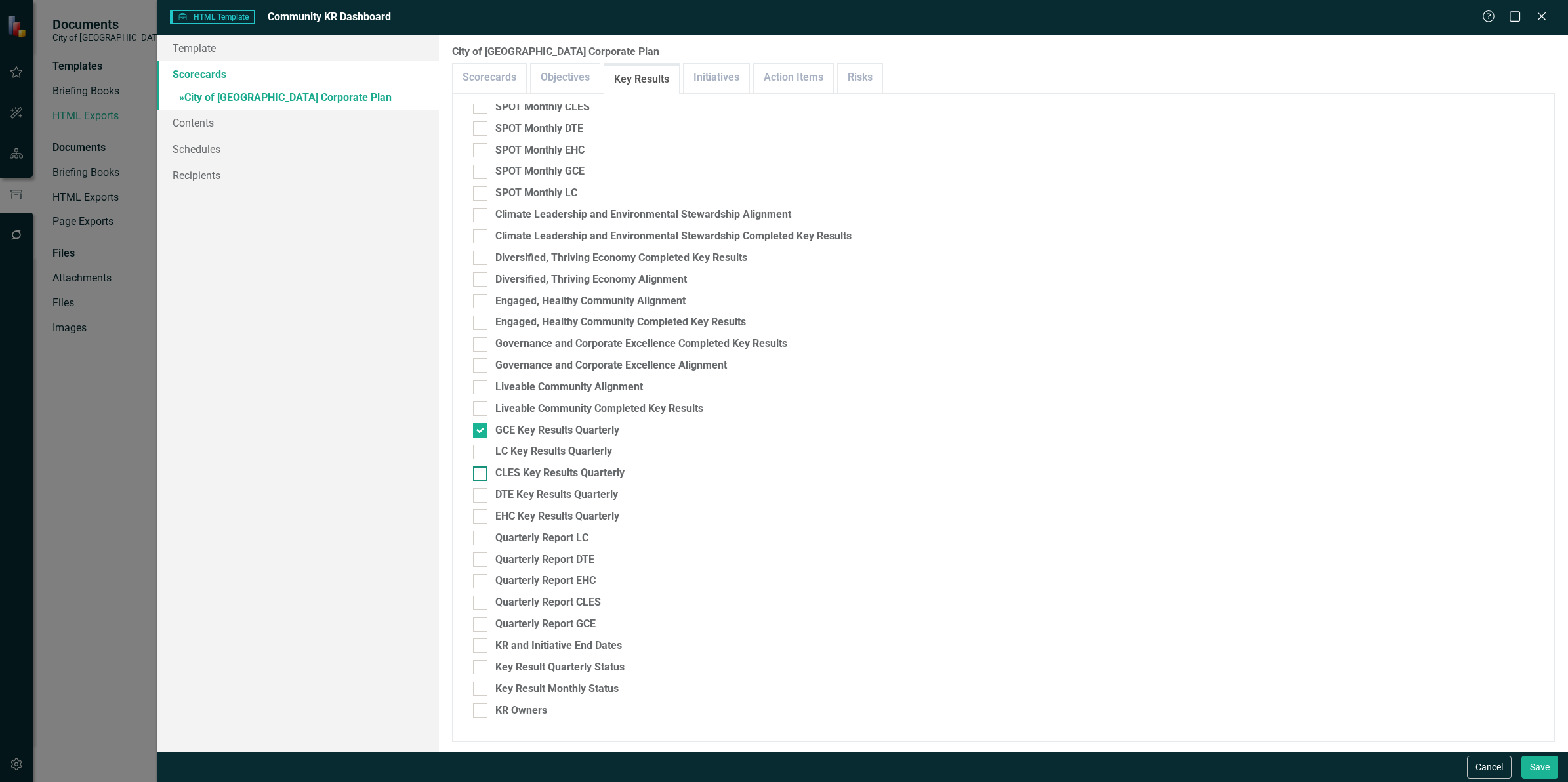
click at [476, 454] on input "LC Key Results Quarterly" at bounding box center [477, 449] width 9 height 9
checkbox input "true"
click at [480, 478] on div at bounding box center [480, 473] width 15 height 15
click at [480, 475] on input "CLES Key Results Quarterly" at bounding box center [477, 471] width 9 height 9
checkbox input "true"
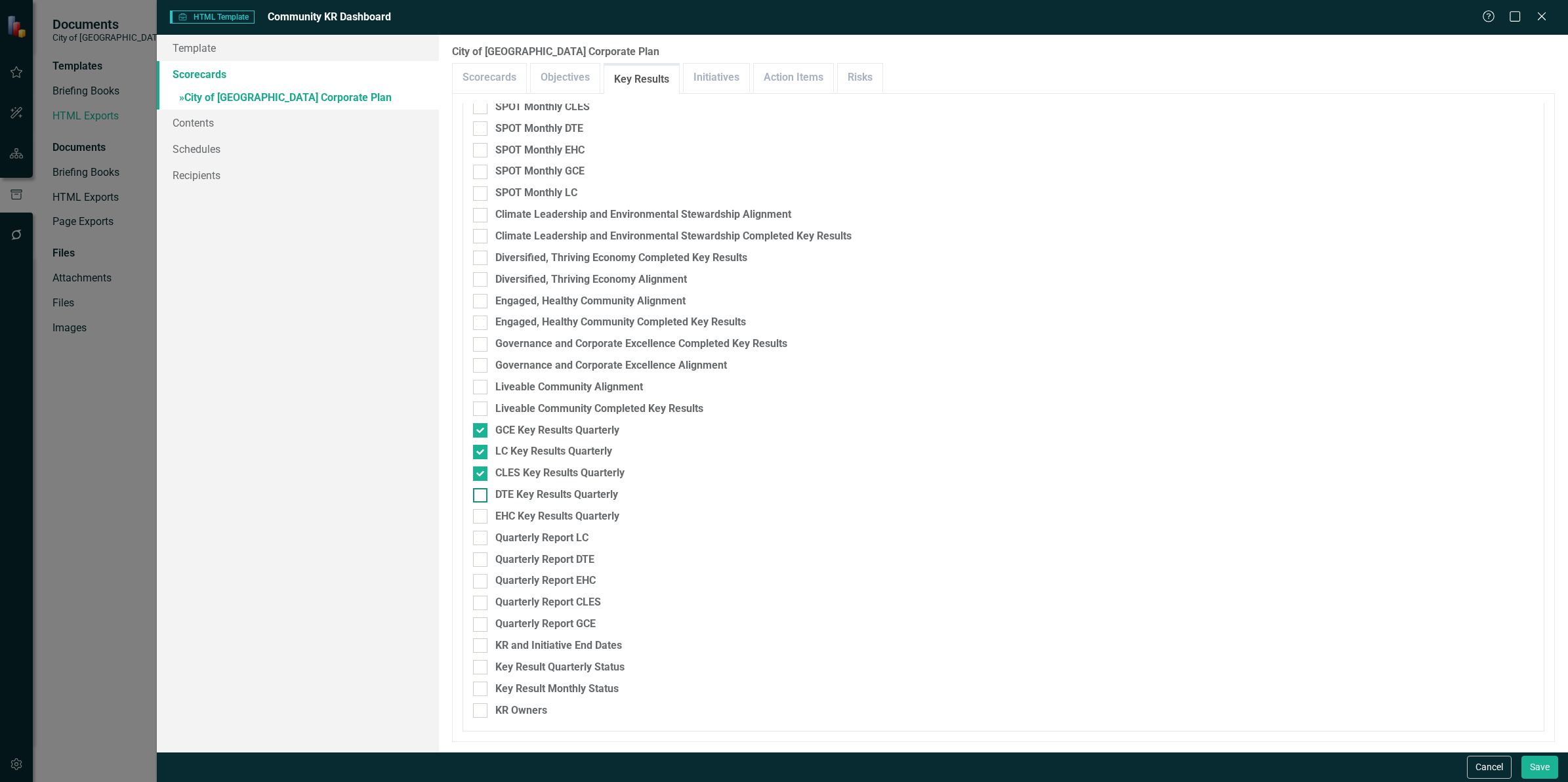
click at [480, 496] on div at bounding box center [480, 495] width 15 height 15
click at [480, 496] on input "DTE Key Results Quarterly" at bounding box center [477, 493] width 9 height 9
checkbox input "true"
click at [480, 520] on div at bounding box center [480, 517] width 15 height 15
click at [480, 517] on input "EHC Key Results Quarterly" at bounding box center [477, 514] width 9 height 9
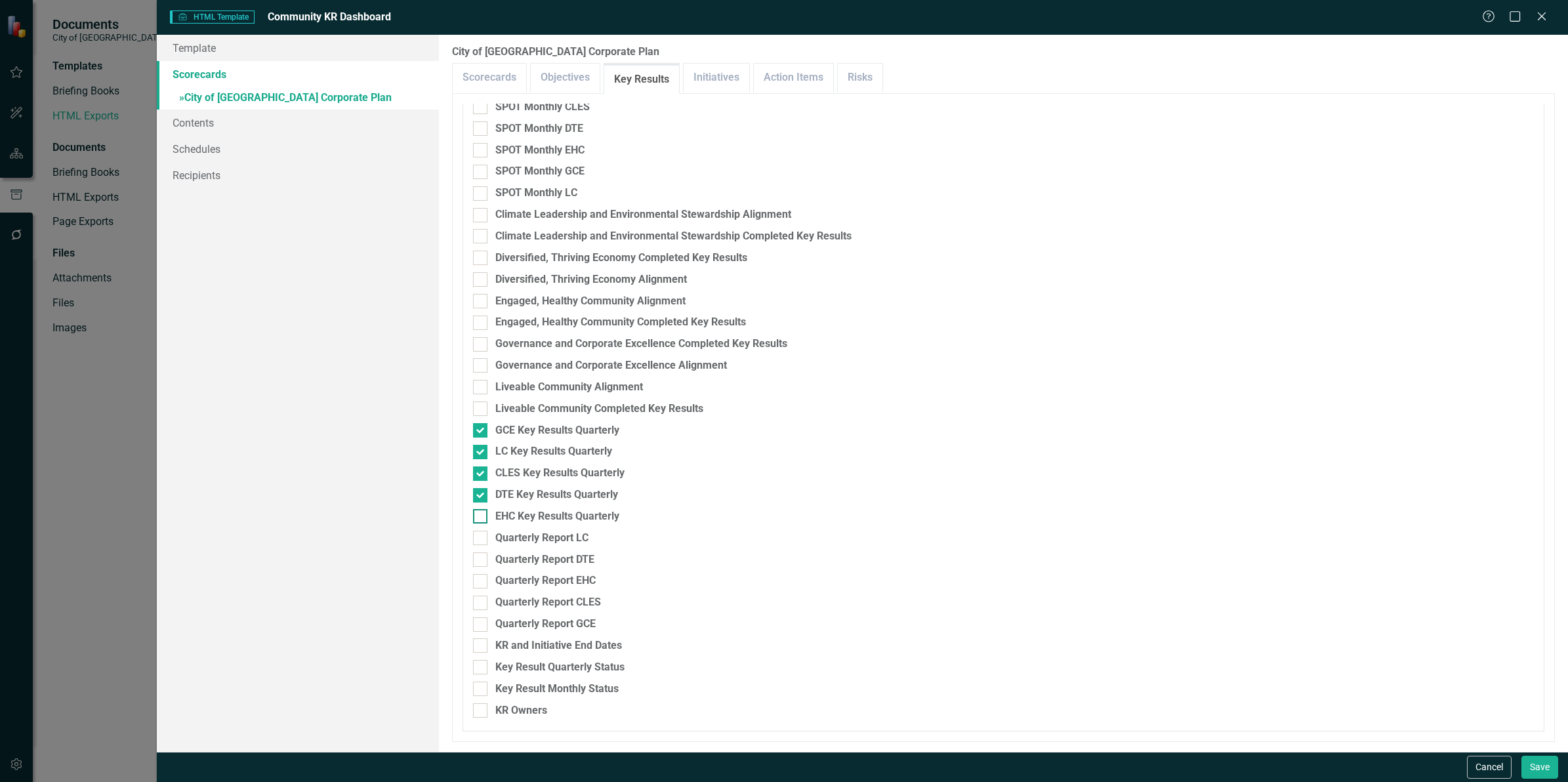
checkbox input "true"
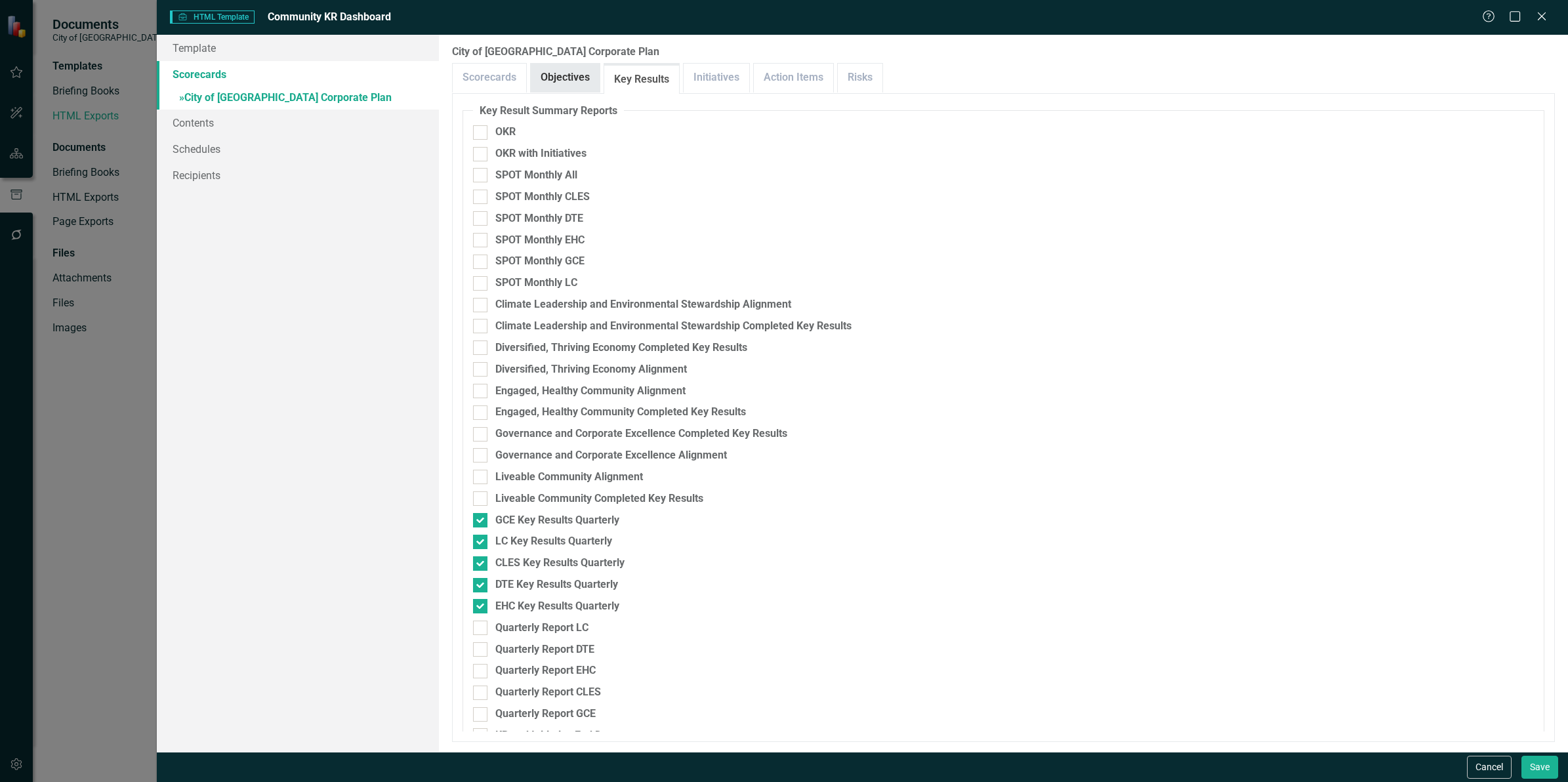
click at [578, 70] on link "Objectives" at bounding box center [565, 78] width 69 height 28
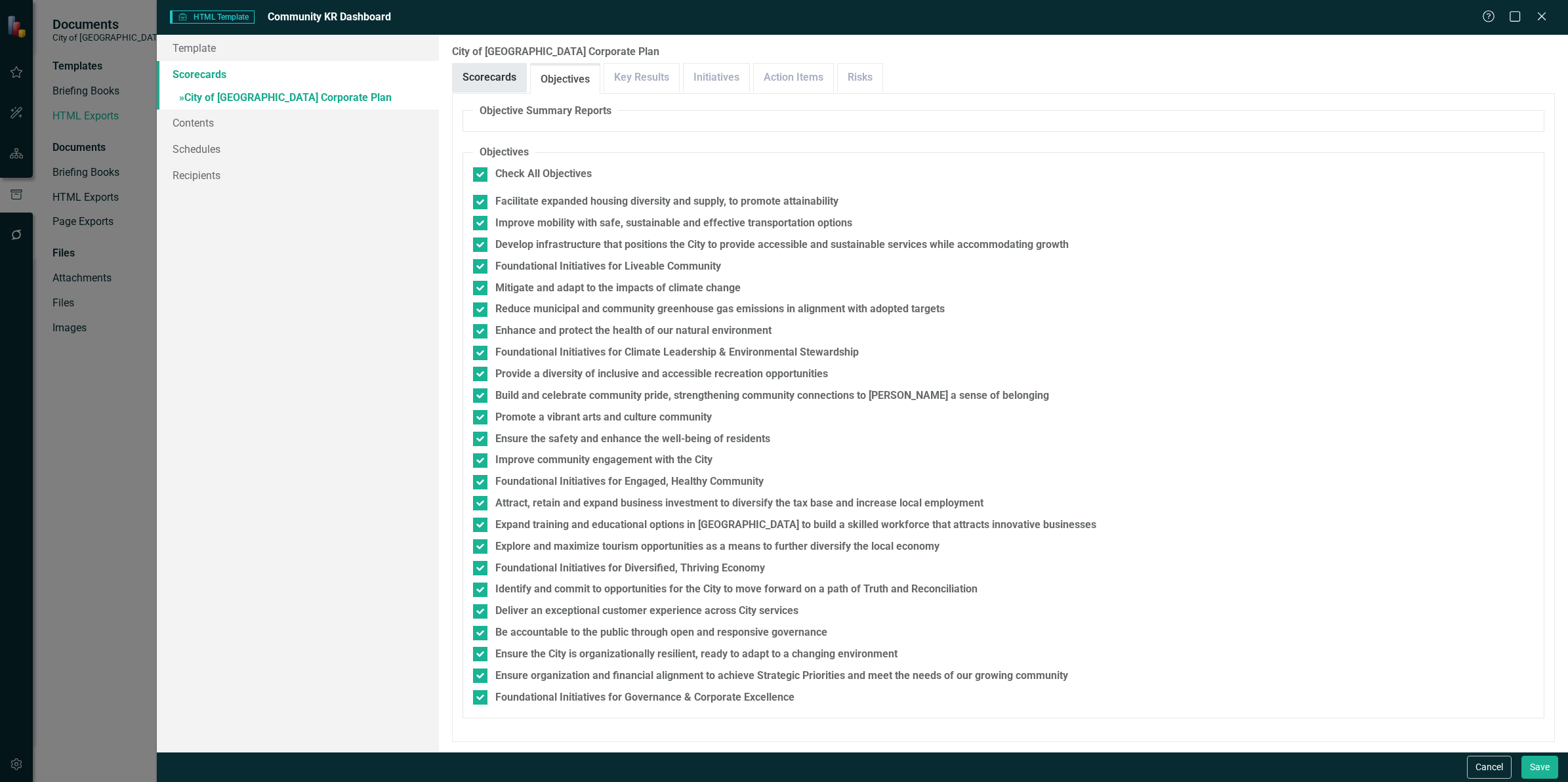
click at [504, 71] on link "Scorecards" at bounding box center [490, 78] width 73 height 28
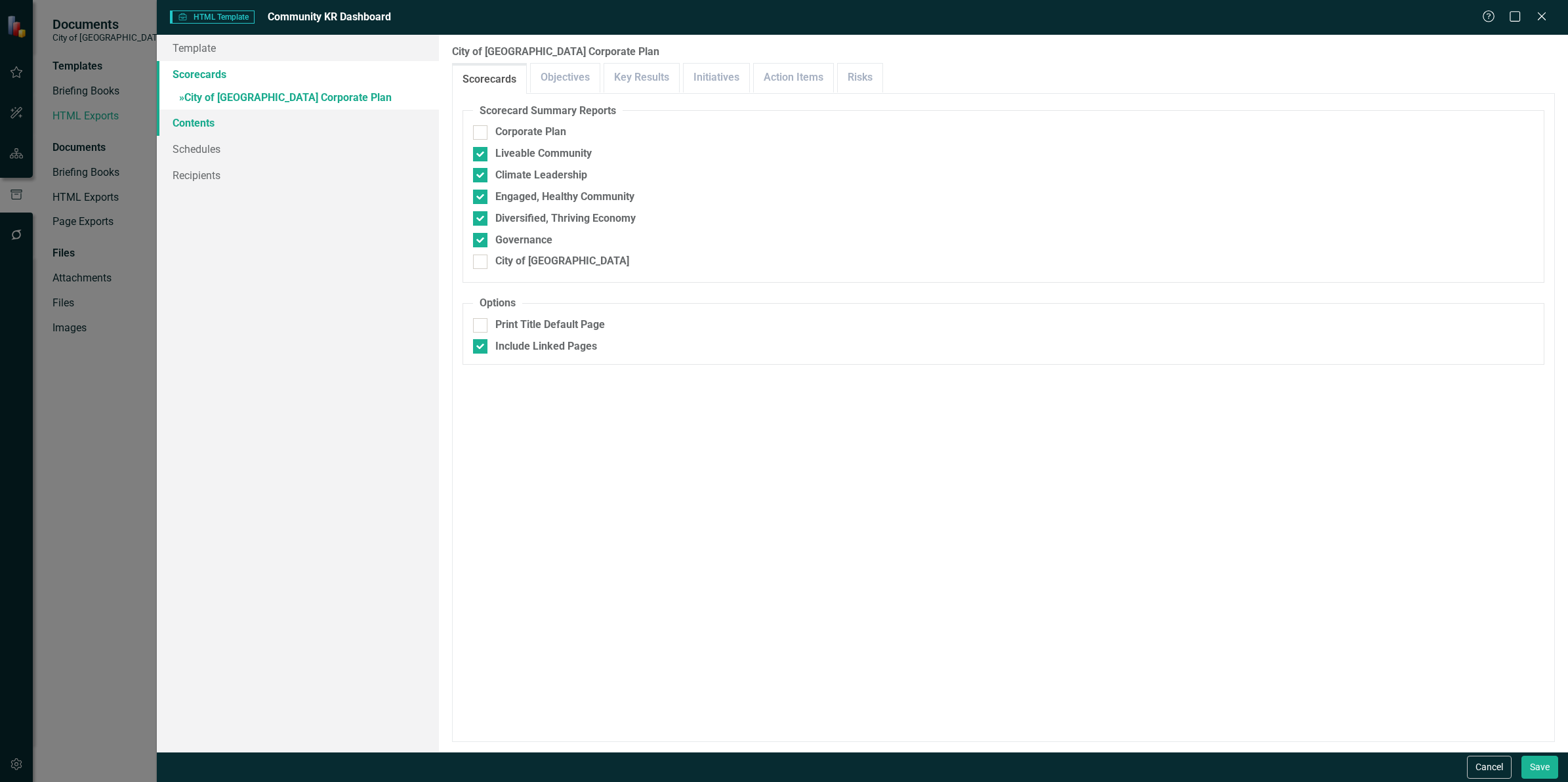
click at [196, 127] on link "Contents" at bounding box center [298, 122] width 282 height 26
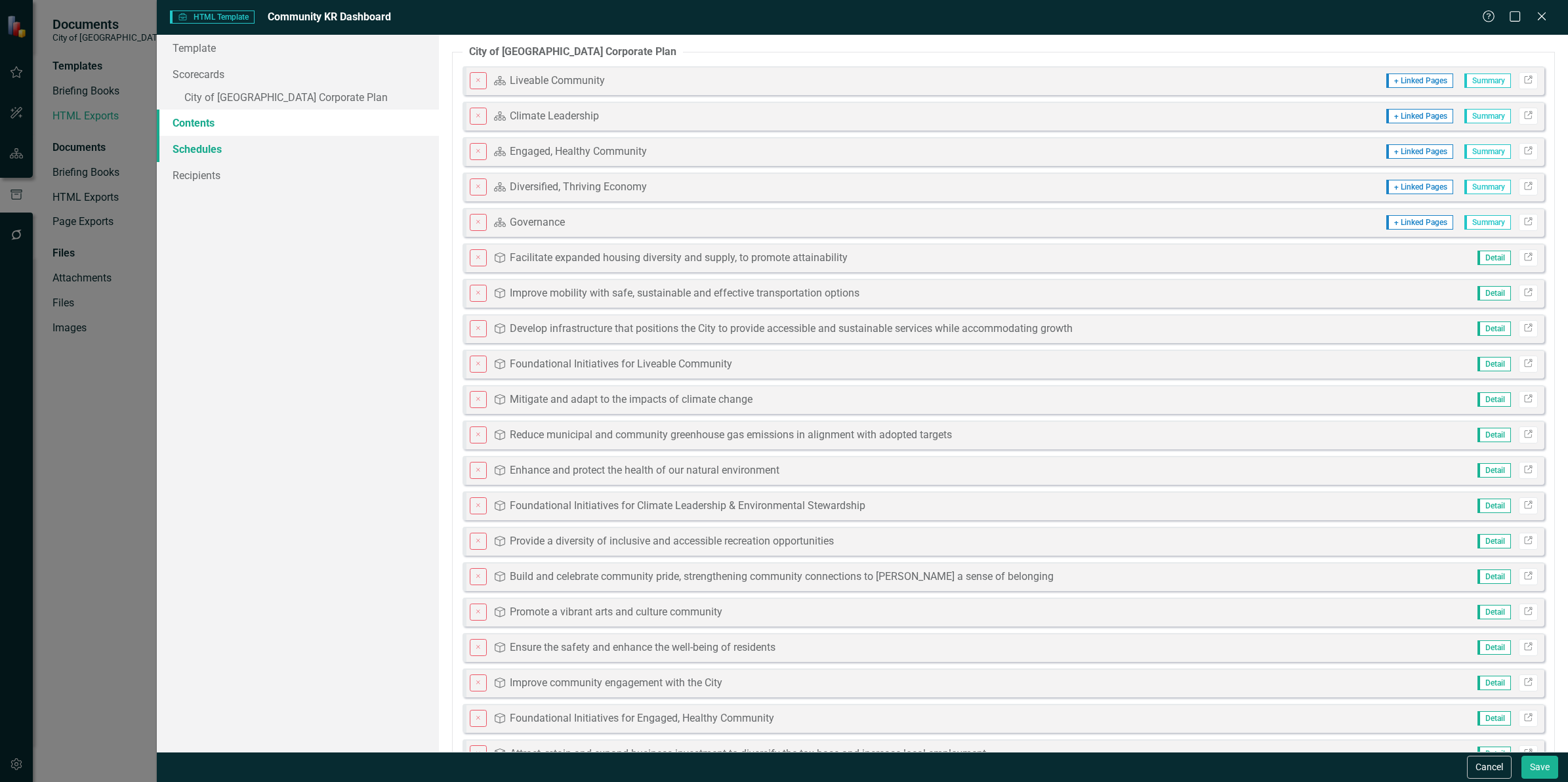
click at [200, 150] on link "Schedules" at bounding box center [298, 149] width 282 height 26
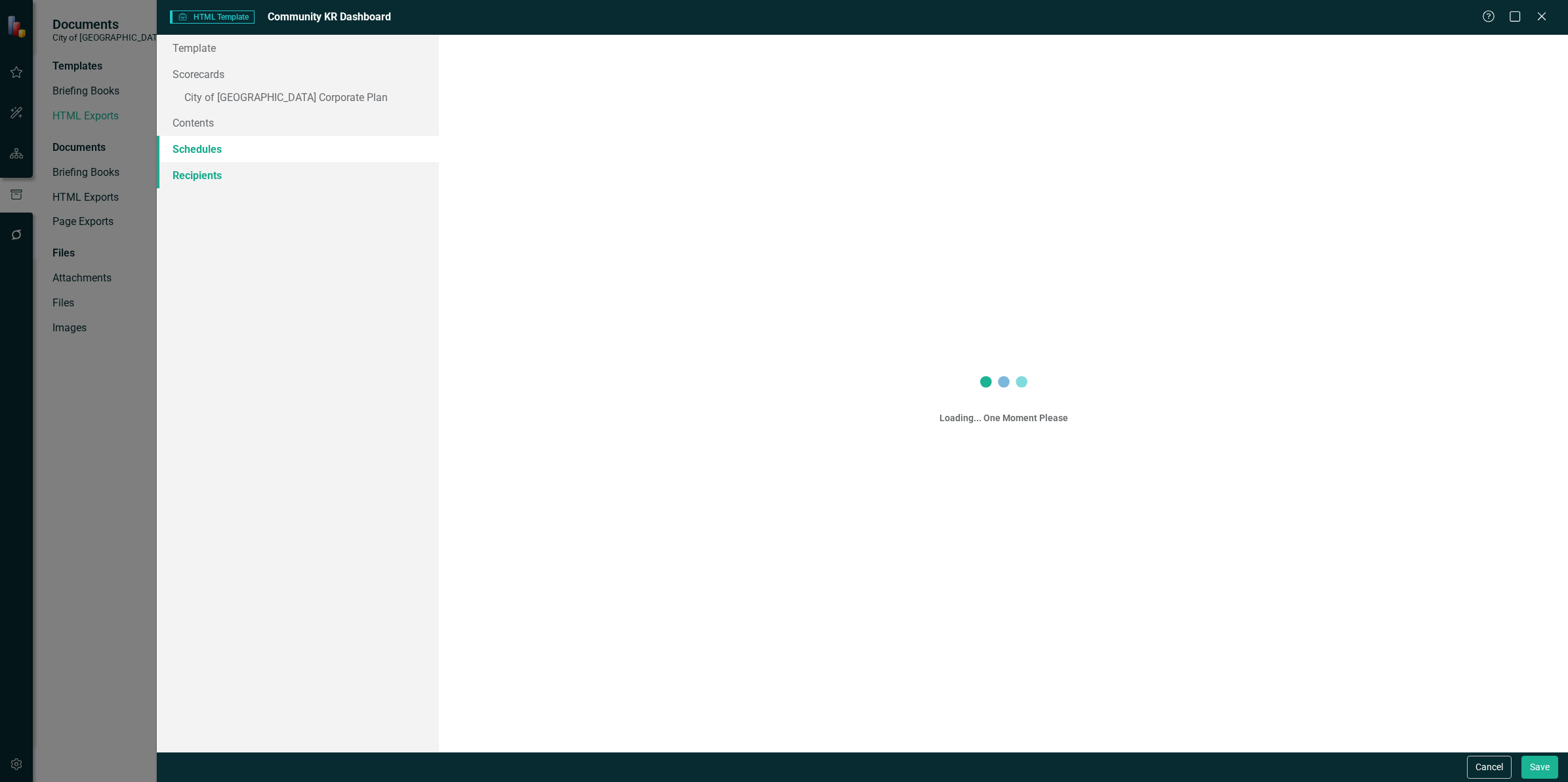
click at [202, 172] on link "Recipients" at bounding box center [298, 175] width 282 height 26
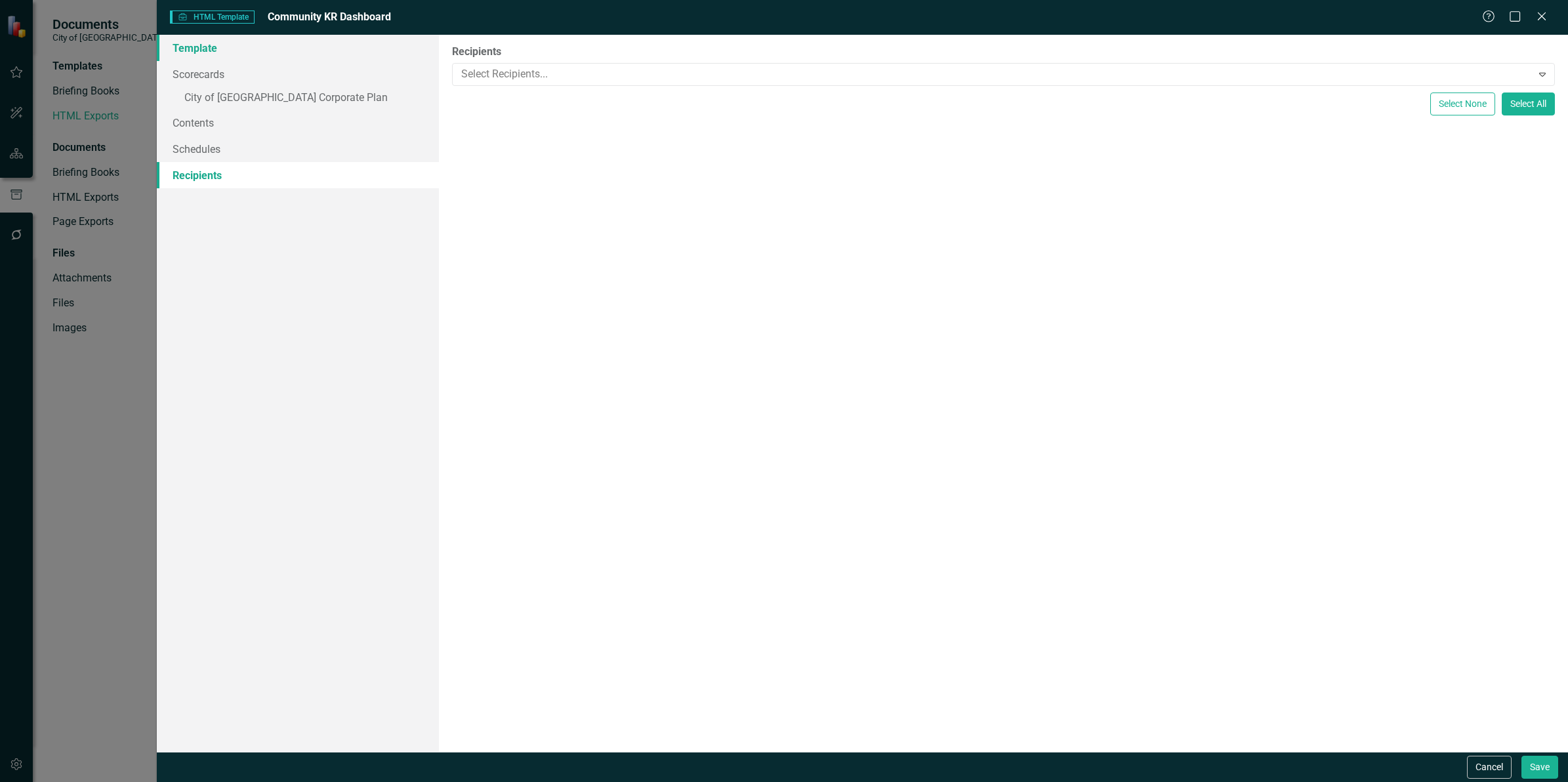
click at [207, 45] on link "Template" at bounding box center [298, 48] width 282 height 26
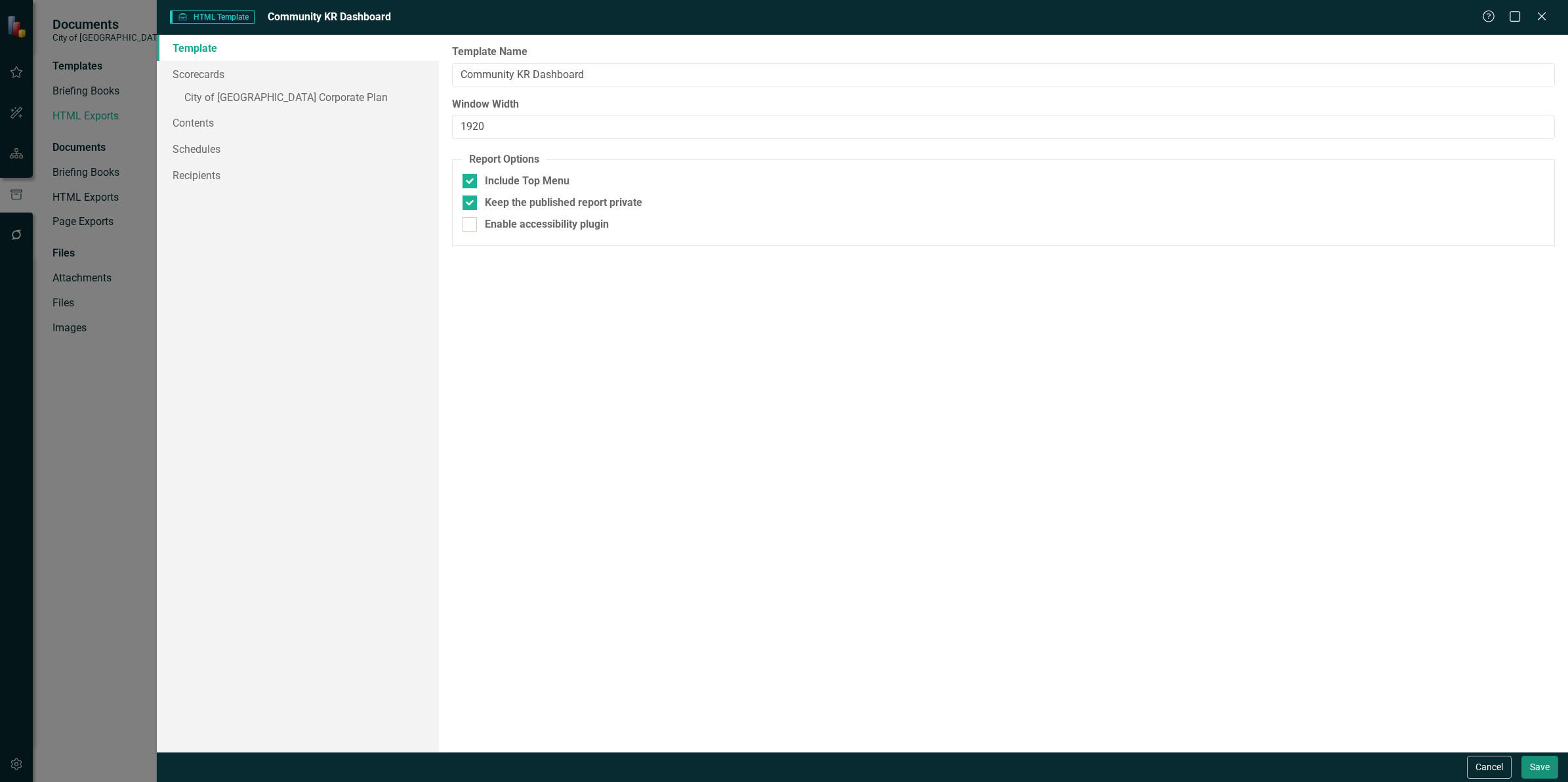
click at [1536, 772] on button "Save" at bounding box center [1540, 767] width 37 height 23
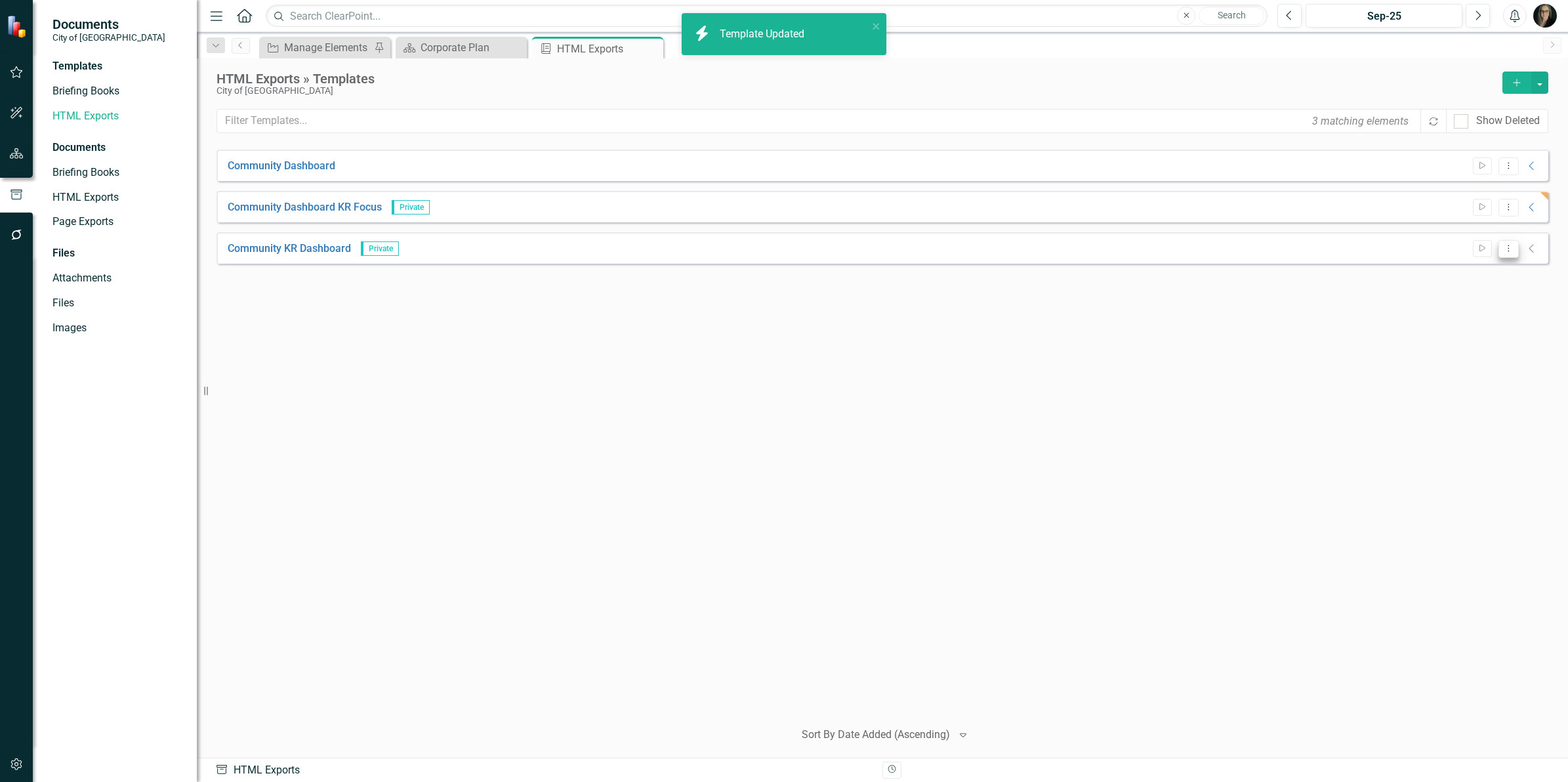
click at [1507, 251] on icon "Dropdown Menu" at bounding box center [1509, 248] width 11 height 9
click at [1465, 262] on link "Start Run Template" at bounding box center [1458, 270] width 122 height 24
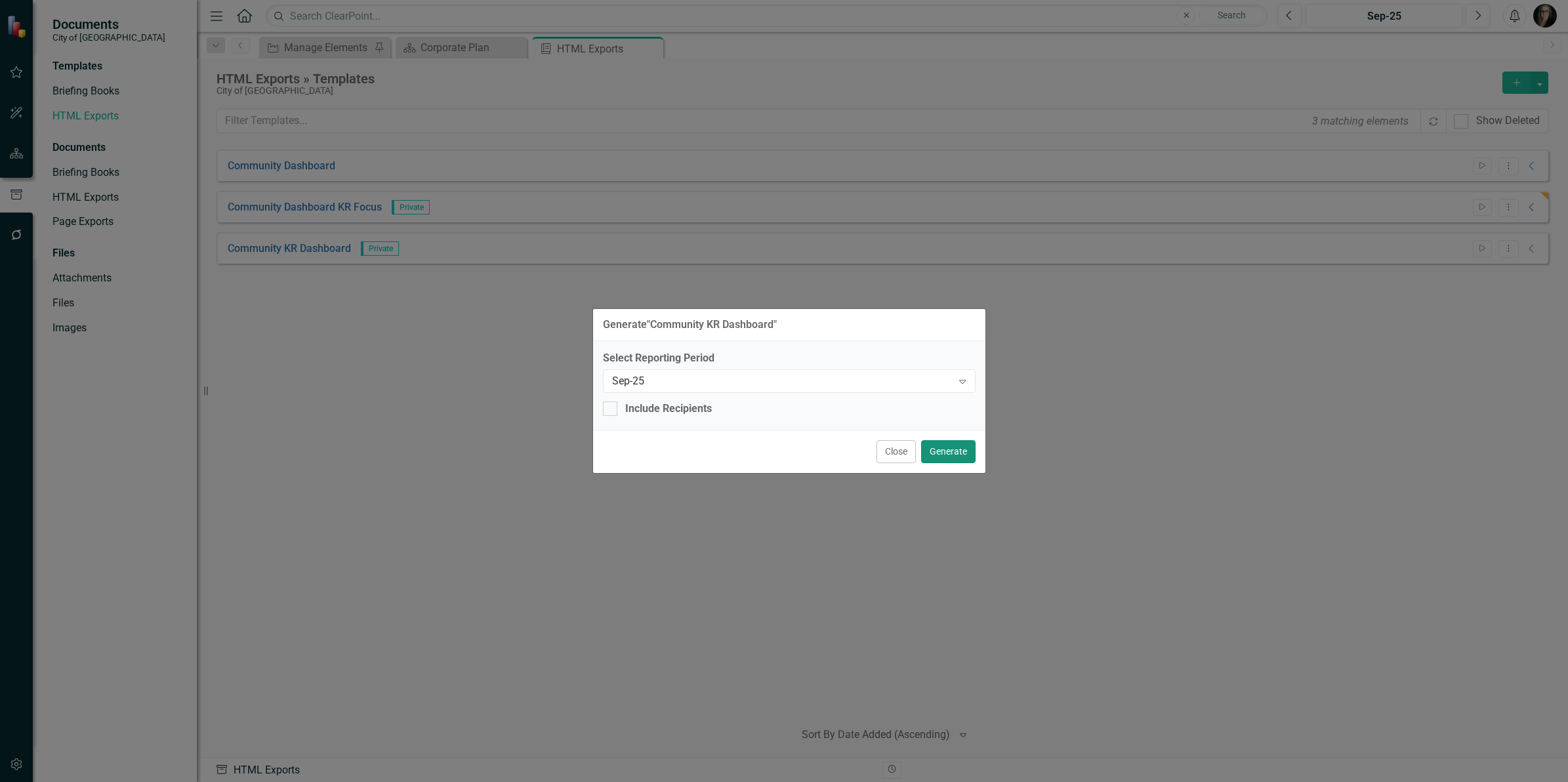
click at [962, 451] on button "Generate" at bounding box center [949, 451] width 54 height 23
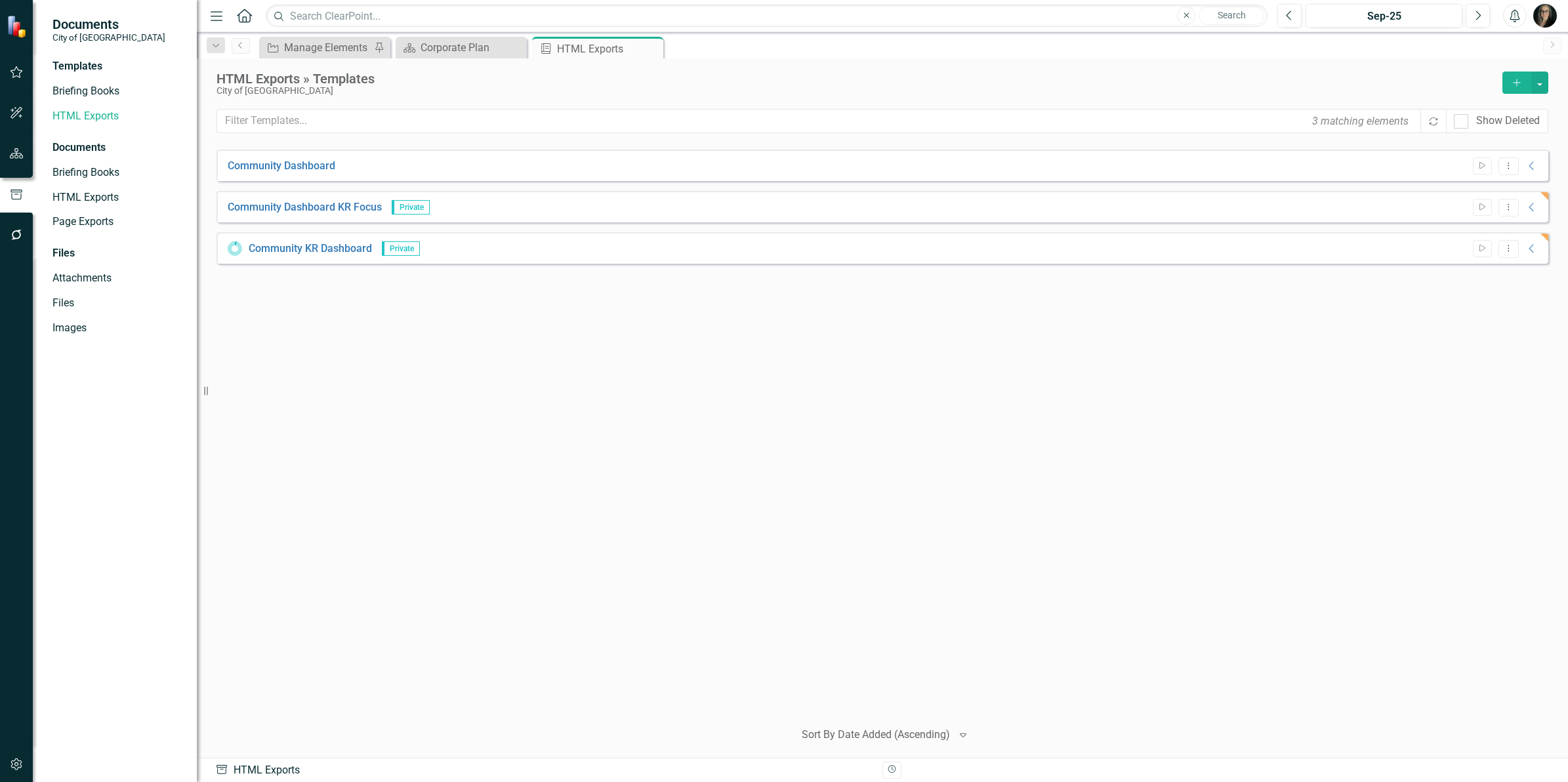
click at [698, 441] on div "Community Dashboard Start Dropdown Menu Collapse HTML Community Dashboard Gener…" at bounding box center [882, 429] width 1332 height 559
click at [1512, 251] on icon "Dropdown Menu" at bounding box center [1509, 248] width 11 height 9
click at [1161, 279] on div "Community Dashboard Start Dropdown Menu Collapse HTML Community Dashboard Gener…" at bounding box center [882, 429] width 1332 height 559
click at [323, 247] on link "Community KR Dashboard" at bounding box center [290, 248] width 123 height 15
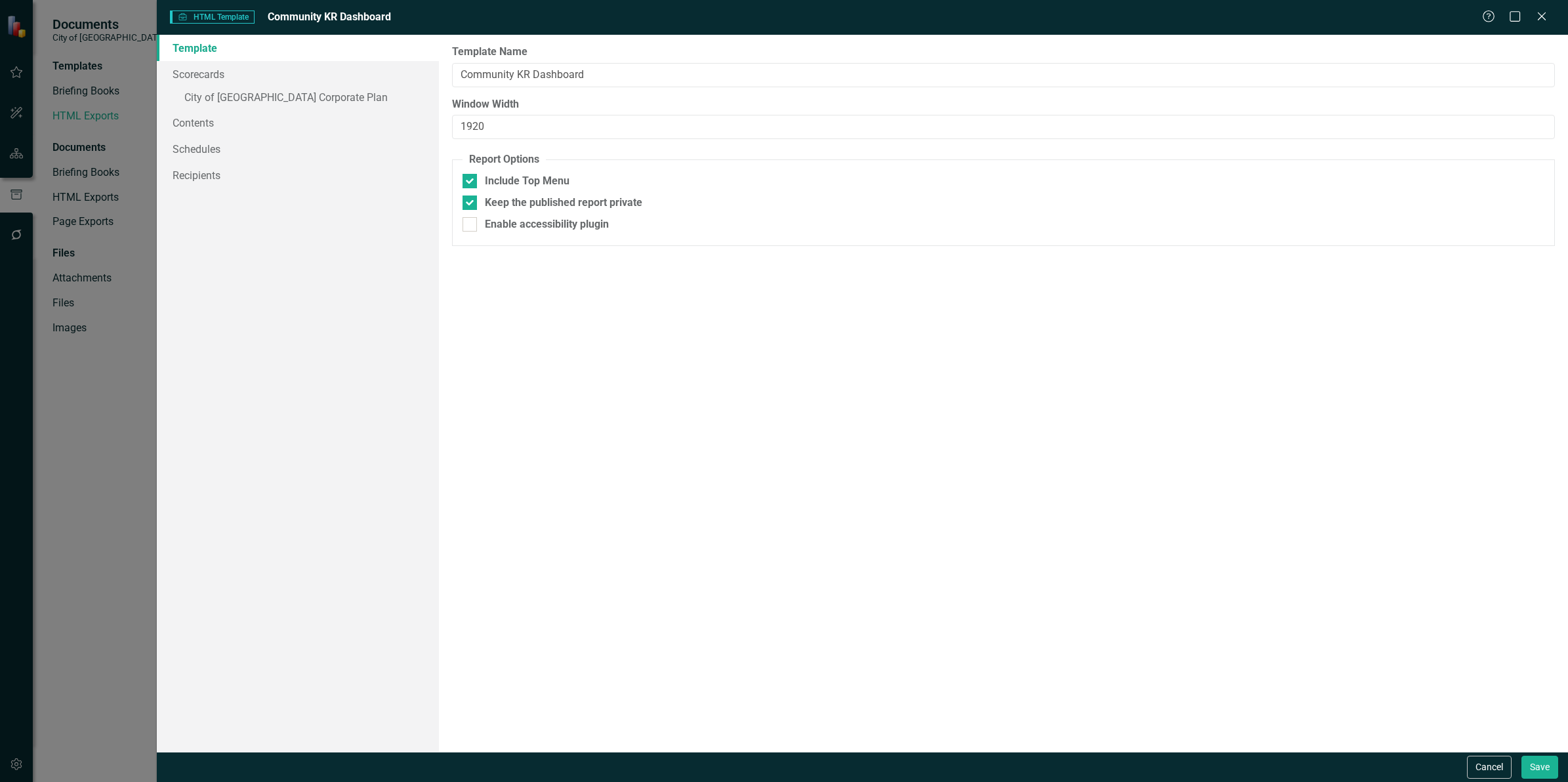
click at [847, 405] on div "Report templates allow you to create HTML exports that include elements you sel…" at bounding box center [1004, 393] width 1129 height 717
click at [1487, 771] on button "Cancel" at bounding box center [1489, 767] width 45 height 23
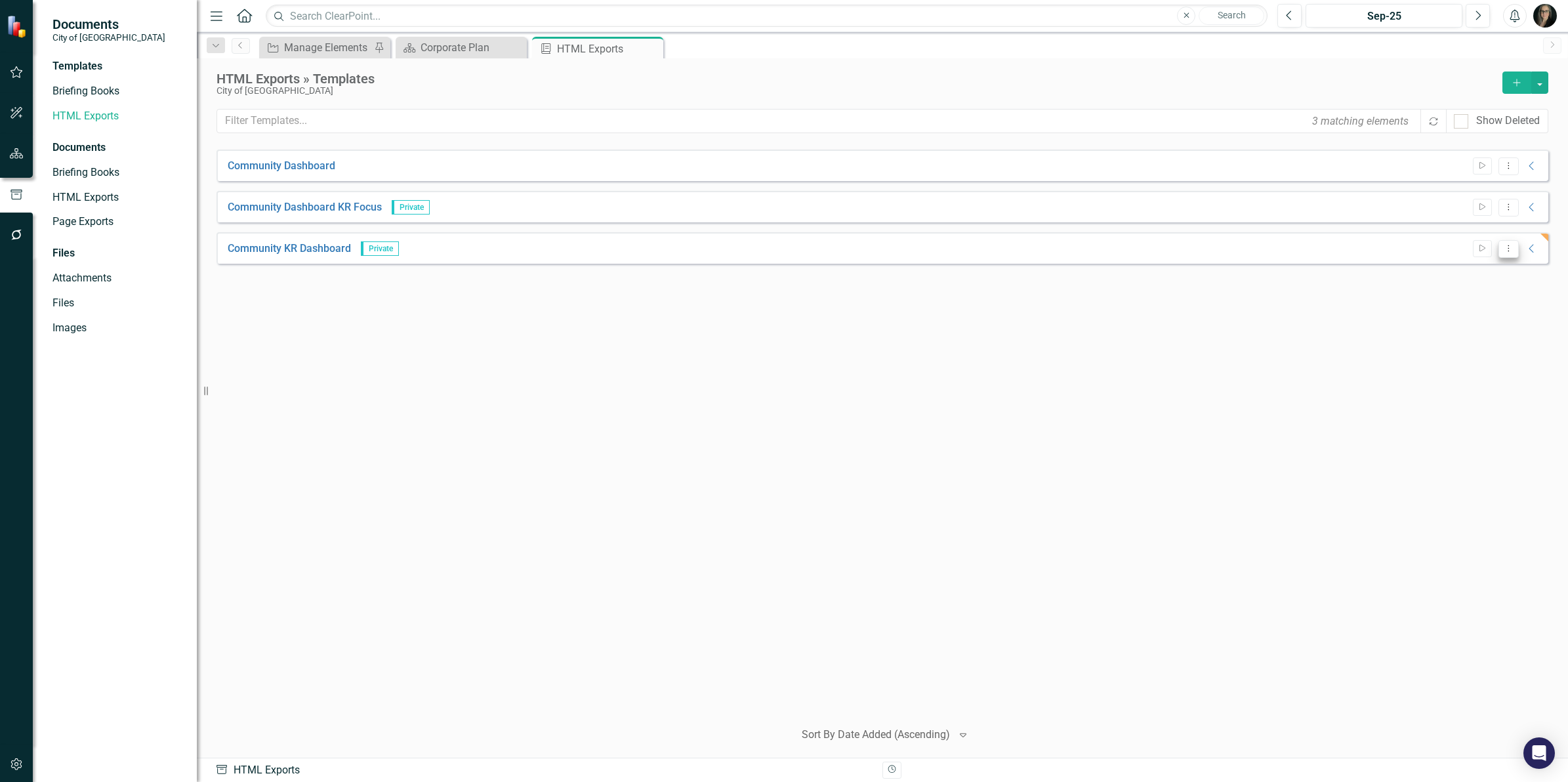
click at [1512, 251] on button "Dropdown Menu" at bounding box center [1509, 249] width 21 height 18
drag, startPoint x: 1158, startPoint y: 493, endPoint x: 1127, endPoint y: 530, distance: 48.3
click at [1140, 514] on div "Community Dashboard Start Dropdown Menu Collapse HTML Community Dashboard Gener…" at bounding box center [882, 429] width 1332 height 559
click at [327, 43] on div "Manage Elements" at bounding box center [328, 48] width 87 height 16
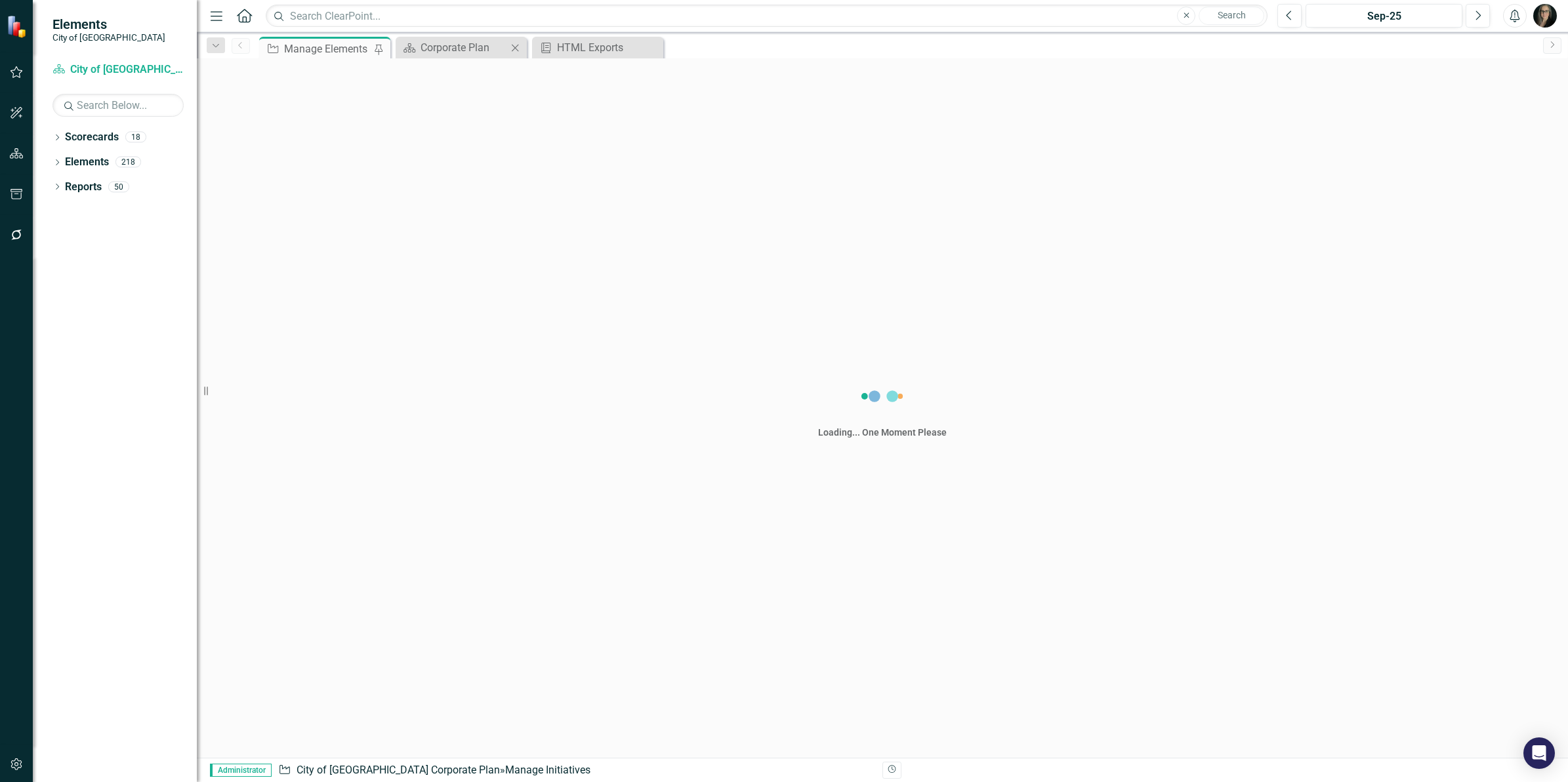
click at [453, 38] on div "Scorecard Corporate Plan Close" at bounding box center [461, 48] width 131 height 22
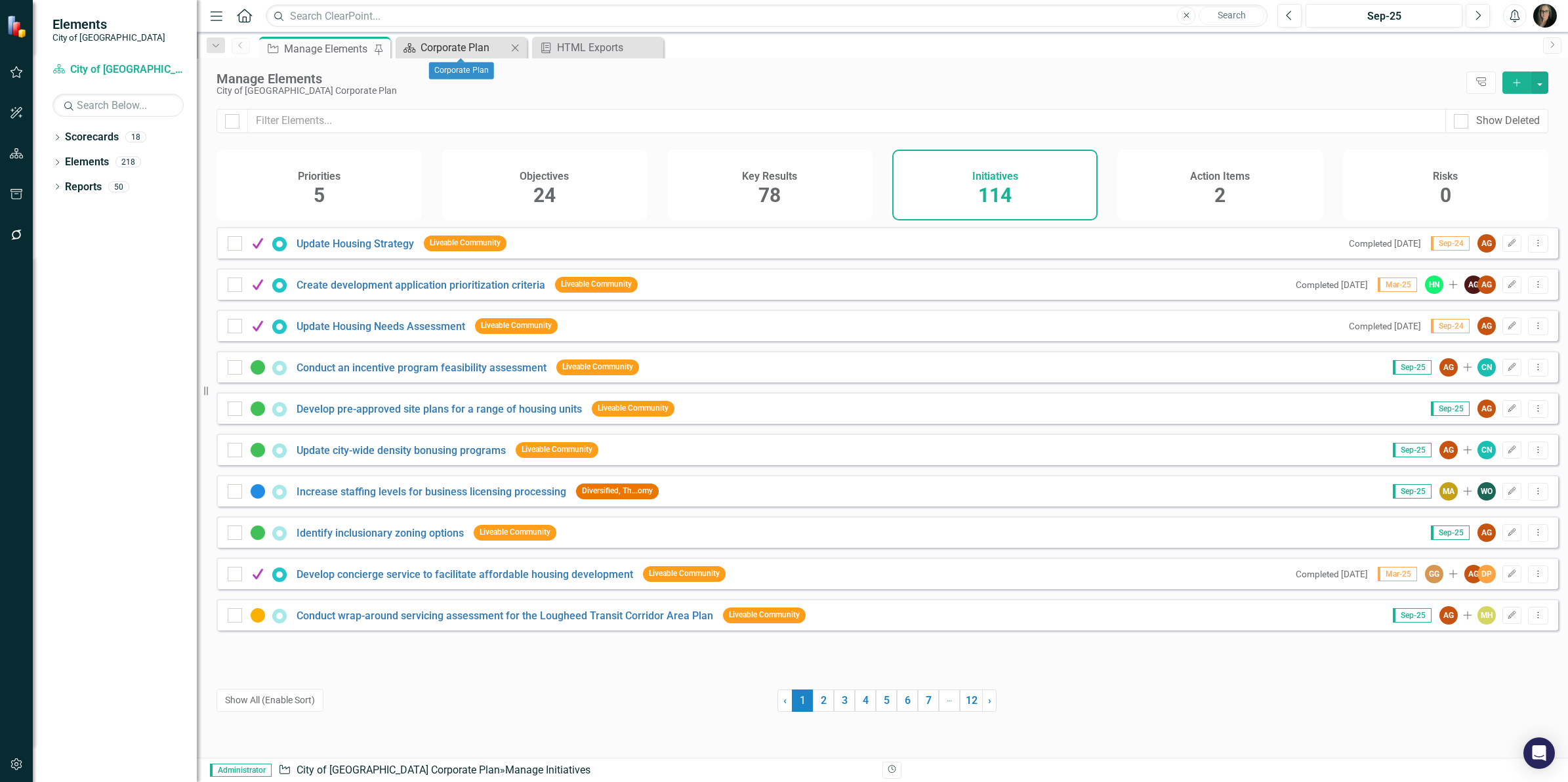
click at [461, 51] on div "Corporate Plan" at bounding box center [464, 48] width 87 height 16
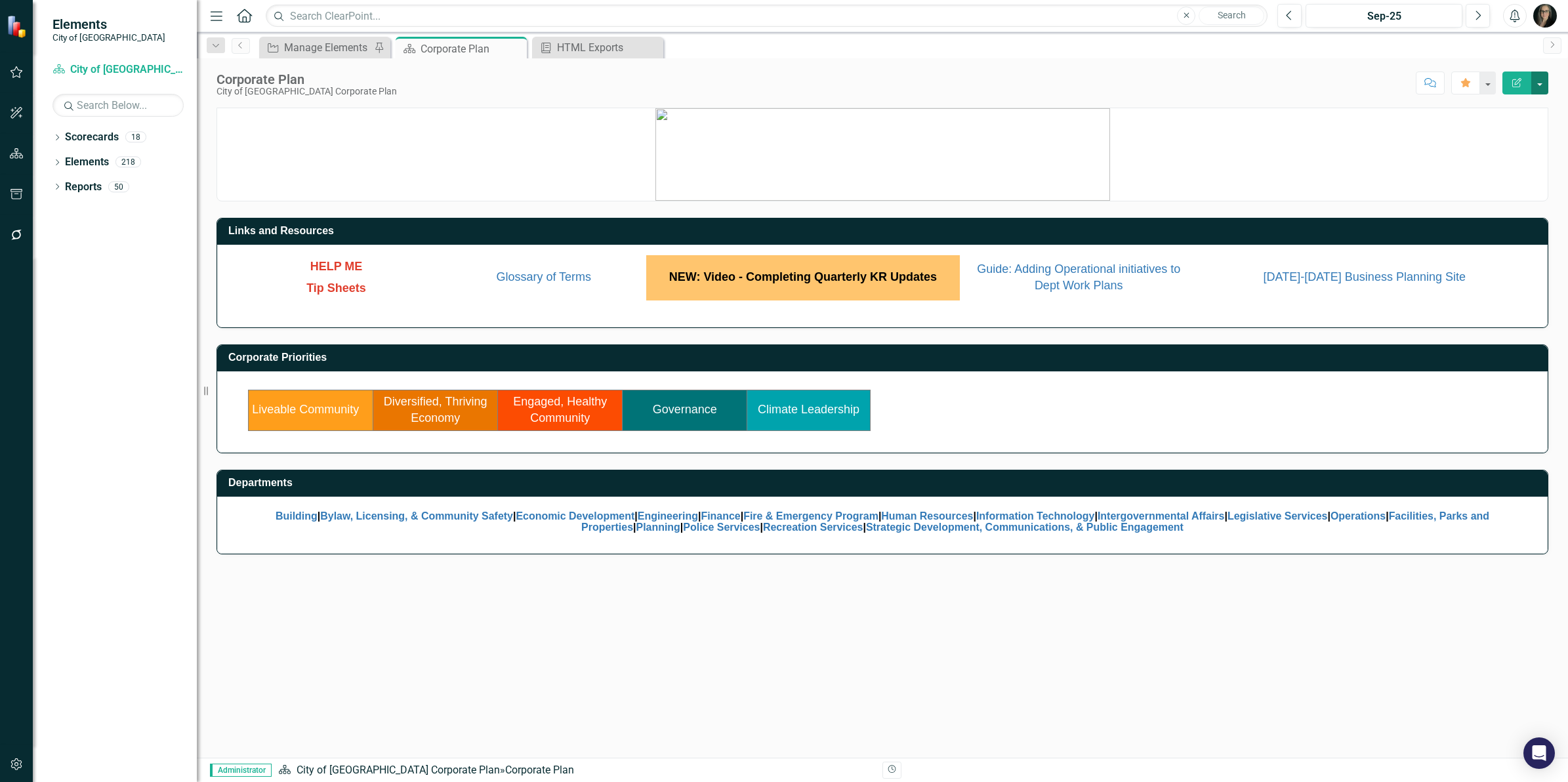
click at [1540, 76] on button "button" at bounding box center [1539, 83] width 17 height 23
click at [1500, 130] on link "Edit Report Edit Layout" at bounding box center [1495, 132] width 106 height 24
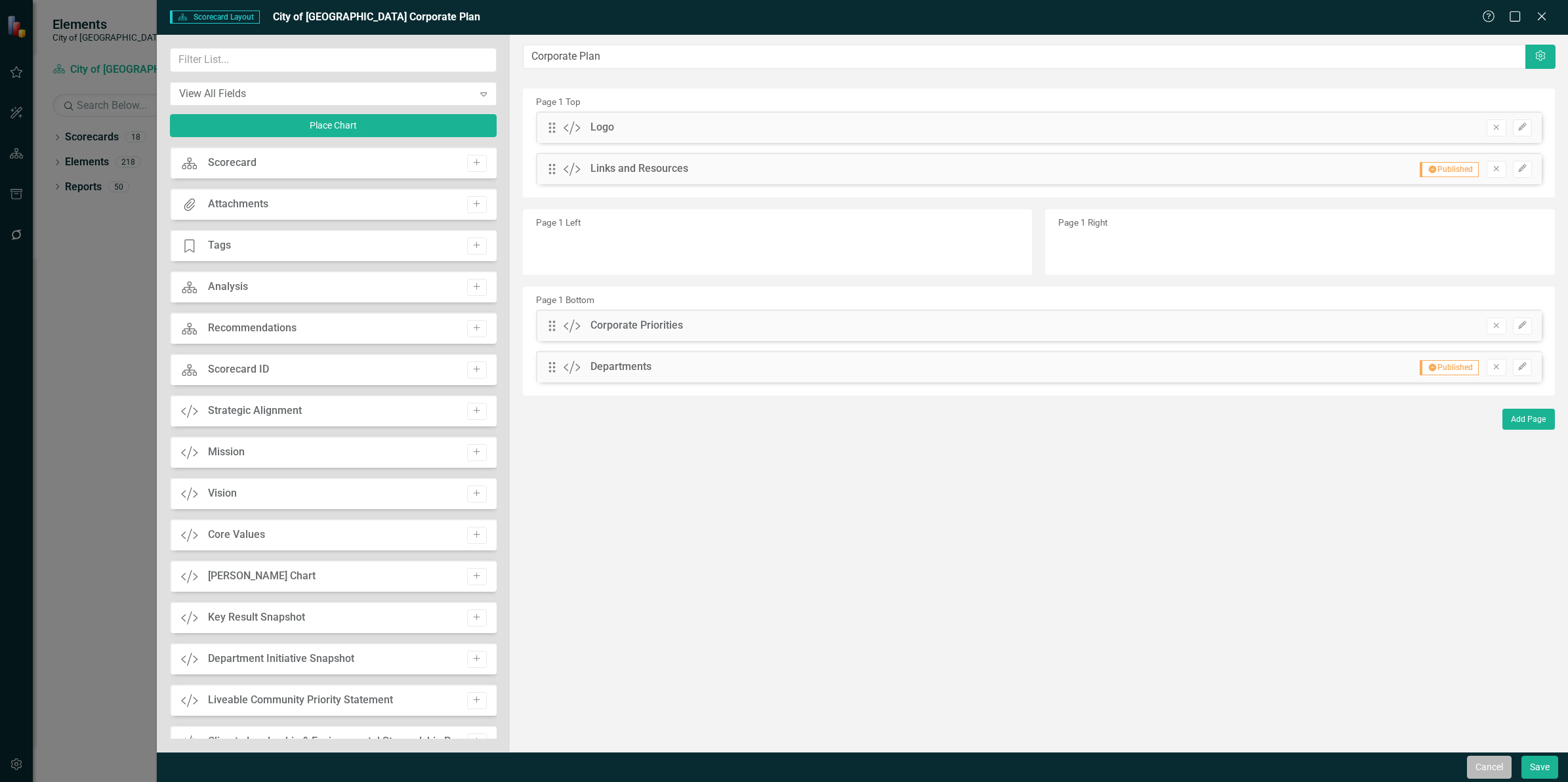
click at [1484, 769] on button "Cancel" at bounding box center [1489, 767] width 45 height 23
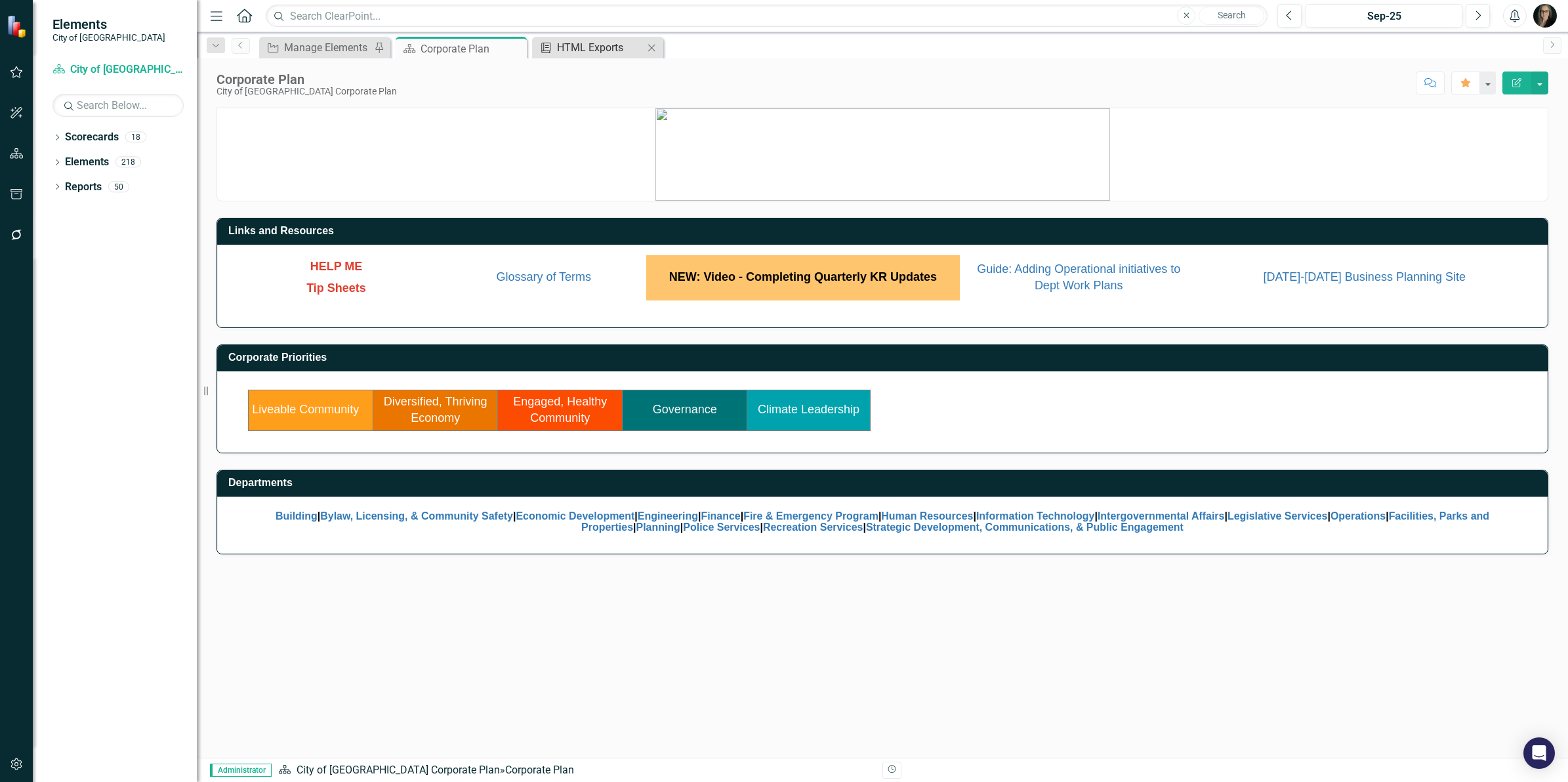
click at [578, 51] on div "HTML Exports" at bounding box center [600, 48] width 87 height 16
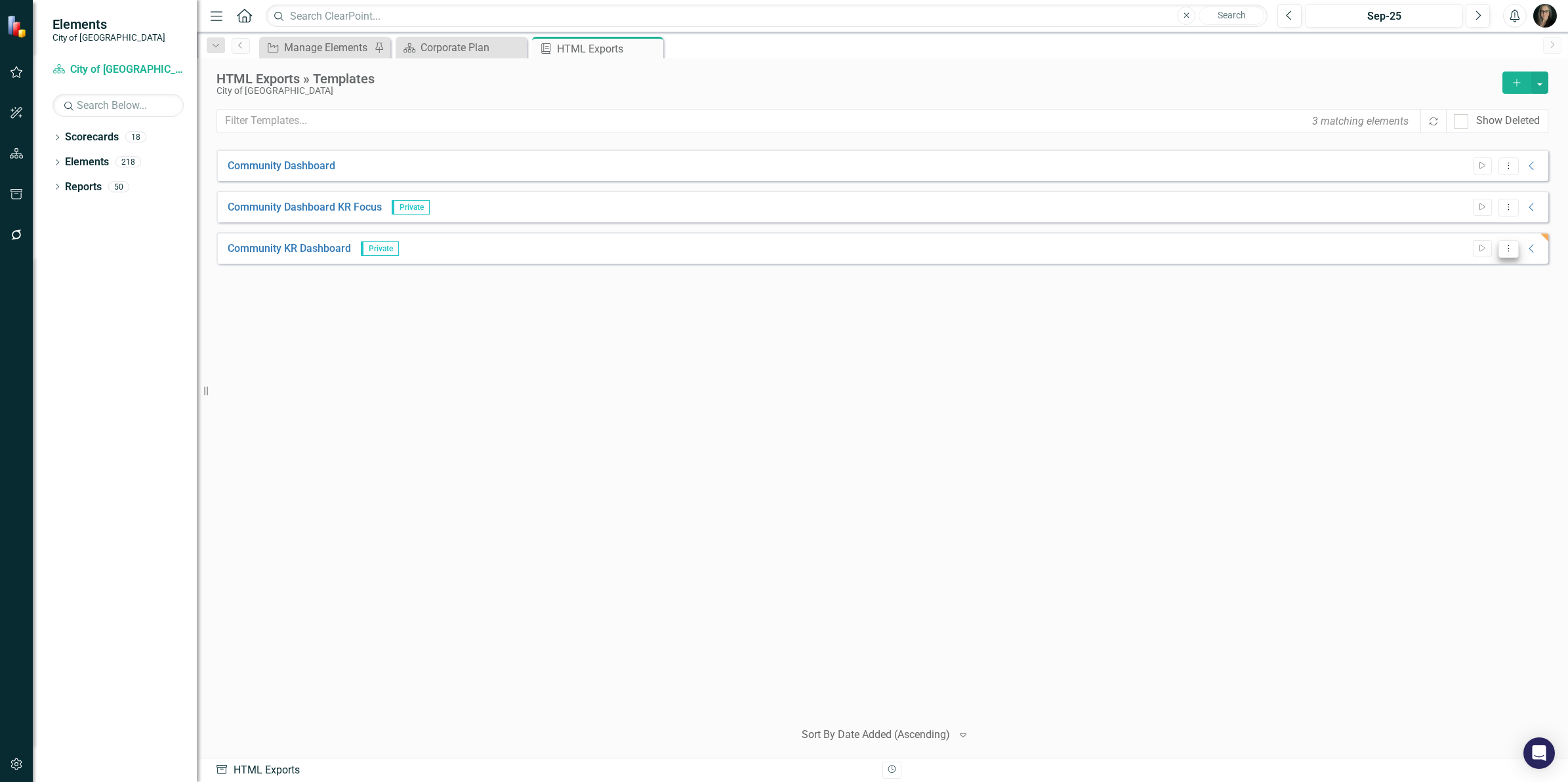
click at [1503, 244] on icon "Dropdown Menu" at bounding box center [1509, 248] width 11 height 9
click at [1459, 312] on link "Edit Edit Template" at bounding box center [1458, 319] width 122 height 24
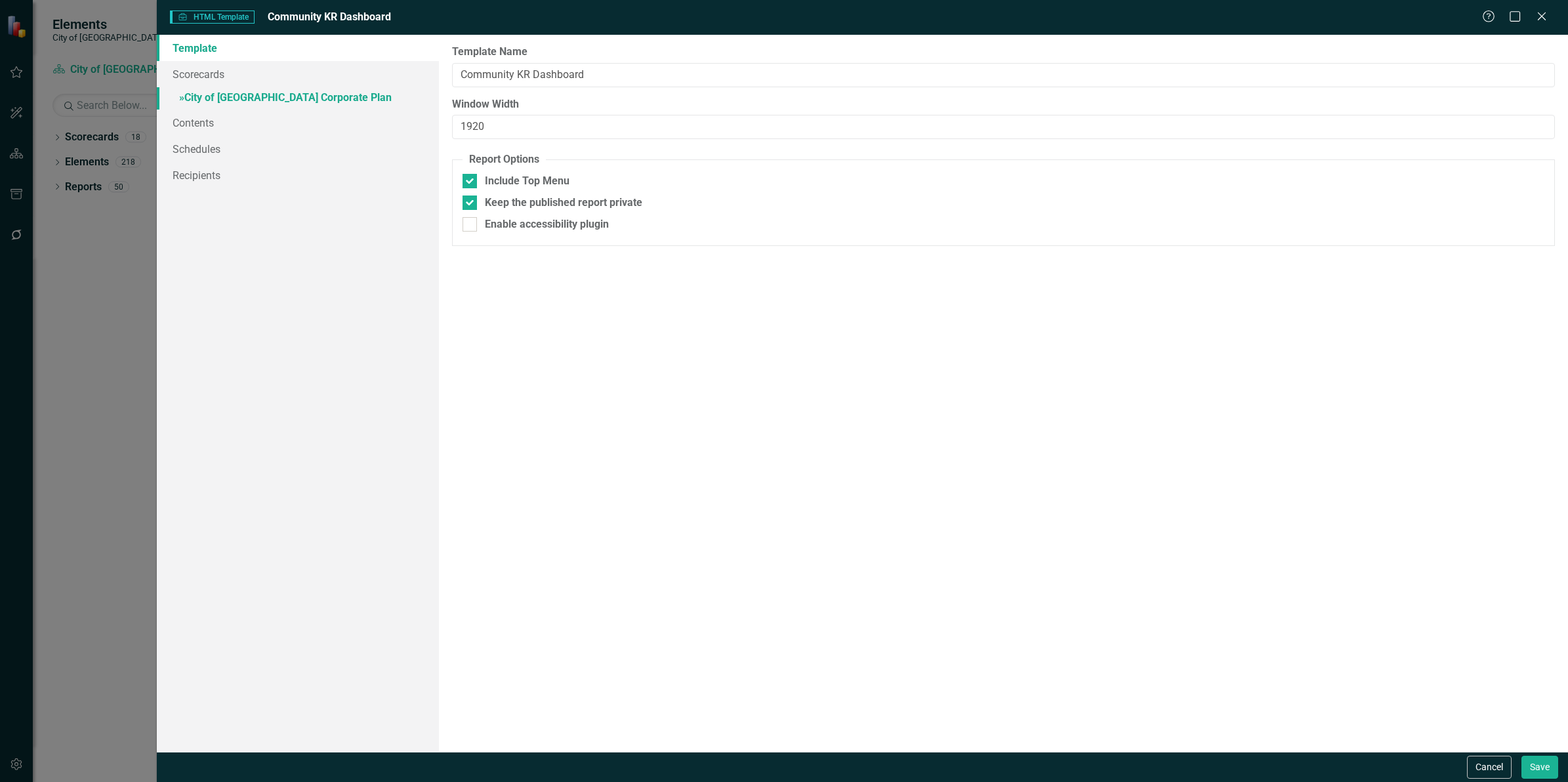
click at [218, 92] on link "» City of Maple Ridge Corporate Plan" at bounding box center [298, 98] width 282 height 23
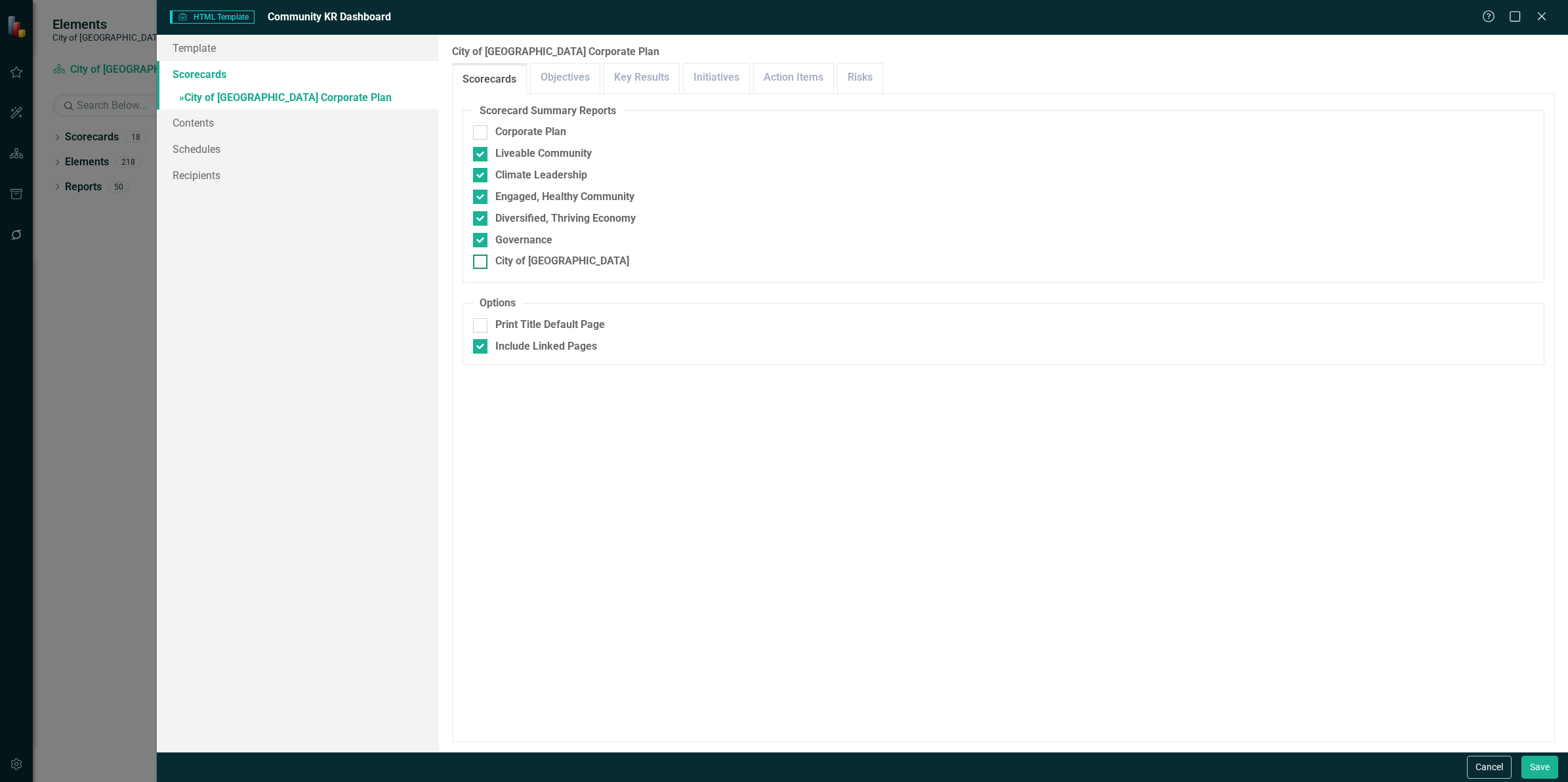
click at [480, 266] on div at bounding box center [480, 262] width 15 height 15
click at [480, 263] on input "City of [GEOGRAPHIC_DATA]" at bounding box center [477, 259] width 9 height 9
click at [480, 266] on div at bounding box center [480, 262] width 15 height 15
click at [480, 263] on input "City of [GEOGRAPHIC_DATA]" at bounding box center [477, 259] width 9 height 9
checkbox input "false"
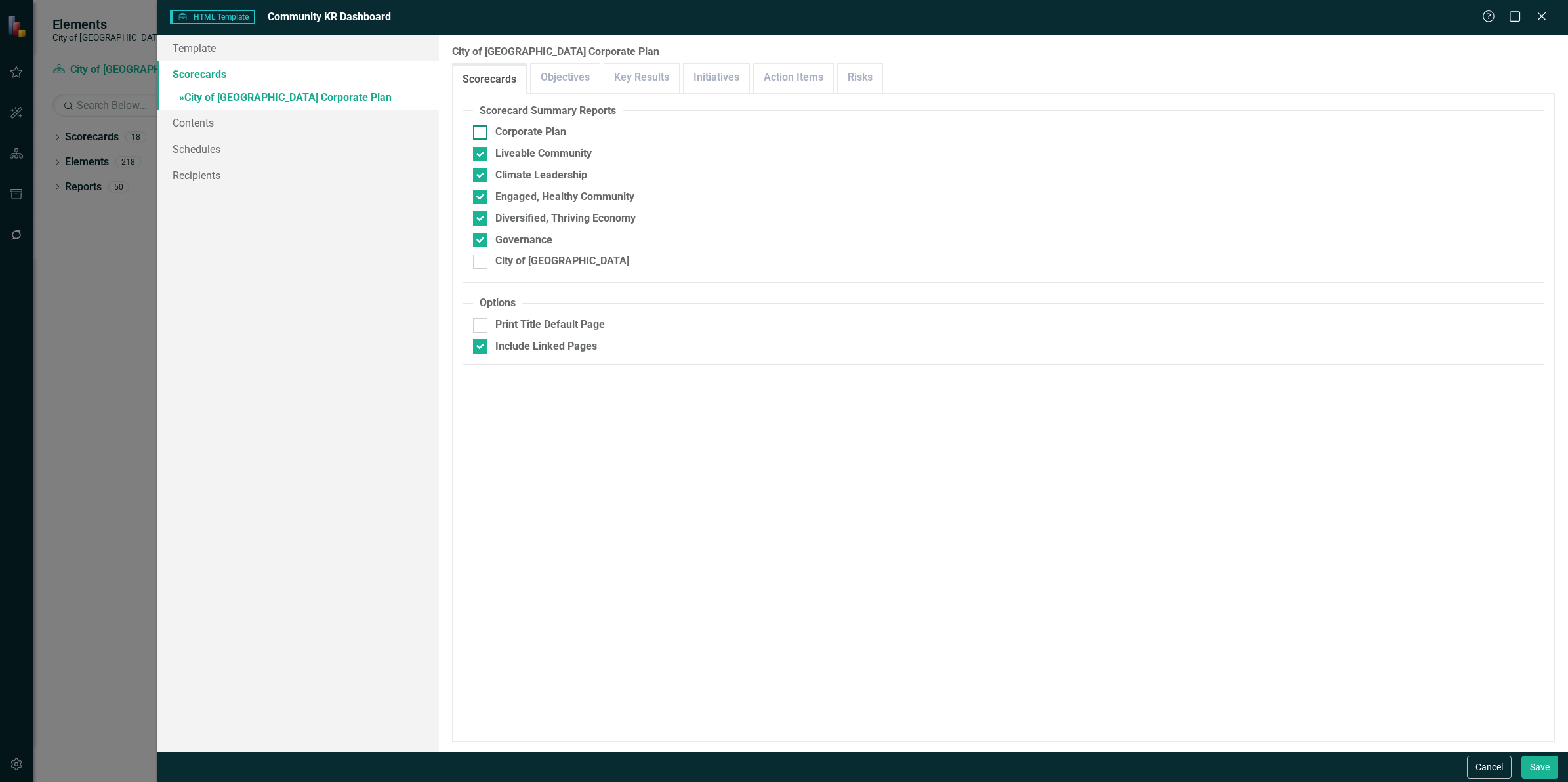
click at [481, 127] on div at bounding box center [480, 133] width 15 height 15
click at [481, 127] on input "Corporate Plan" at bounding box center [477, 130] width 9 height 9
checkbox input "true"
click at [1530, 762] on button "Save" at bounding box center [1540, 767] width 37 height 23
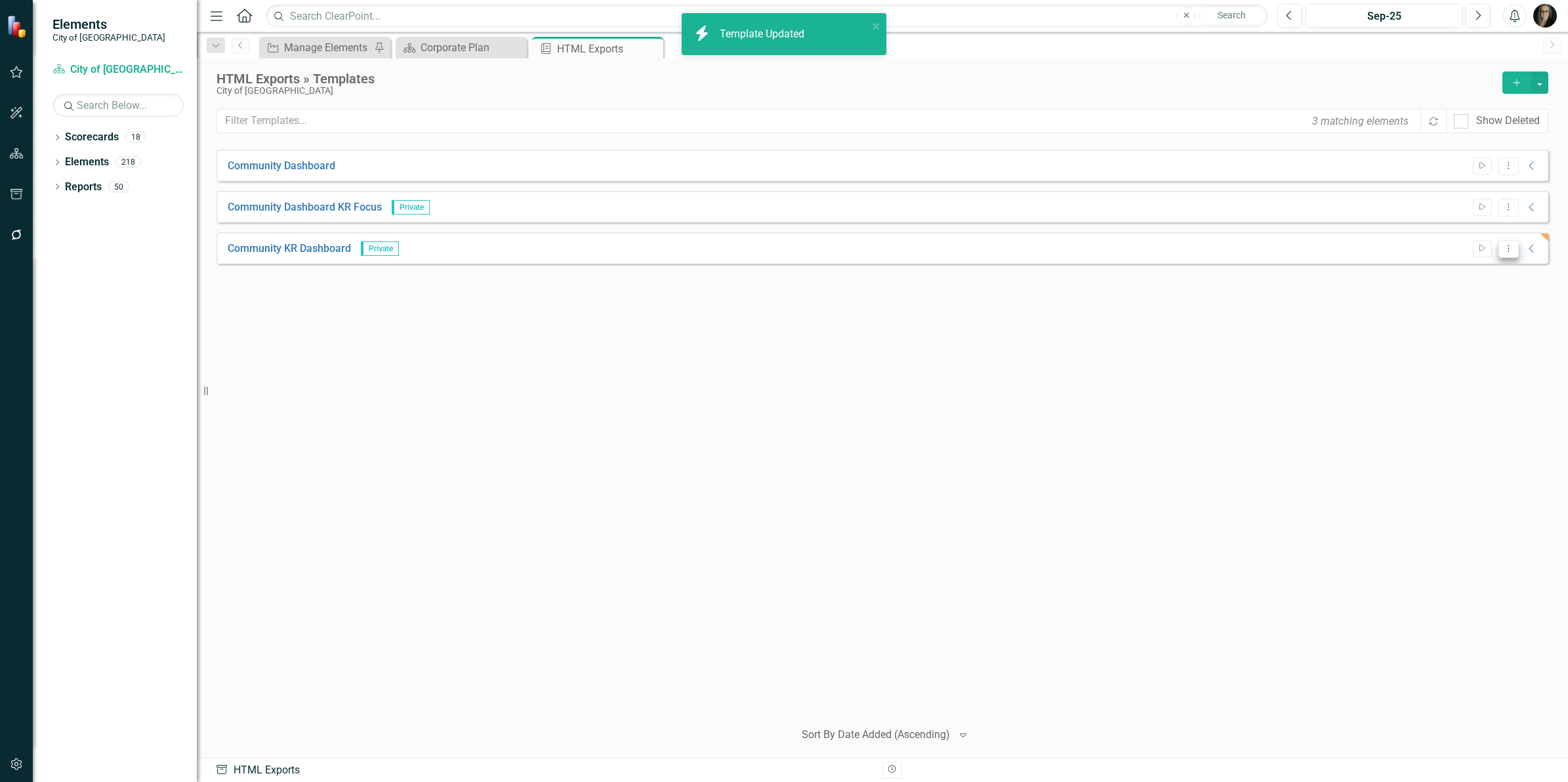
click at [1513, 254] on button "Dropdown Menu" at bounding box center [1509, 249] width 21 height 18
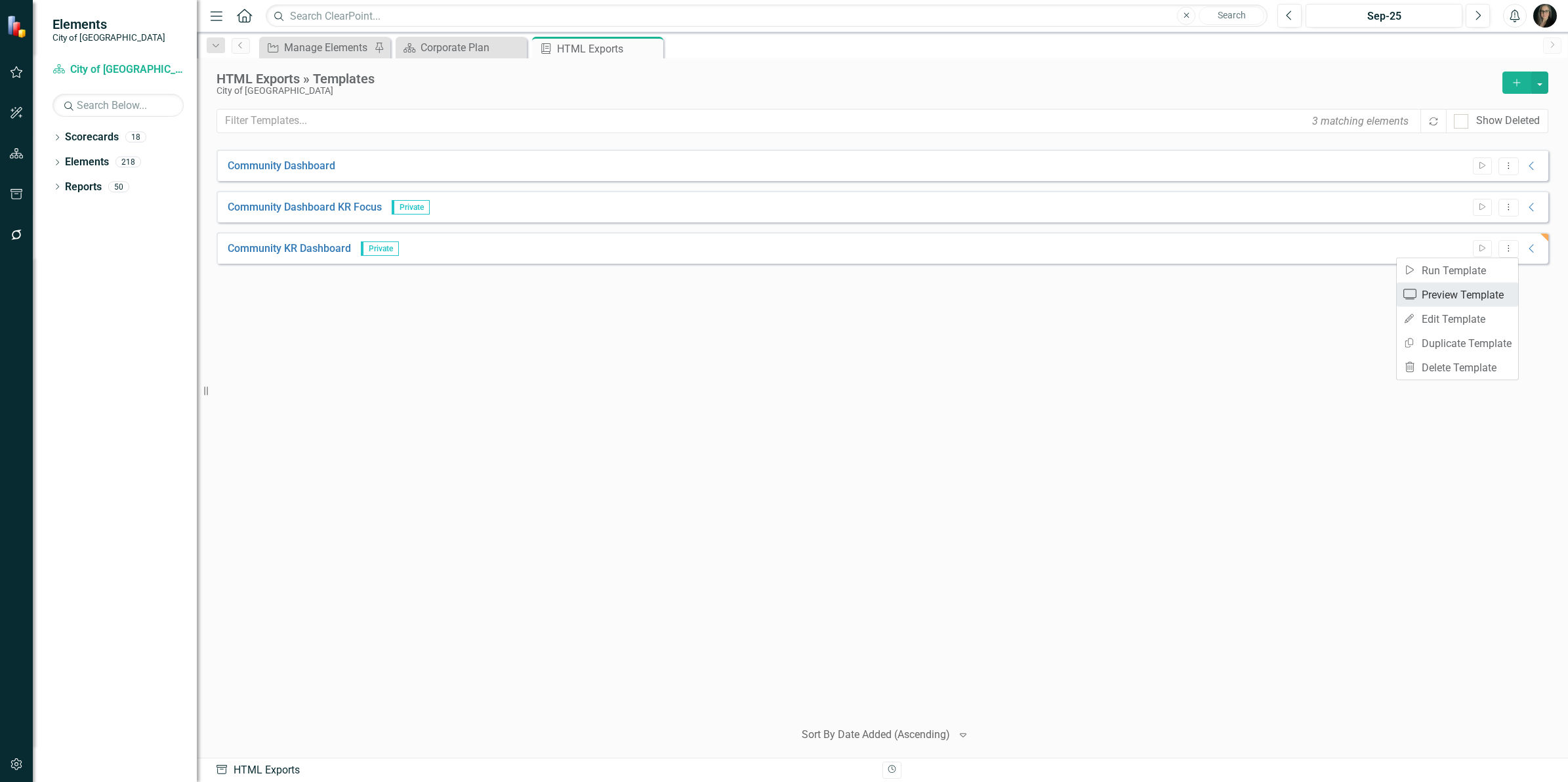
click at [1472, 292] on link "Preview Preview Template" at bounding box center [1458, 295] width 122 height 24
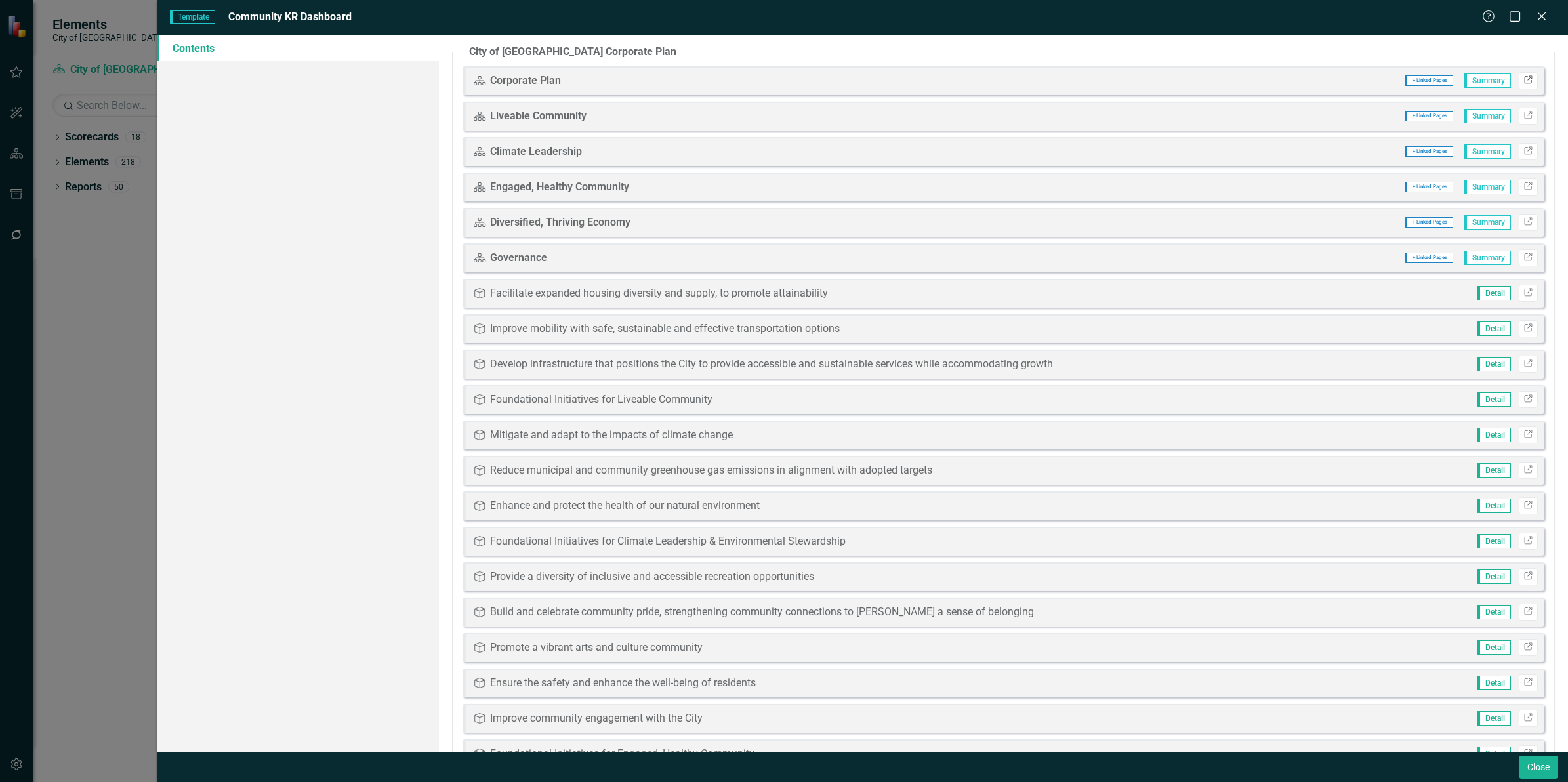
click at [1523, 83] on icon "Link" at bounding box center [1528, 81] width 10 height 8
click at [1530, 772] on button "Close" at bounding box center [1539, 767] width 40 height 23
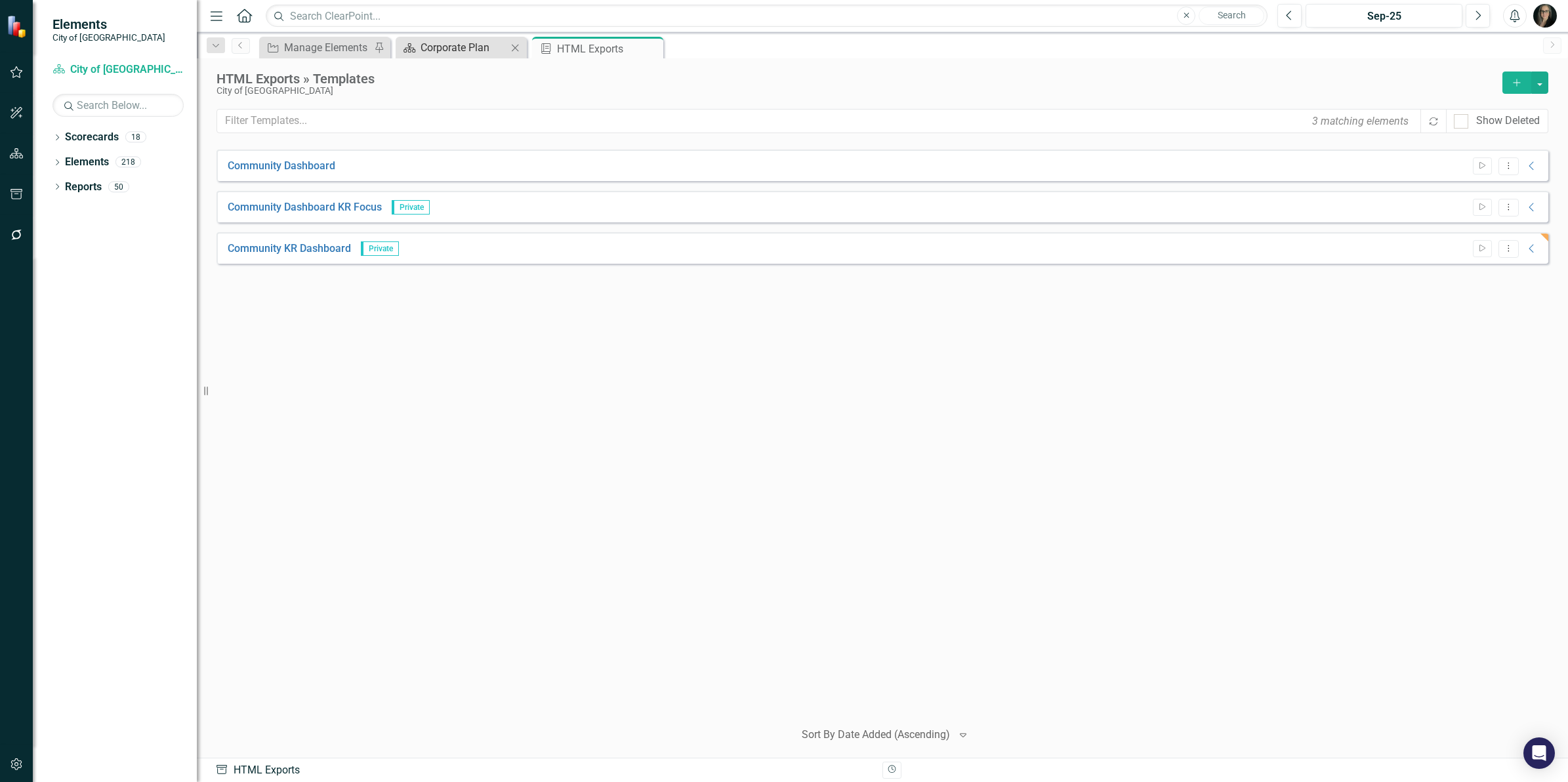
click at [443, 51] on div "Corporate Plan" at bounding box center [464, 48] width 87 height 16
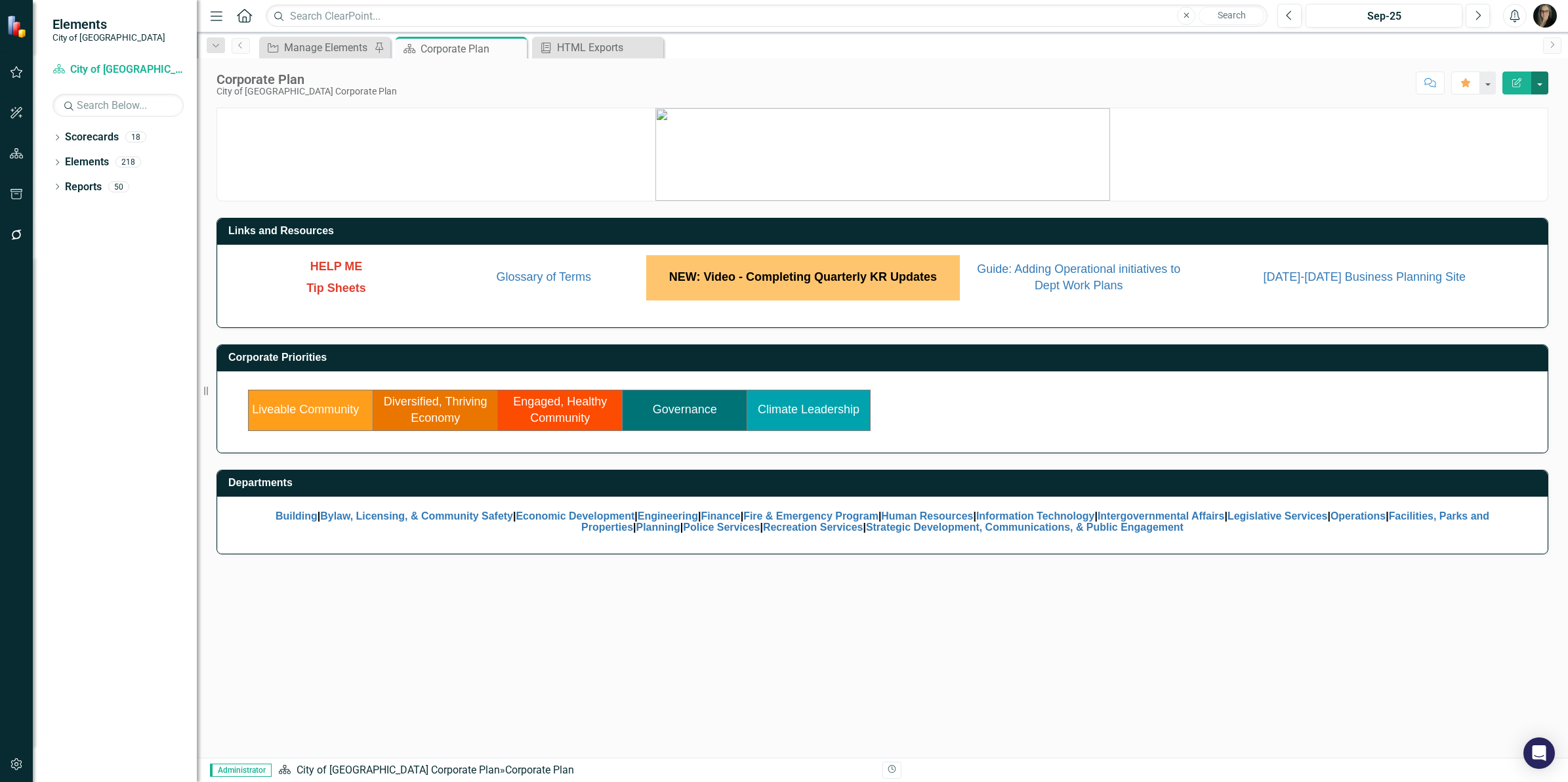
click at [1542, 79] on button "button" at bounding box center [1539, 83] width 17 height 23
click at [1503, 128] on link "Edit Report Edit Layout" at bounding box center [1495, 132] width 106 height 24
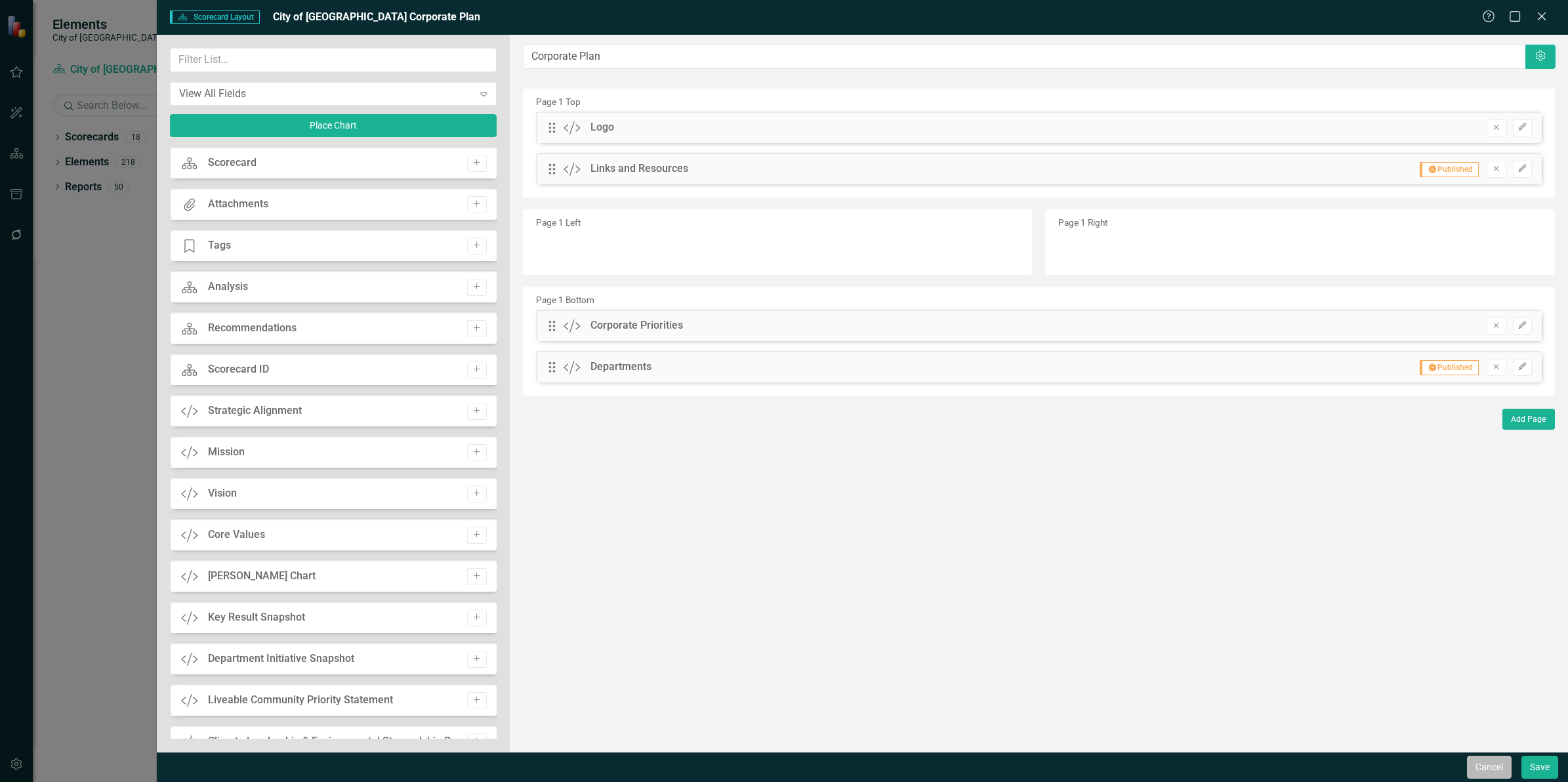
click at [1488, 766] on button "Cancel" at bounding box center [1489, 767] width 45 height 23
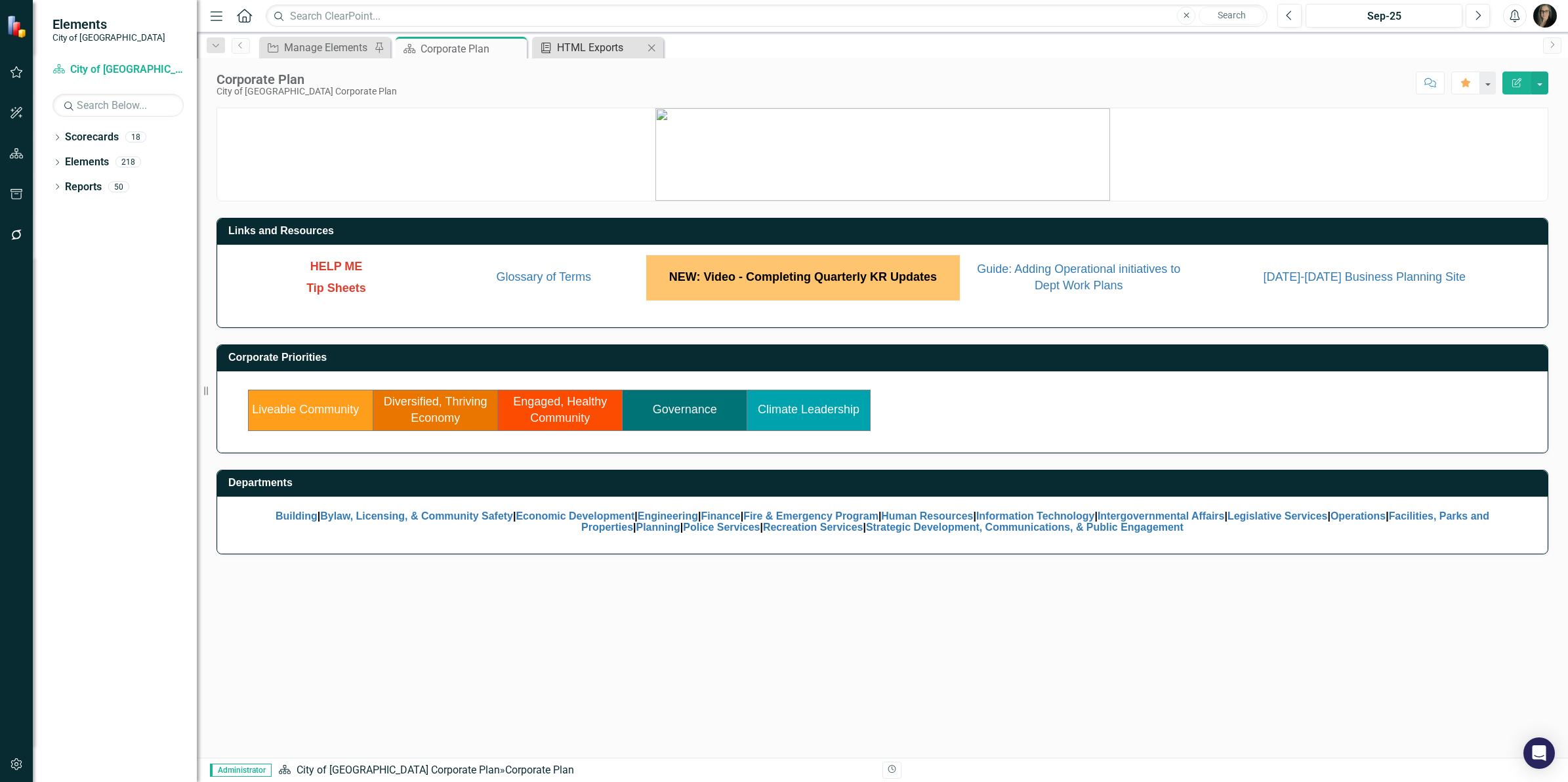
click at [604, 50] on div "HTML Exports" at bounding box center [600, 48] width 87 height 16
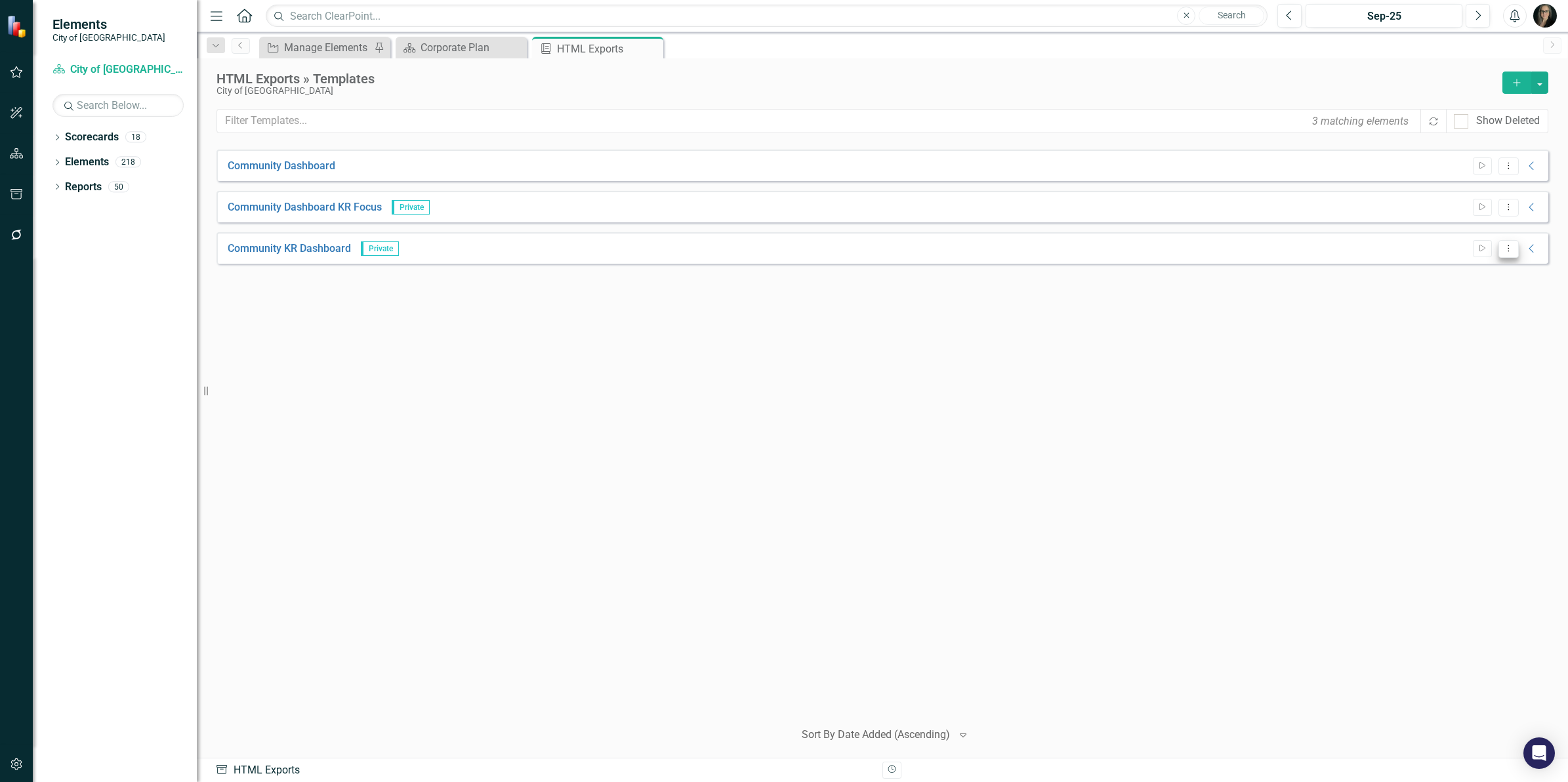
click at [1511, 254] on button "Dropdown Menu" at bounding box center [1509, 249] width 21 height 18
click at [1461, 271] on link "Start Run Template" at bounding box center [1458, 270] width 122 height 24
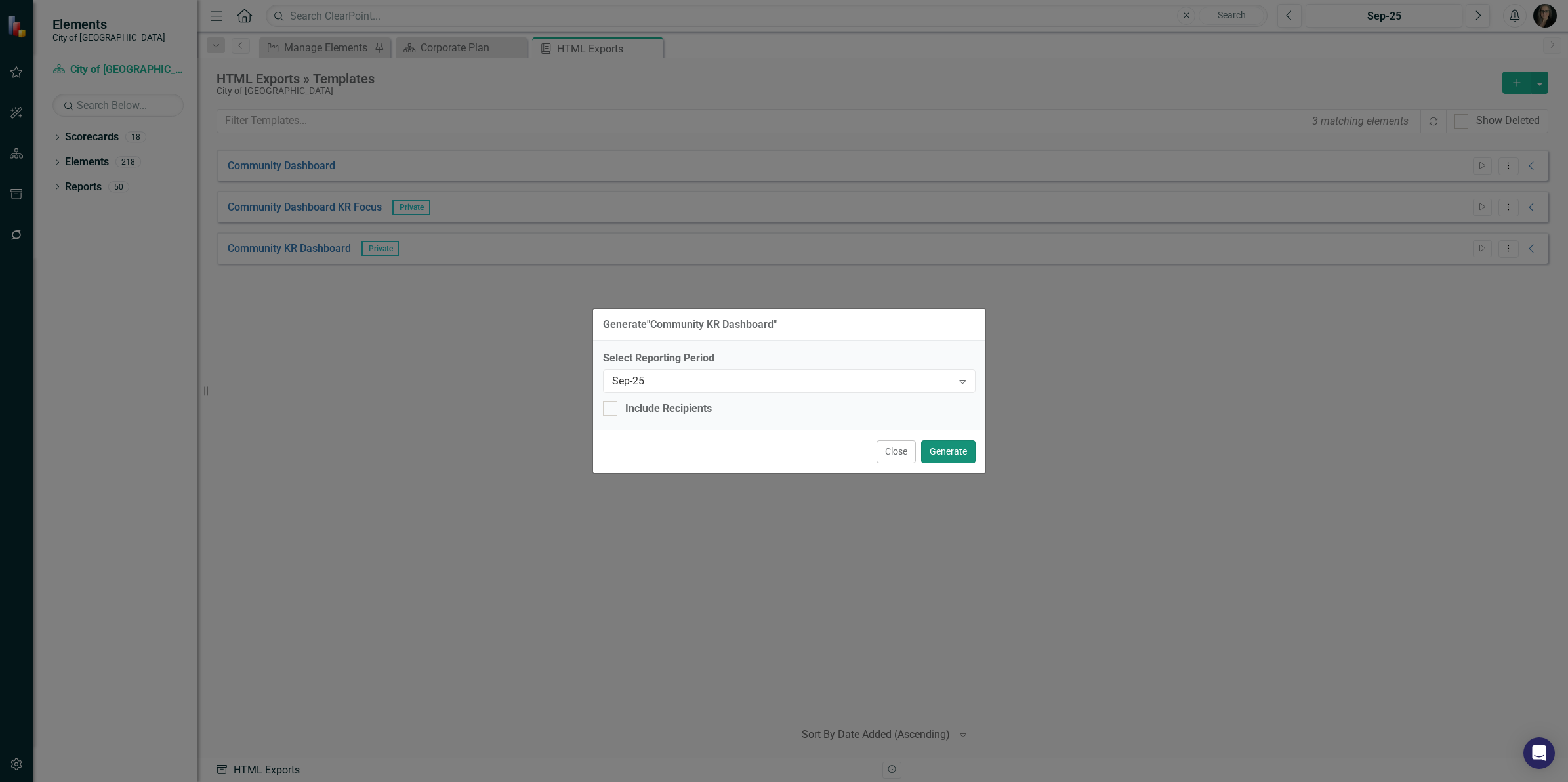
click at [947, 451] on button "Generate" at bounding box center [949, 451] width 54 height 23
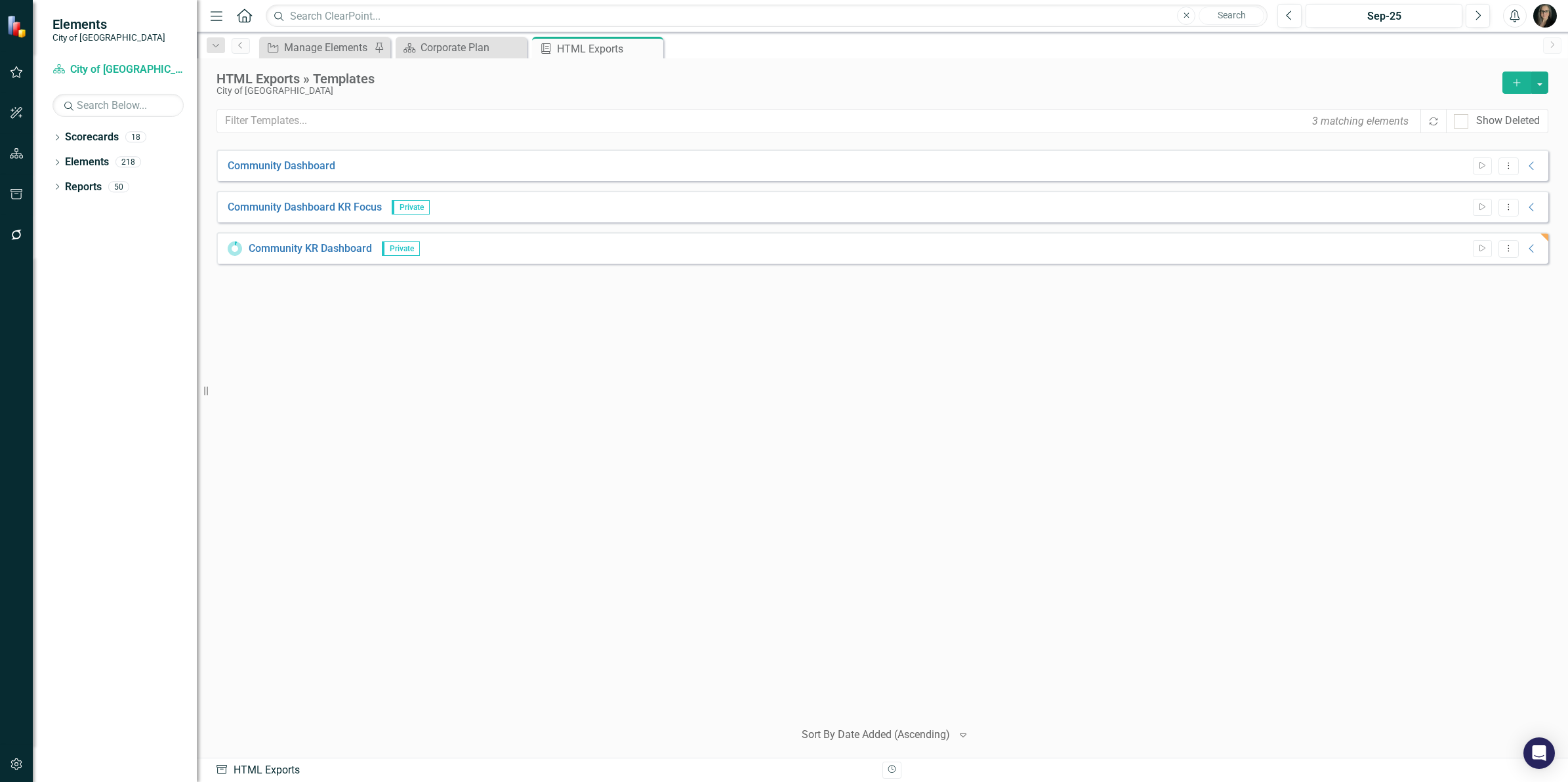
click at [756, 477] on div "Community Dashboard Start Dropdown Menu Collapse HTML Community Dashboard Gener…" at bounding box center [882, 429] width 1332 height 559
click at [1322, 460] on div "Community Dashboard Start Dropdown Menu Collapse HTML Community Dashboard Gener…" at bounding box center [882, 429] width 1332 height 559
click at [540, 437] on div "Community Dashboard Start Dropdown Menu Collapse HTML Community Dashboard Gener…" at bounding box center [882, 429] width 1332 height 559
click at [432, 314] on div "Community Dashboard Start Dropdown Menu Collapse HTML Community Dashboard Gener…" at bounding box center [882, 429] width 1332 height 559
drag, startPoint x: 785, startPoint y: 322, endPoint x: 800, endPoint y: 450, distance: 128.9
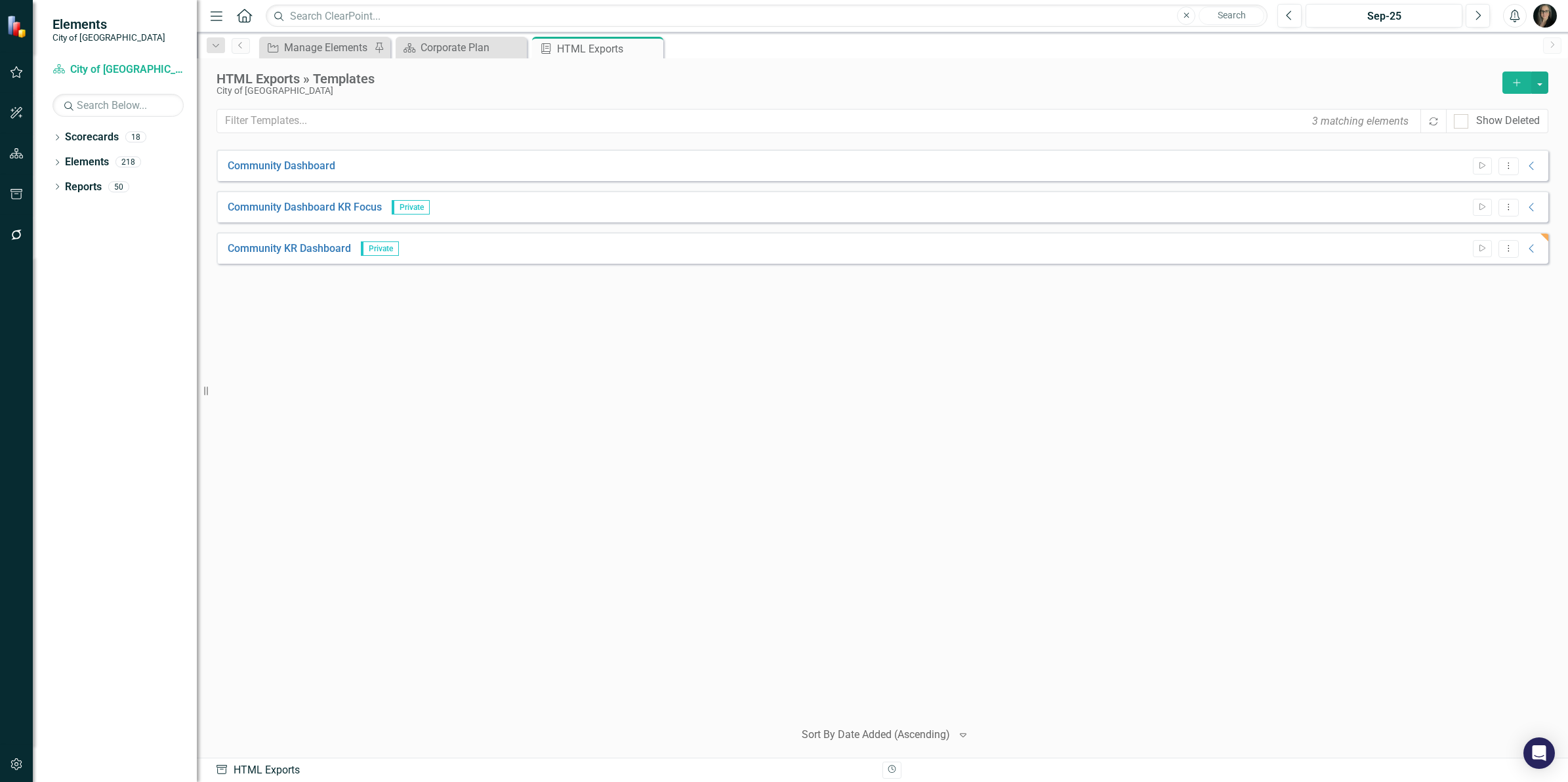
click at [785, 323] on div "Community Dashboard Start Dropdown Menu Collapse HTML Community Dashboard Gener…" at bounding box center [882, 429] width 1332 height 559
click at [1189, 64] on div "HTML Exports » Templates City of Maple Ridge Add 3 matching elements Recalculat…" at bounding box center [883, 408] width 1372 height 699
